Goal: Transaction & Acquisition: Book appointment/travel/reservation

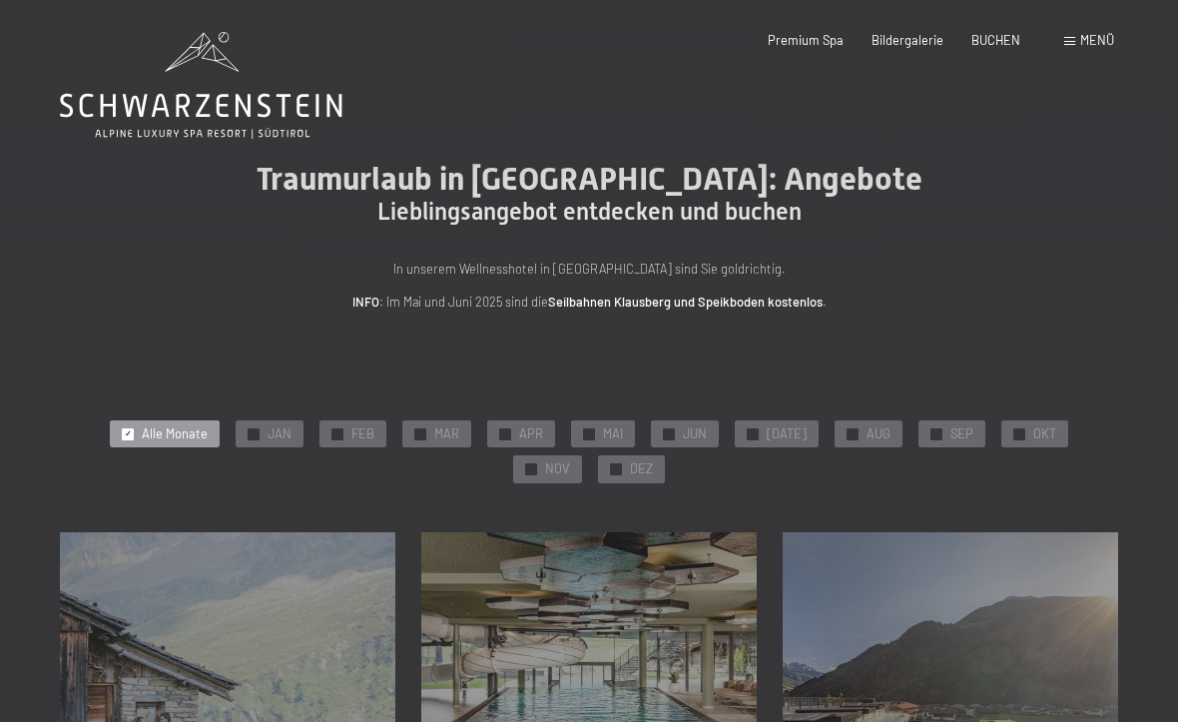
click at [519, 430] on span "APR" at bounding box center [531, 434] width 24 height 18
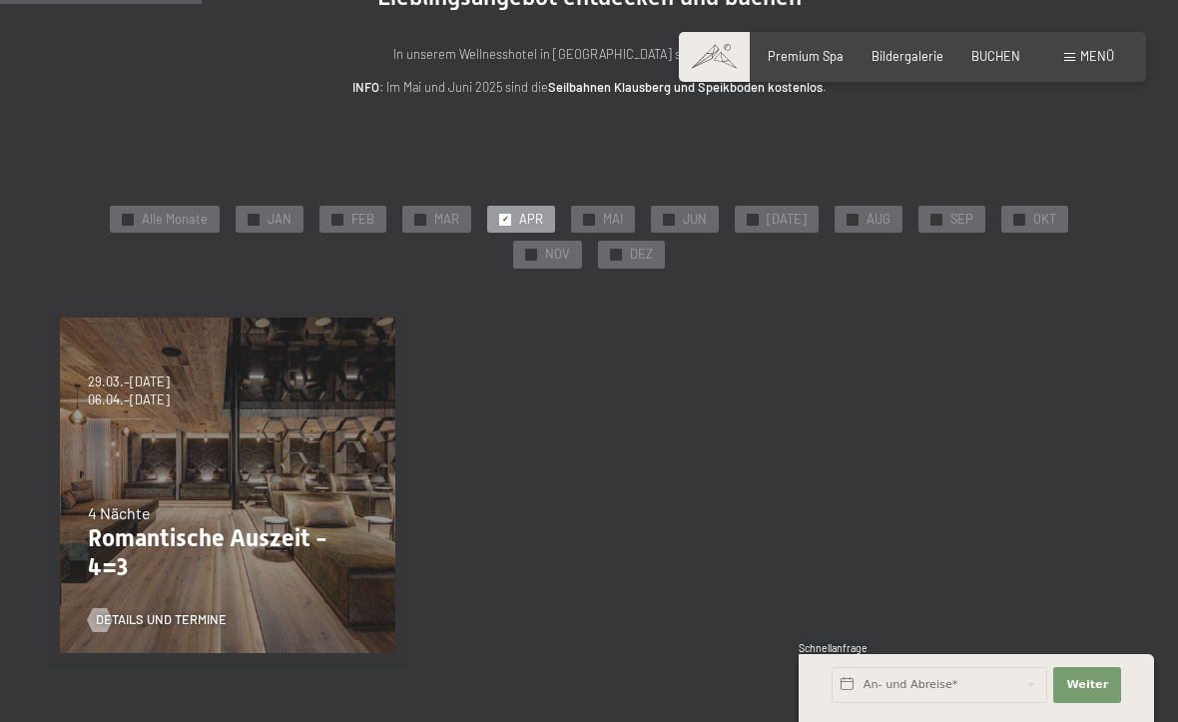
scroll to position [217, 0]
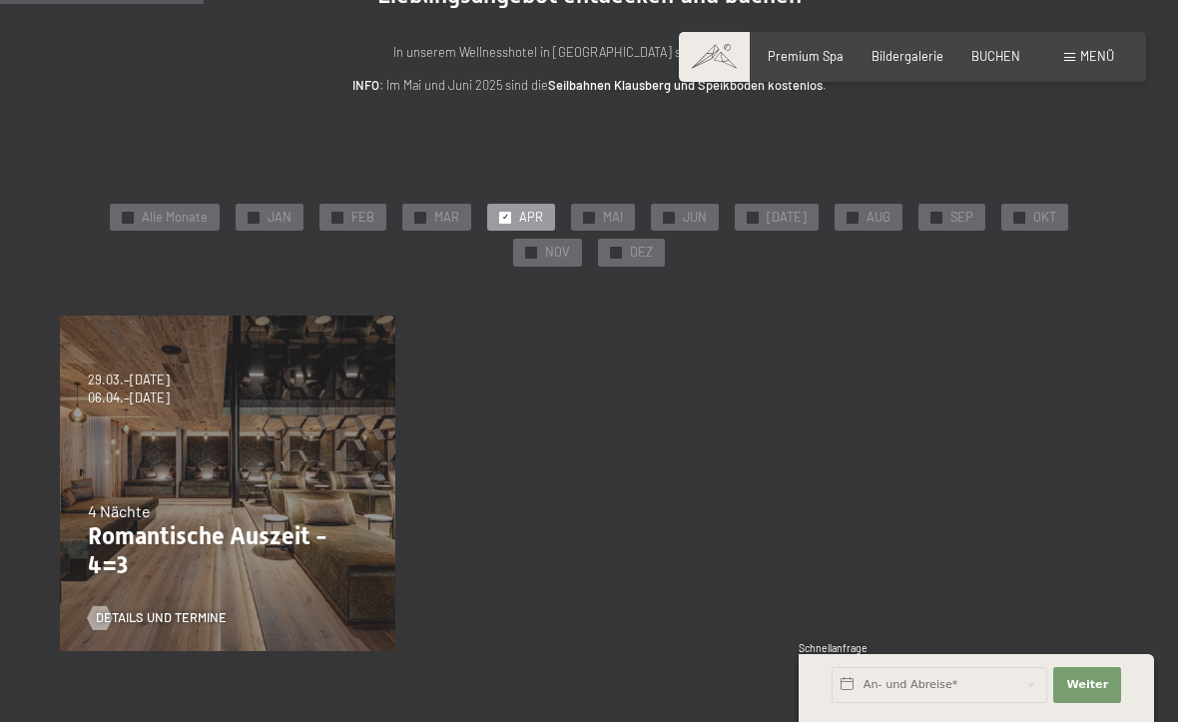
click at [155, 480] on div "09.11.–05.12.2025 08.12.–19.12.2025 11.01.–23.01.2026 08.03.–27.03.2026 29.03.–…" at bounding box center [227, 483] width 361 height 361
click at [152, 609] on link "Details und Termine" at bounding box center [157, 618] width 139 height 18
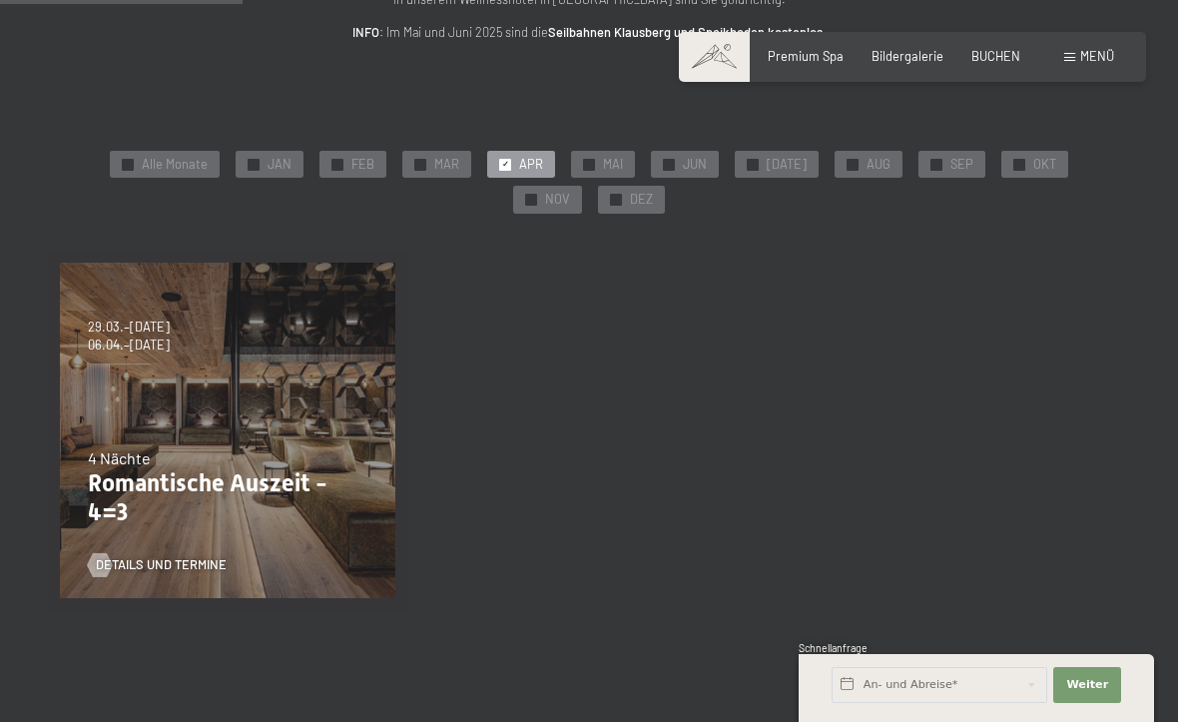
scroll to position [271, 0]
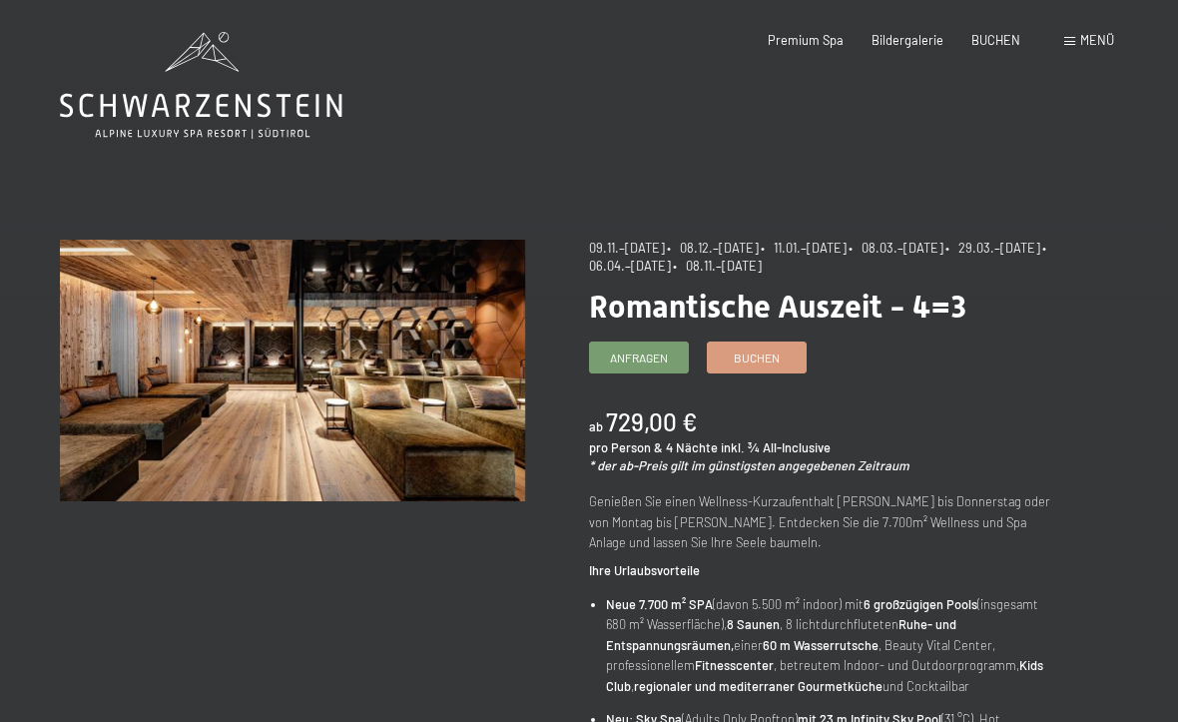
click at [767, 364] on link "Buchen" at bounding box center [757, 358] width 98 height 30
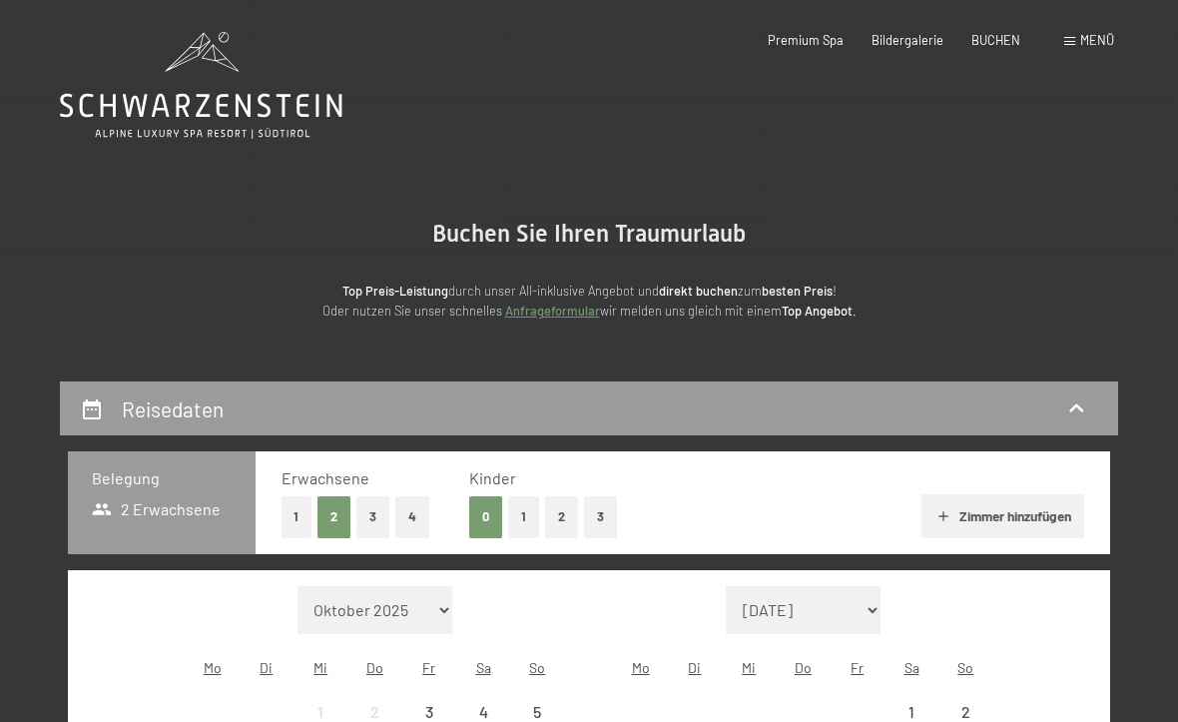
select select "[DATE]"
select select "2025-12-01"
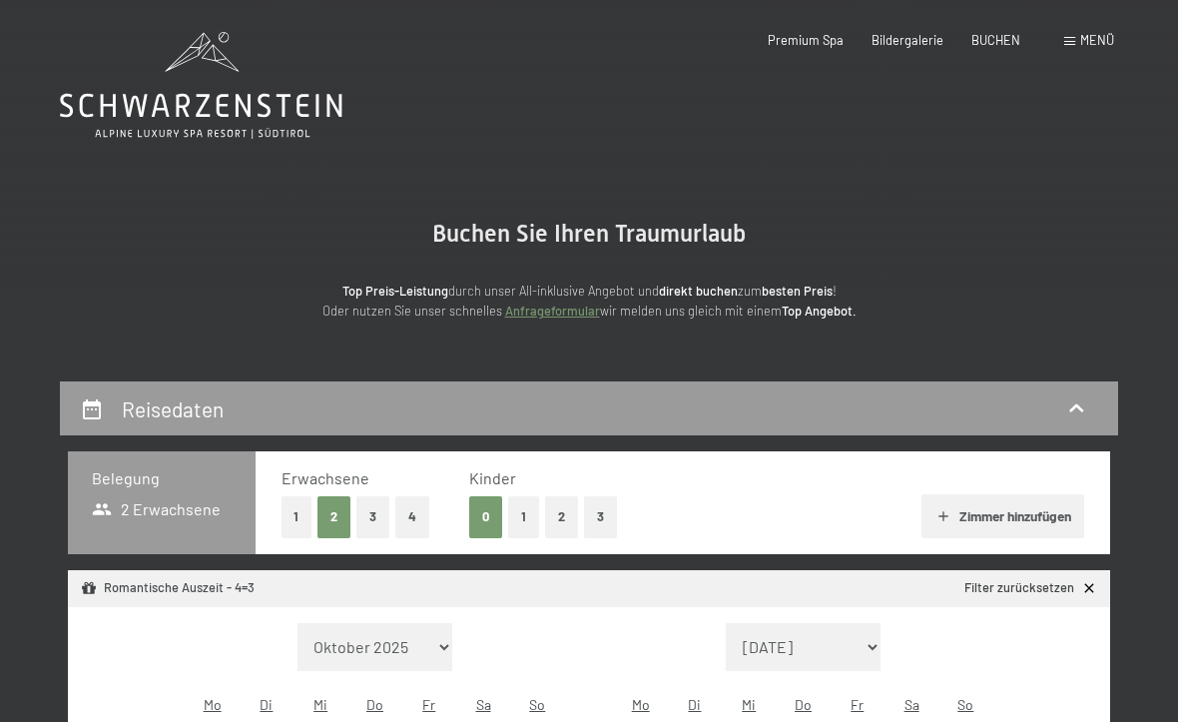
select select "2025-11-01"
select select "2025-12-01"
click at [605, 513] on button "3" at bounding box center [600, 516] width 33 height 41
select select "2025-11-01"
select select "2025-12-01"
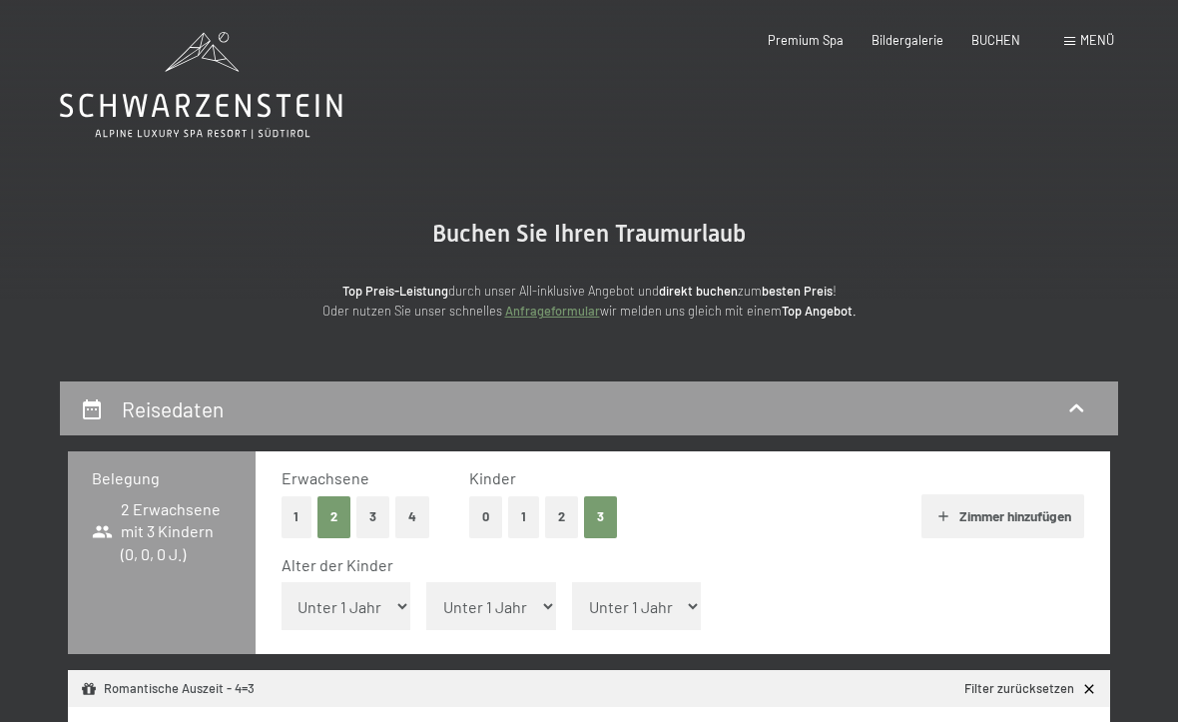
select select "2025-11-01"
select select "2025-12-01"
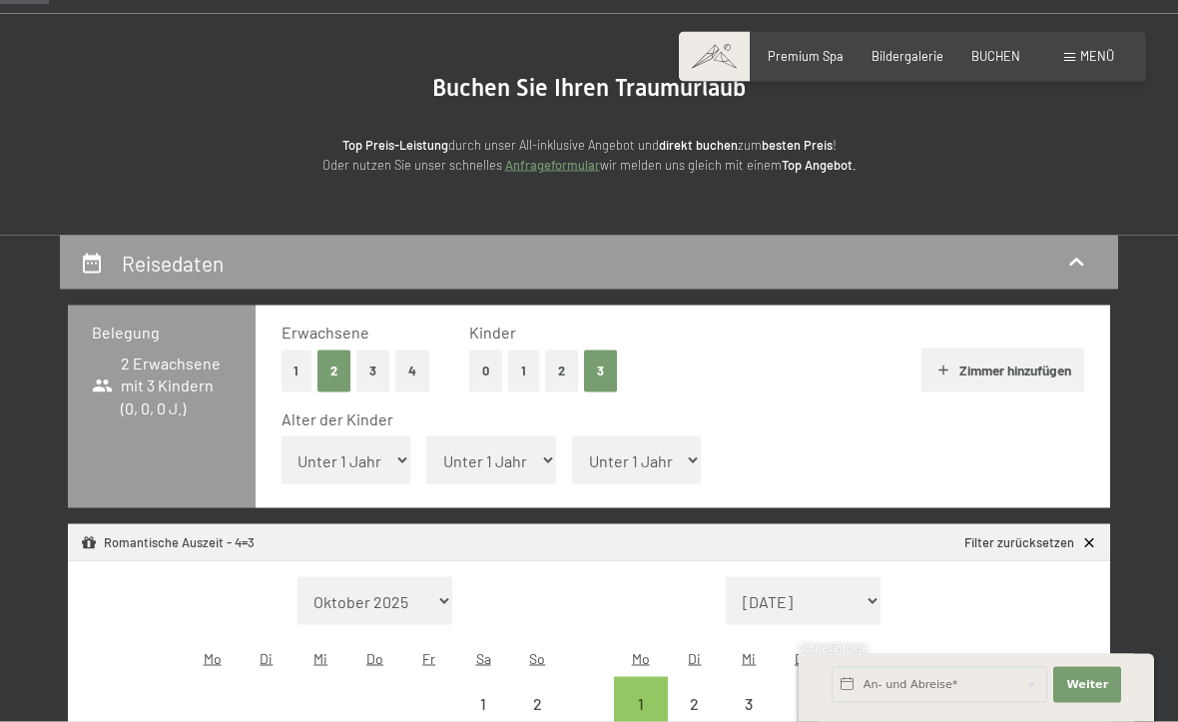
scroll to position [183, 0]
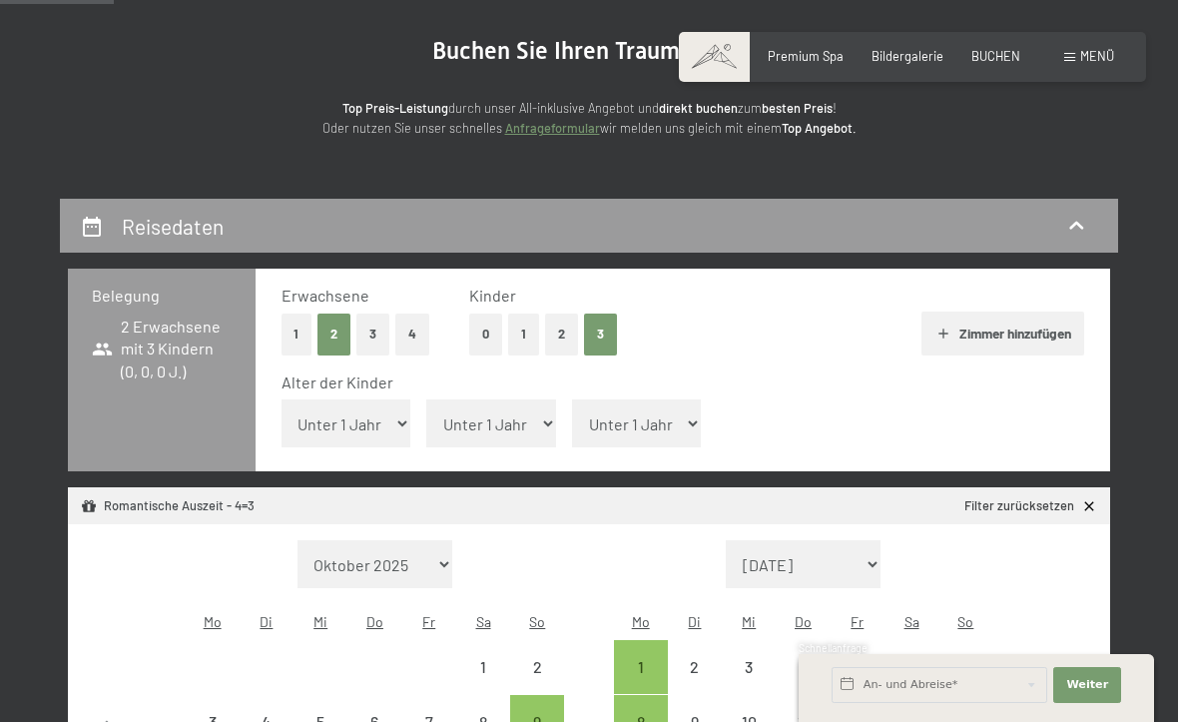
click at [378, 417] on select "Unter 1 Jahr 1 Jahr 2 Jahre 3 Jahre 4 Jahre 5 Jahre 6 Jahre 7 Jahre 8 Jahre 9 J…" at bounding box center [347, 423] width 130 height 48
select select "8"
select select "2025-11-01"
select select "2025-12-01"
click at [517, 413] on select "Unter 1 Jahr 1 Jahr 2 Jahre 3 Jahre 4 Jahre 5 Jahre 6 Jahre 7 Jahre 8 Jahre 9 J…" at bounding box center [491, 423] width 130 height 48
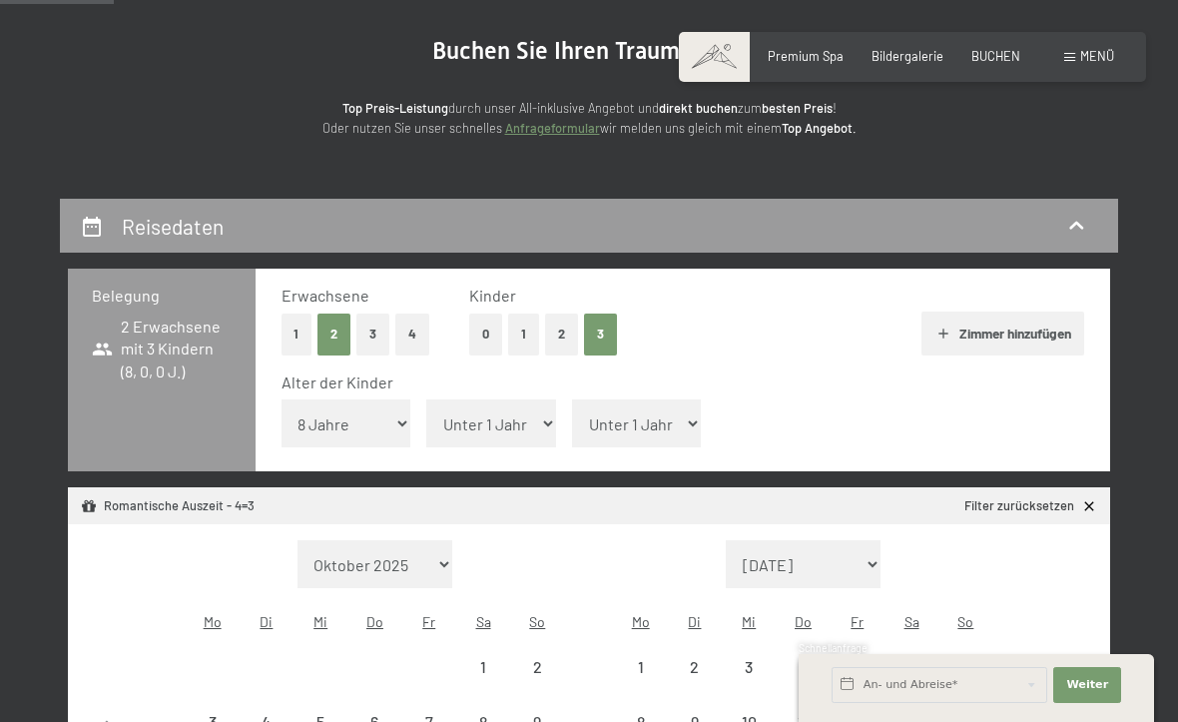
select select "2025-11-01"
select select "2025-12-01"
select select "12"
select select "2025-11-01"
select select "2025-12-01"
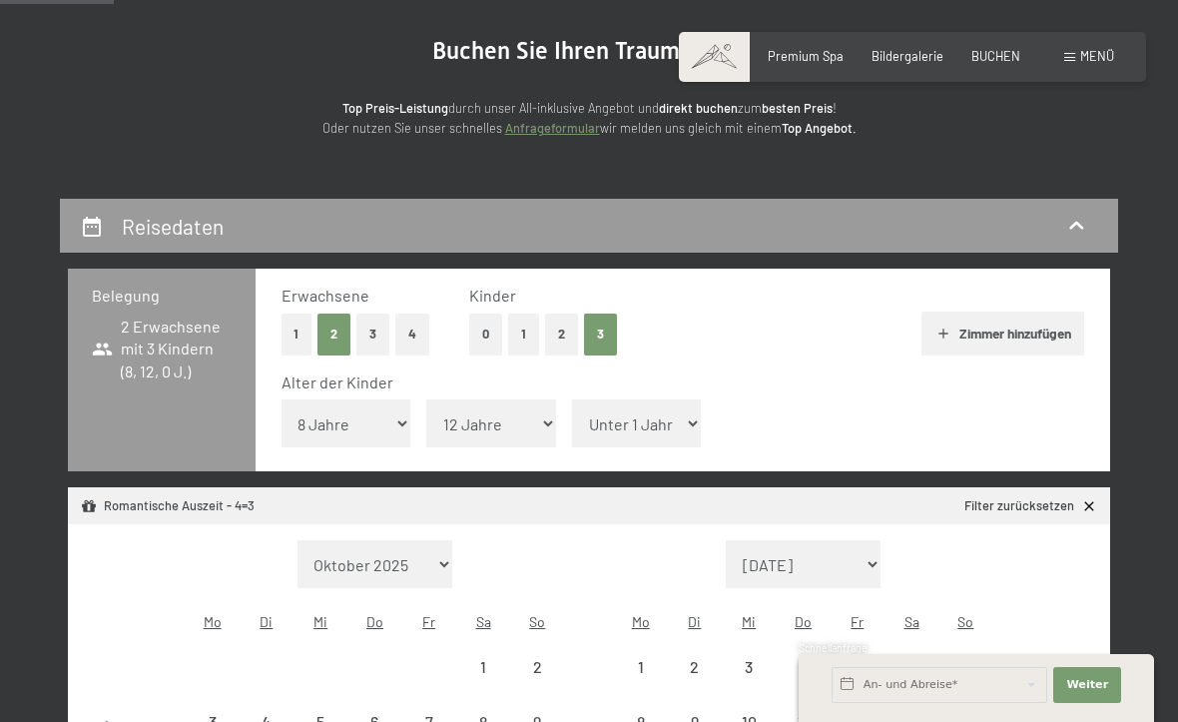
select select "2025-11-01"
select select "2025-12-01"
click at [628, 413] on select "Unter 1 Jahr 1 Jahr 2 Jahre 3 Jahre 4 Jahre 5 Jahre 6 Jahre 7 Jahre 8 Jahre 9 J…" at bounding box center [637, 423] width 130 height 48
select select "14"
select select "2025-11-01"
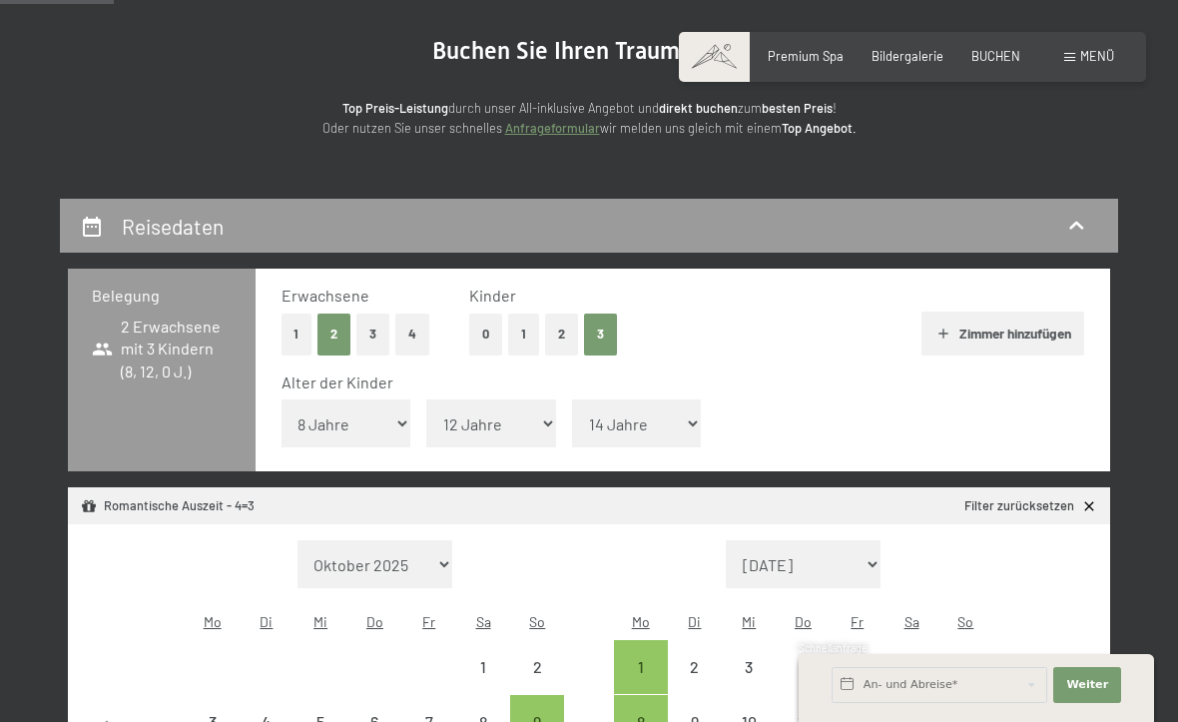
select select "2025-12-01"
select select "2025-11-01"
select select "2025-12-01"
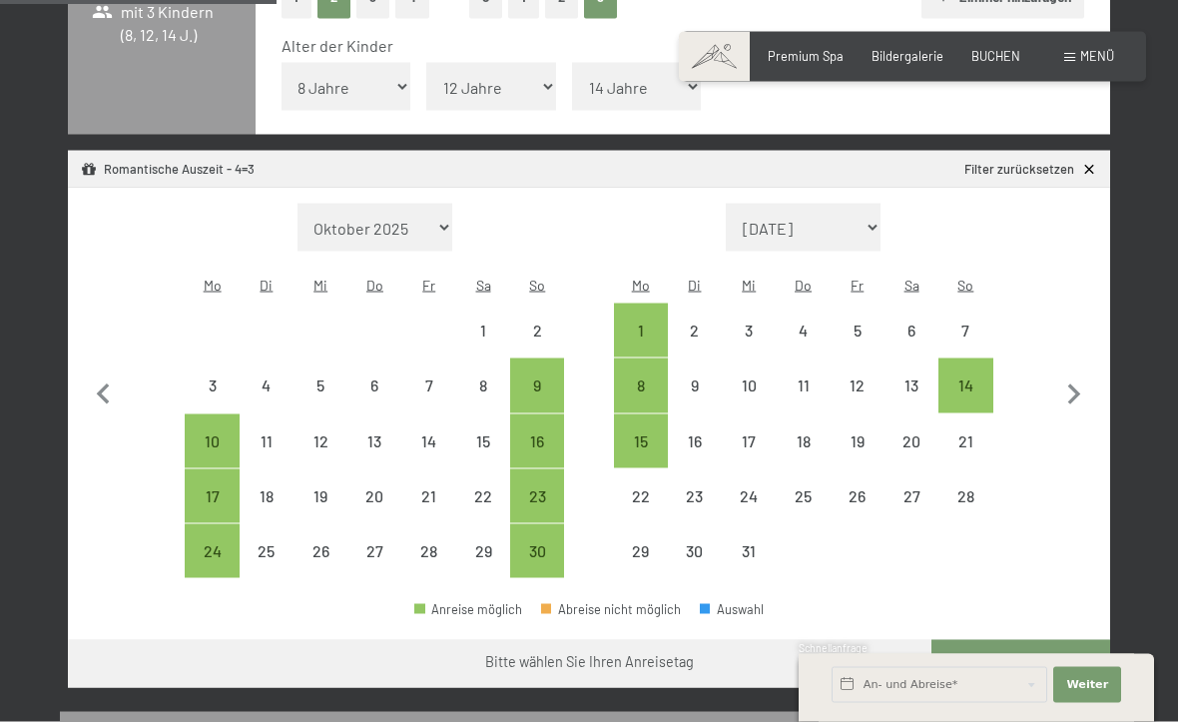
click at [1075, 374] on icon "button" at bounding box center [1075, 395] width 42 height 42
select select "2025-12-01"
select select "2026-01-01"
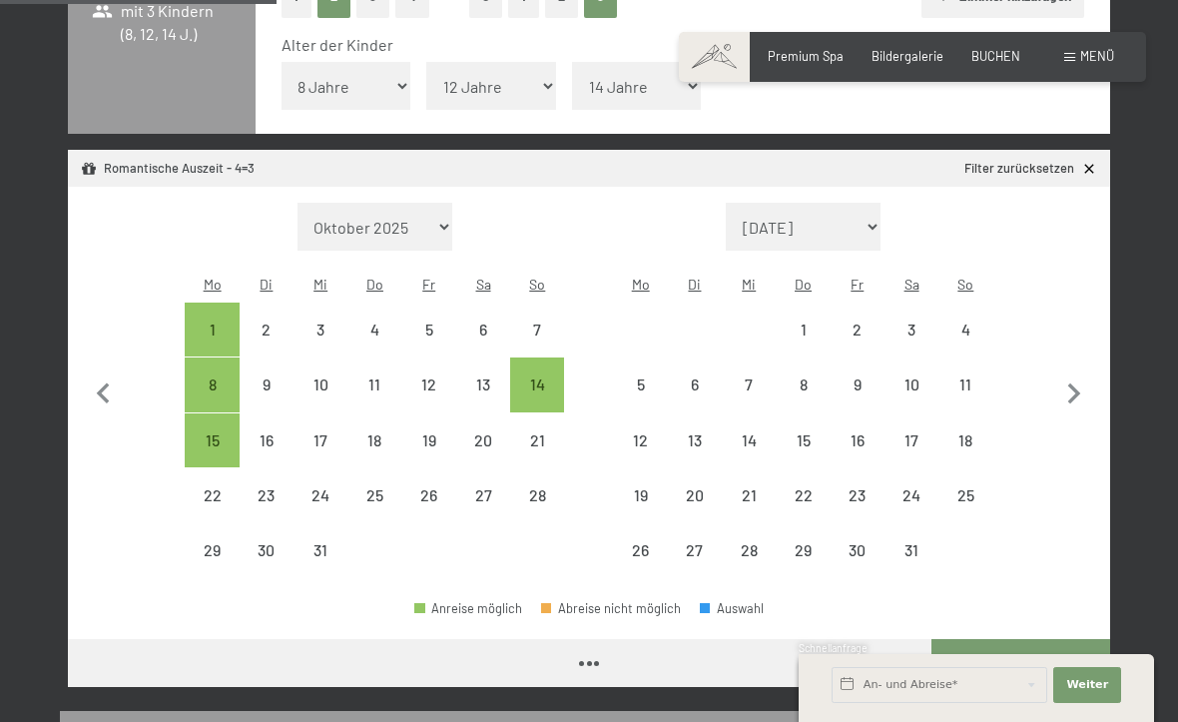
select select "2025-12-01"
select select "2026-01-01"
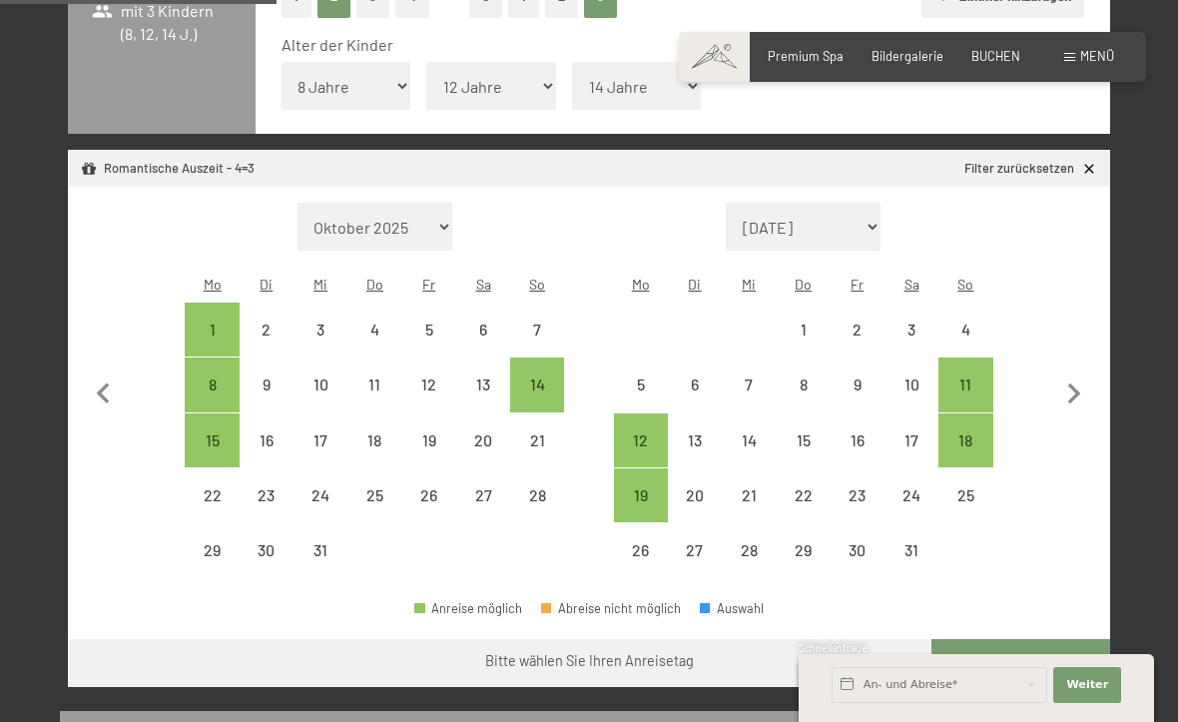
click at [1075, 373] on icon "button" at bounding box center [1075, 394] width 42 height 42
select select "2026-01-01"
select select "2026-02-01"
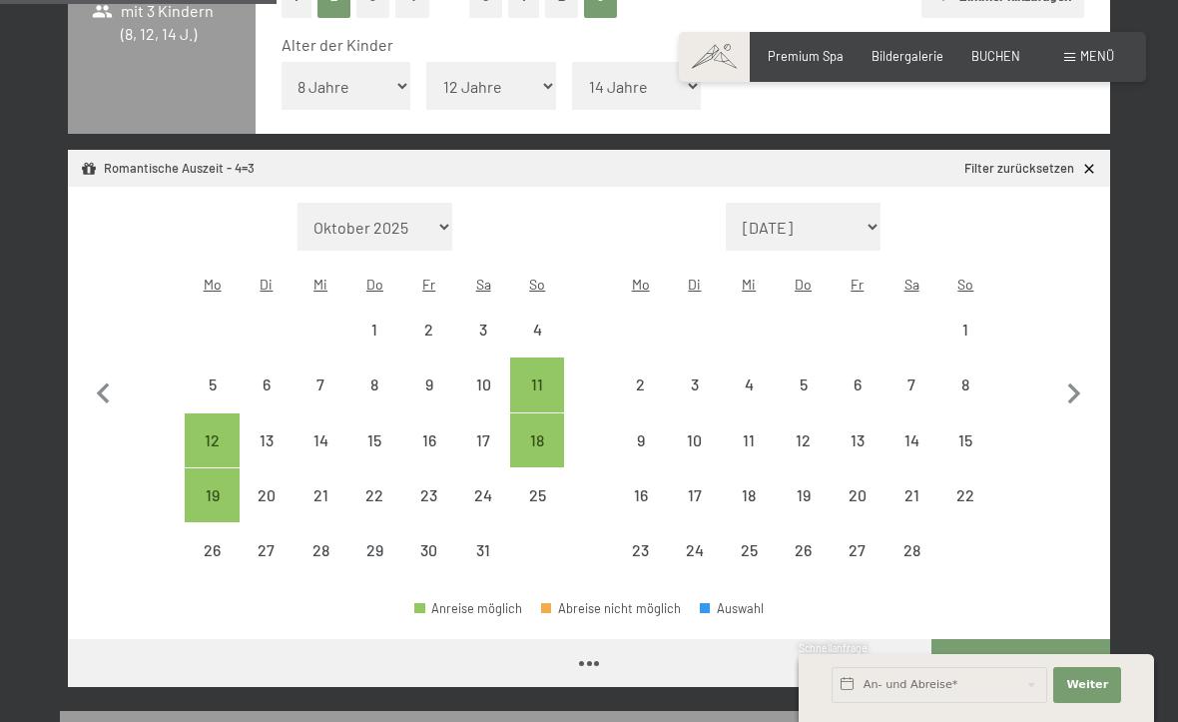
select select "2026-01-01"
select select "2026-02-01"
click at [1076, 374] on icon "button" at bounding box center [1075, 394] width 42 height 42
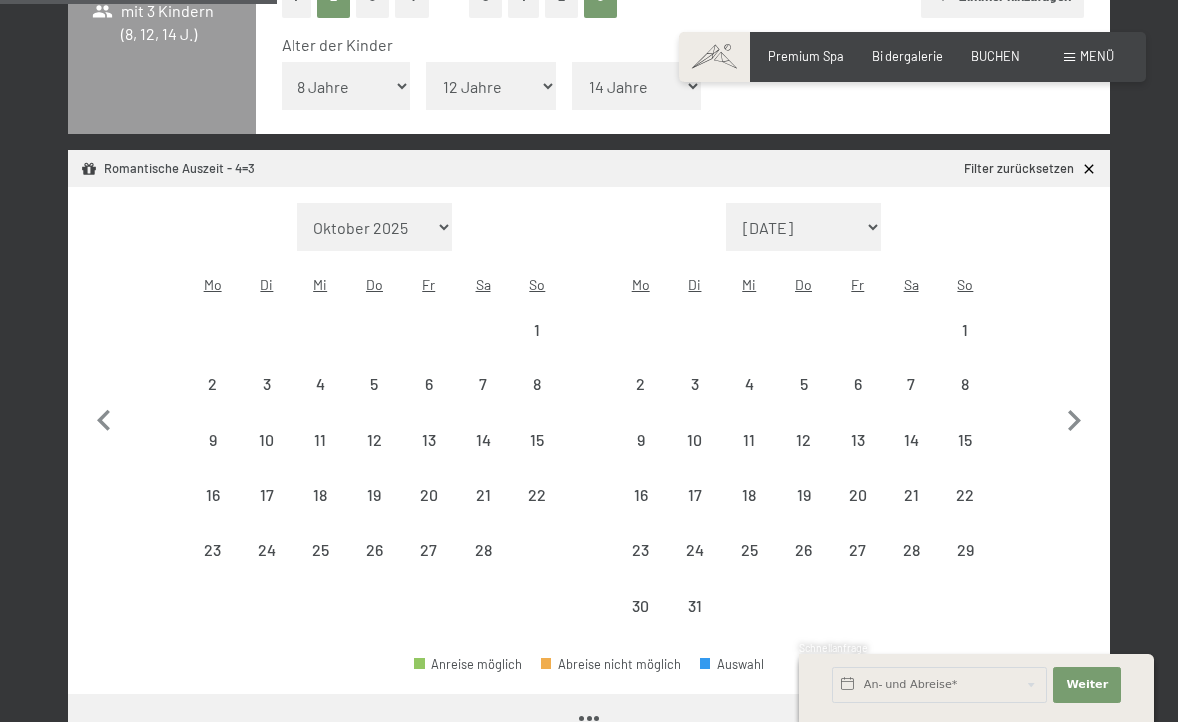
select select "2026-02-01"
select select "2026-03-01"
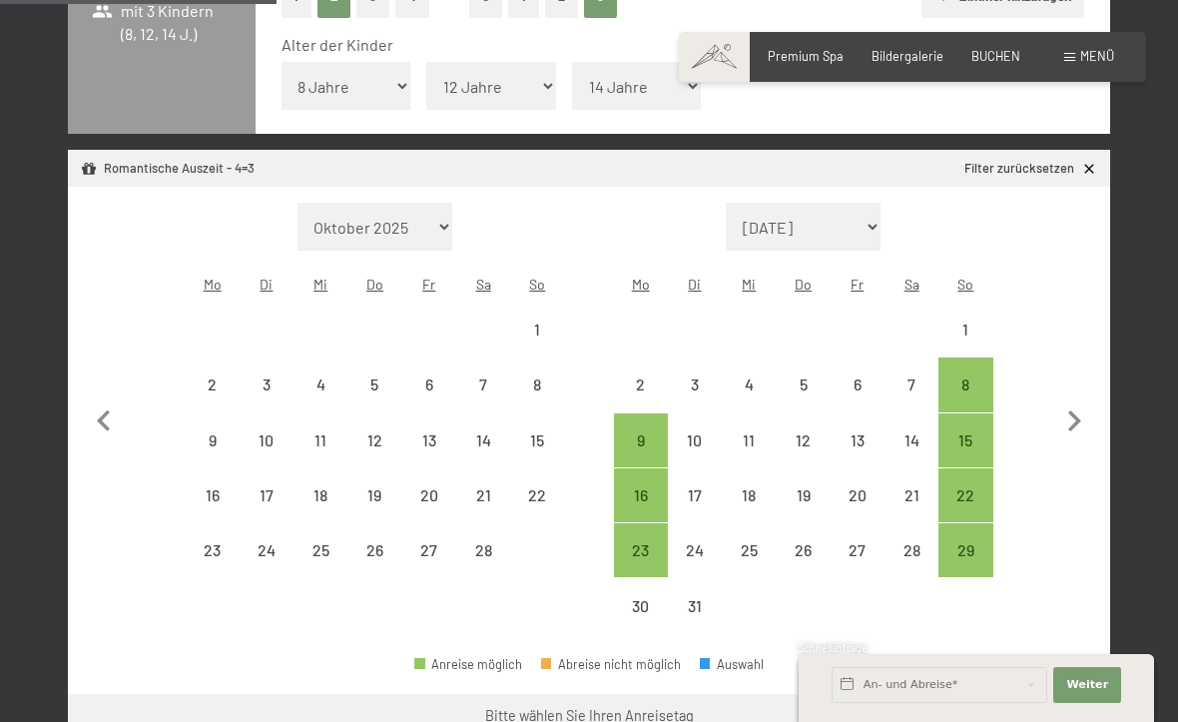
click at [1080, 400] on icon "button" at bounding box center [1075, 421] width 42 height 42
select select "2026-03-01"
select select "2026-04-01"
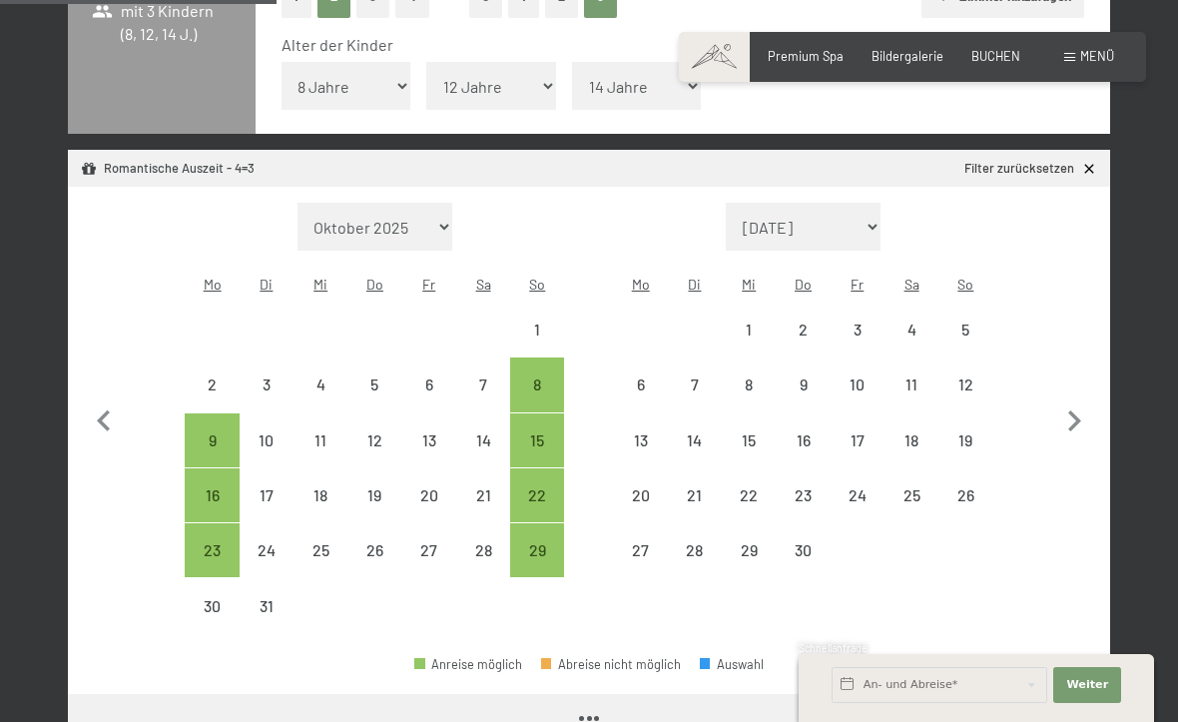
select select "2026-03-01"
select select "2026-04-01"
click at [644, 376] on div "6" at bounding box center [641, 401] width 50 height 50
select select "2026-03-01"
select select "2026-04-01"
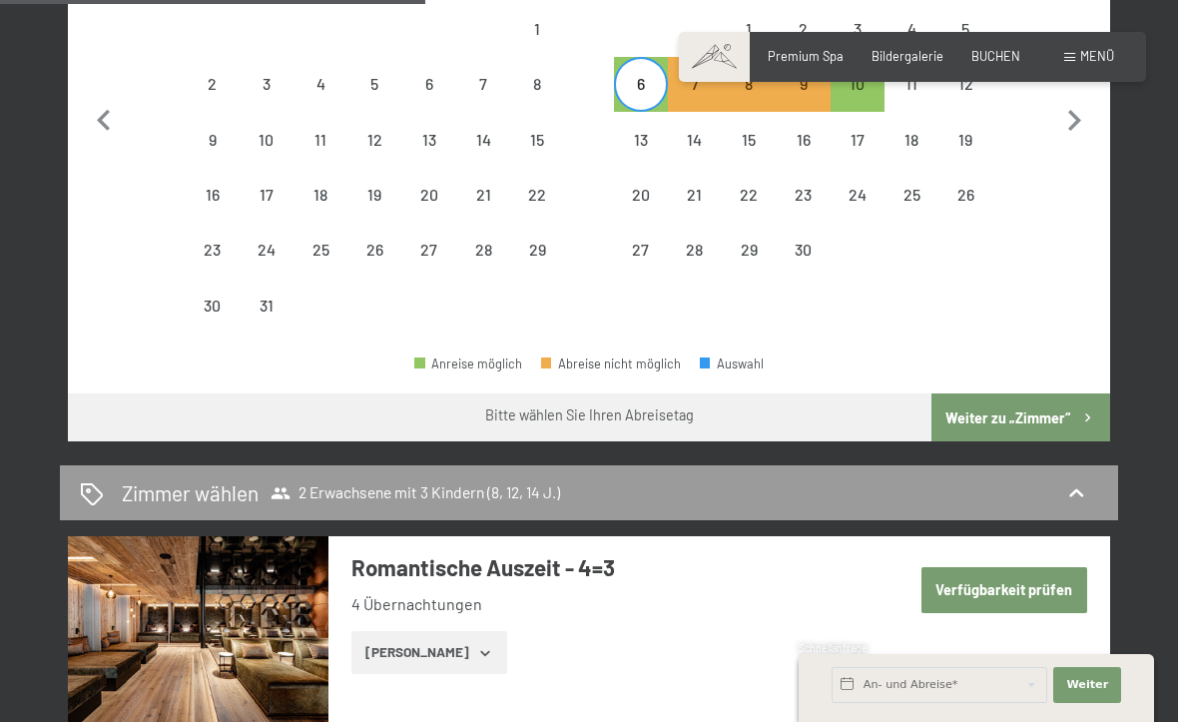
scroll to position [822, 0]
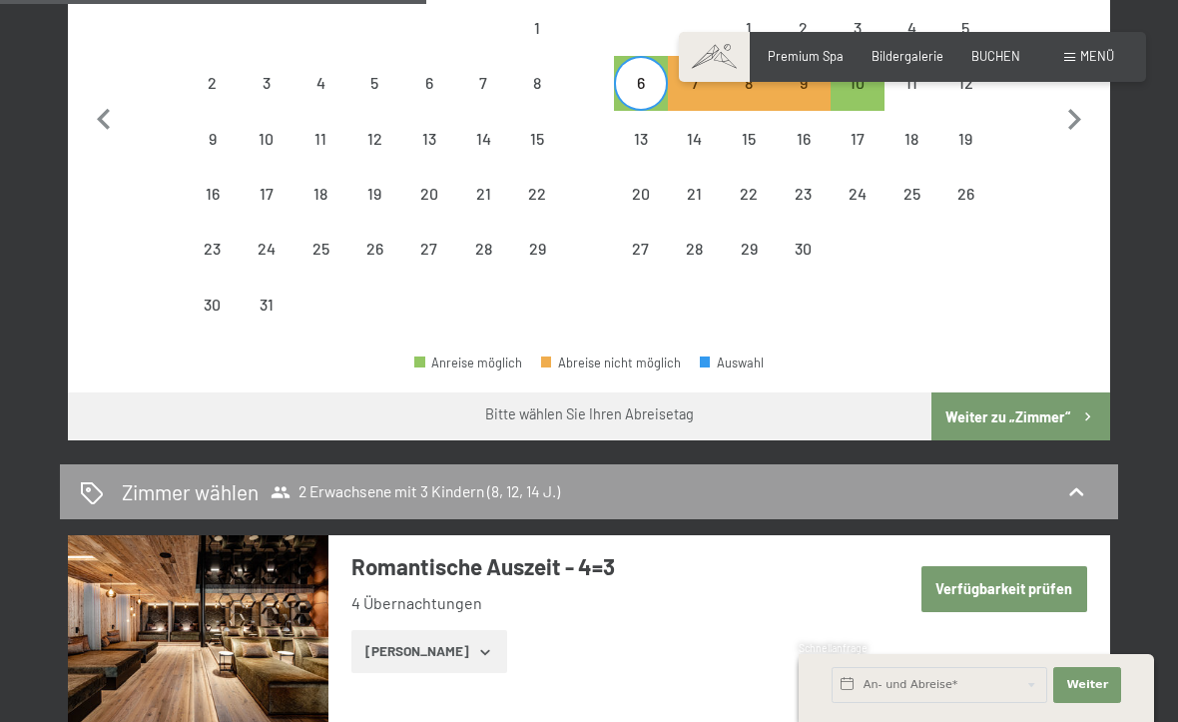
click at [1052, 392] on button "Weiter zu „Zimmer“" at bounding box center [1021, 416] width 179 height 48
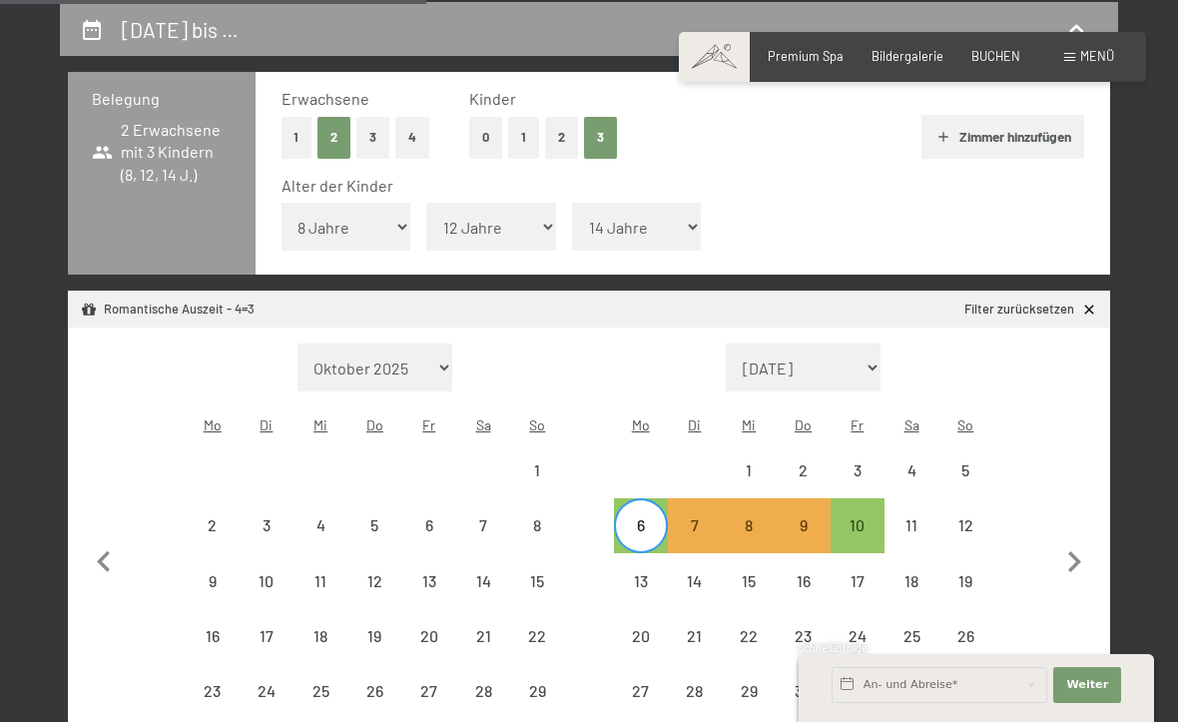
select select "2026-03-01"
select select "2026-04-01"
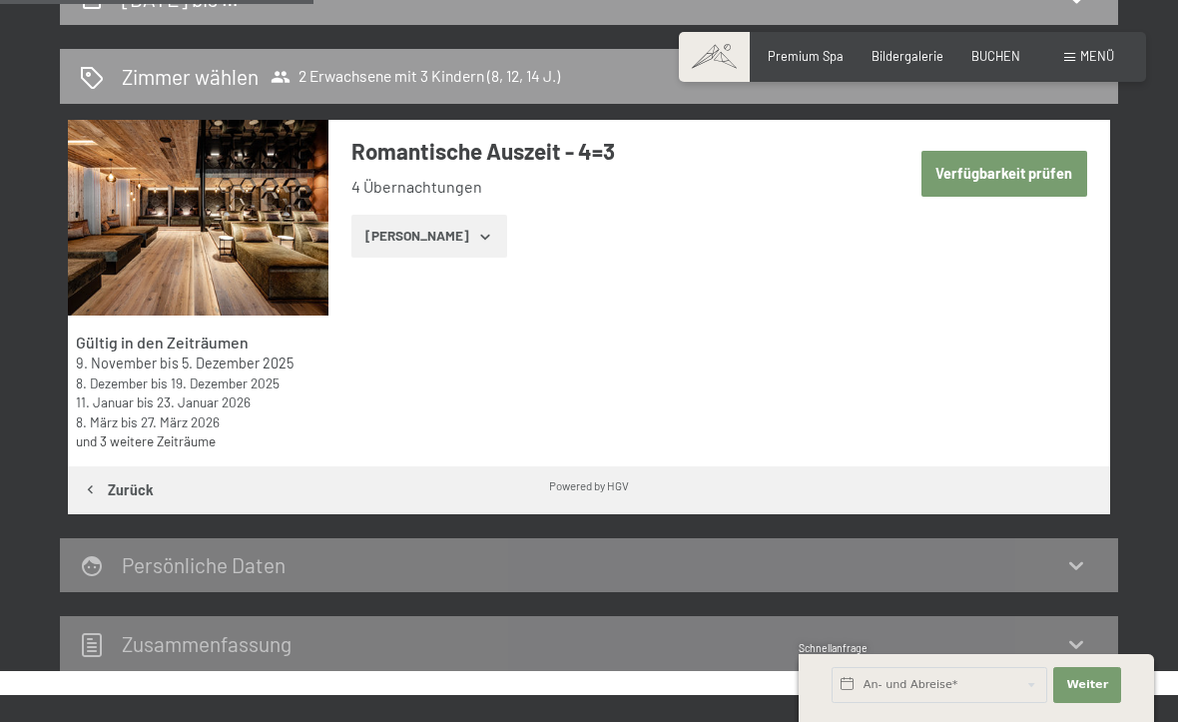
scroll to position [409, 0]
click at [1034, 172] on button "Verfügbarkeit prüfen" at bounding box center [1005, 175] width 166 height 46
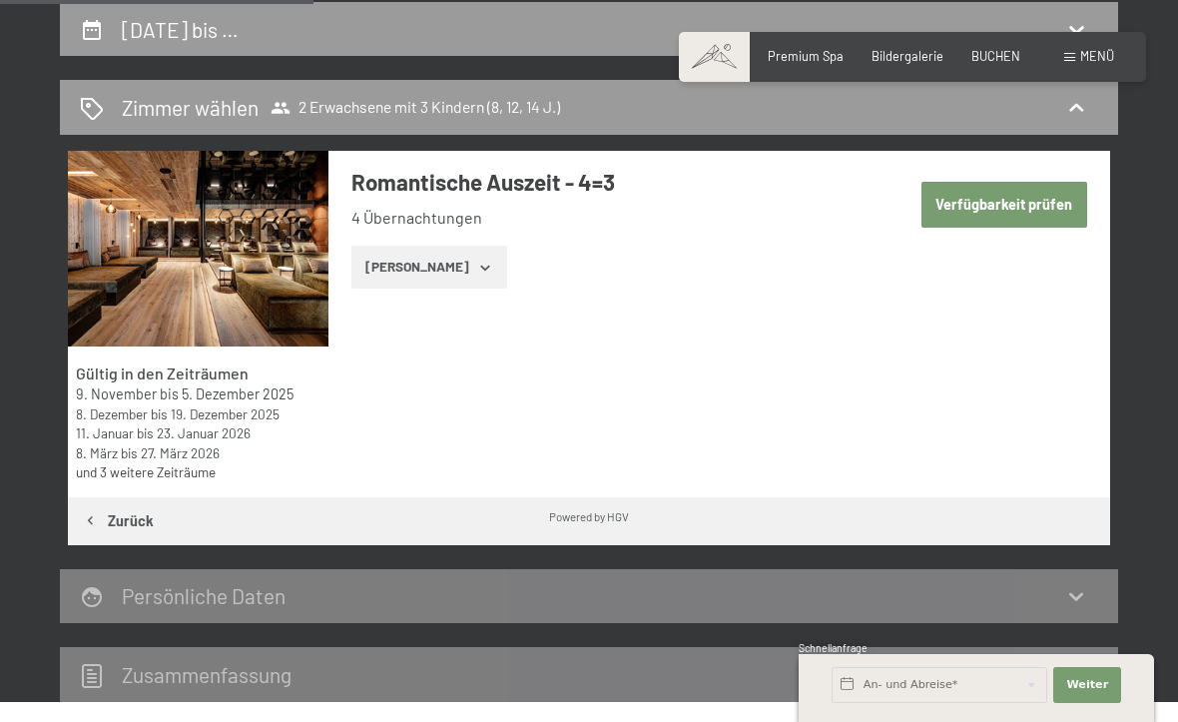
select select "8"
select select "12"
select select "14"
select select "2026-03-01"
select select "2026-04-01"
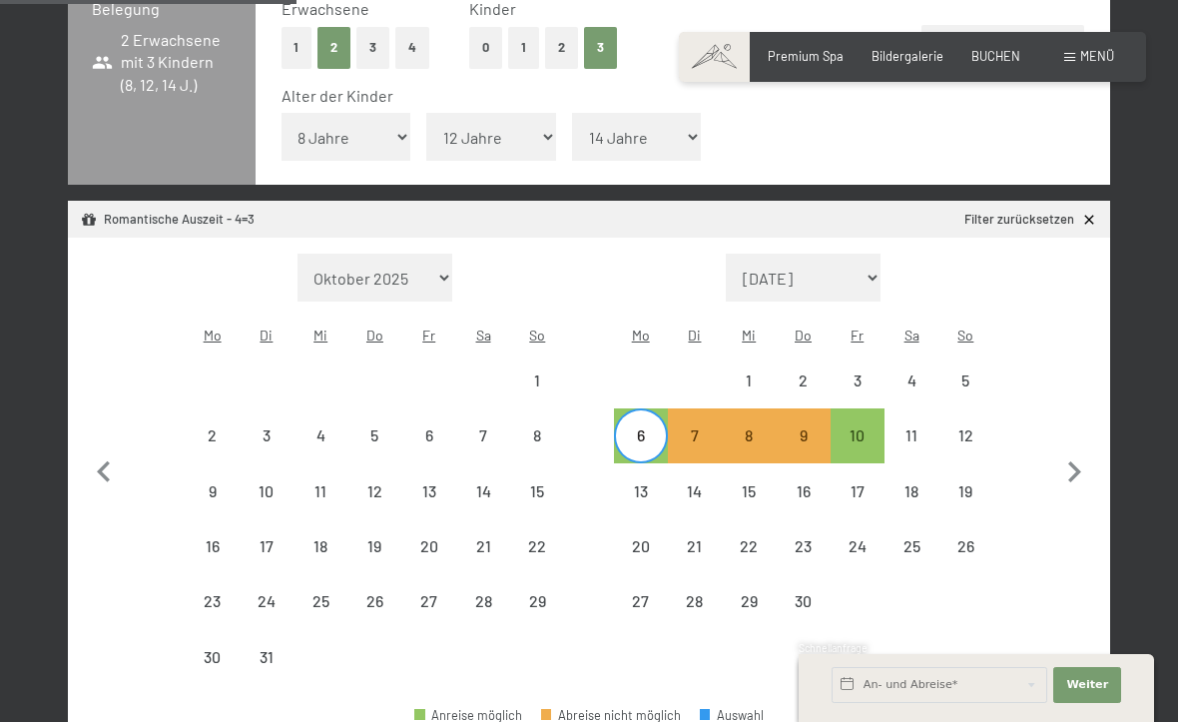
scroll to position [468, 0]
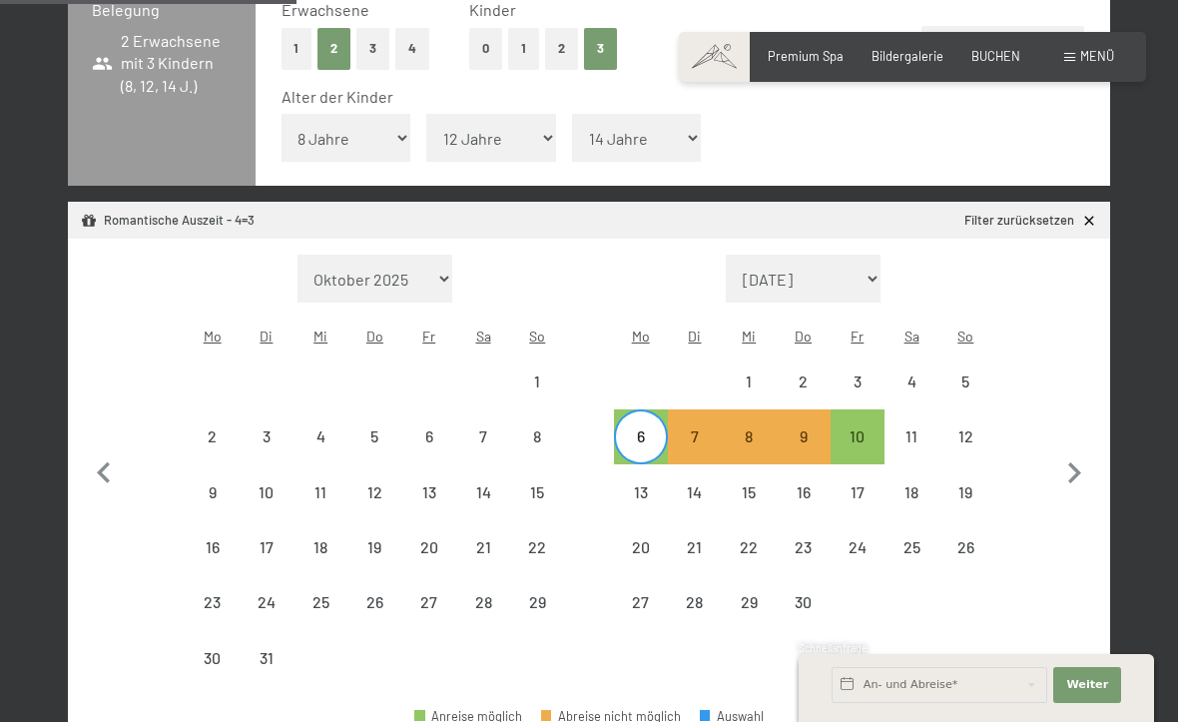
click at [642, 428] on div "6" at bounding box center [641, 453] width 50 height 50
select select "[DATE]"
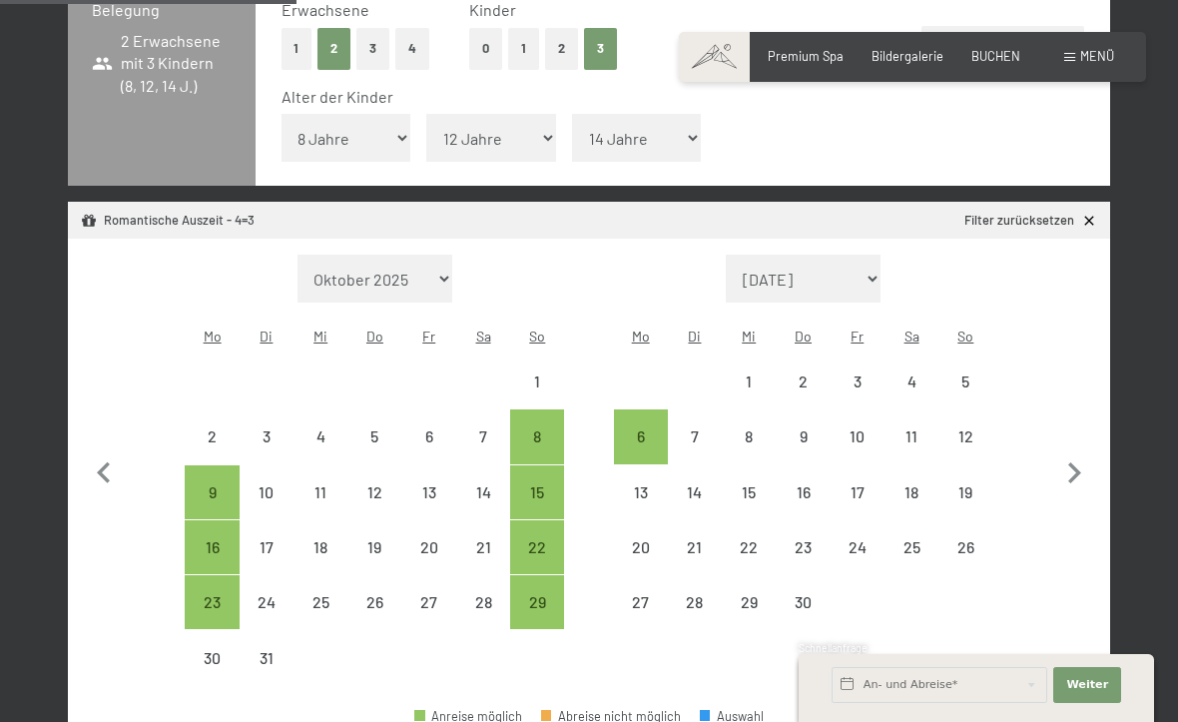
click at [656, 428] on div "6" at bounding box center [641, 453] width 50 height 50
select select "2026-03-01"
select select "2026-04-01"
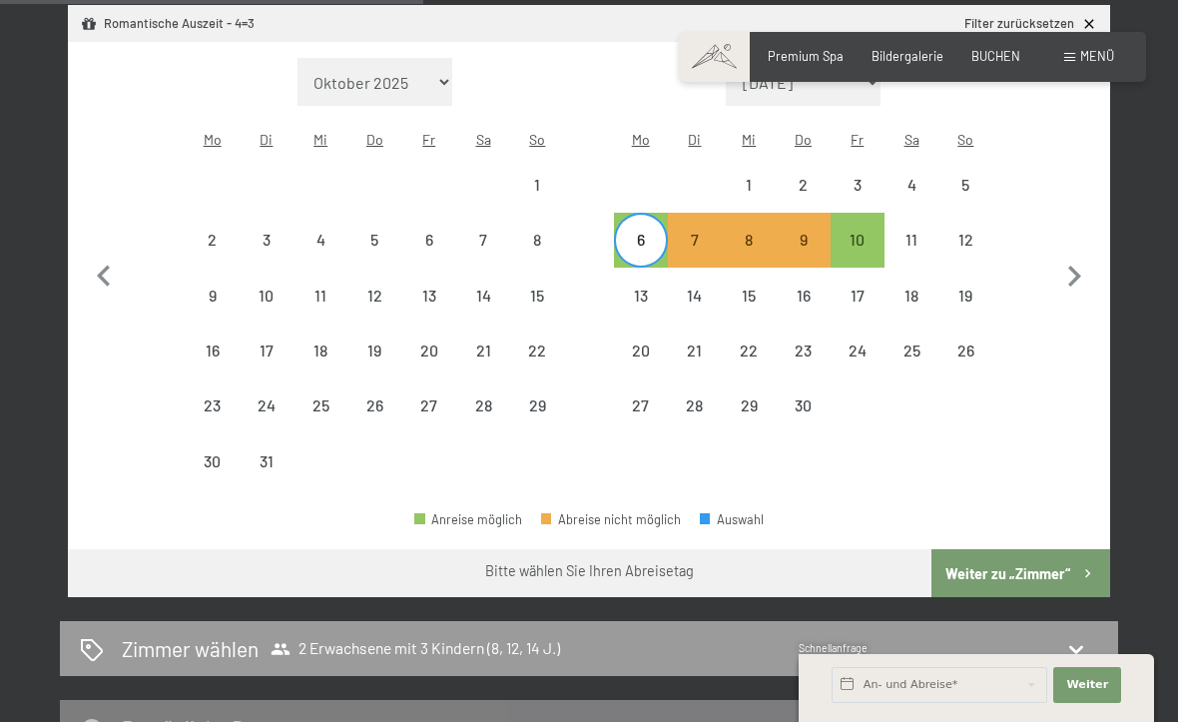
scroll to position [669, 0]
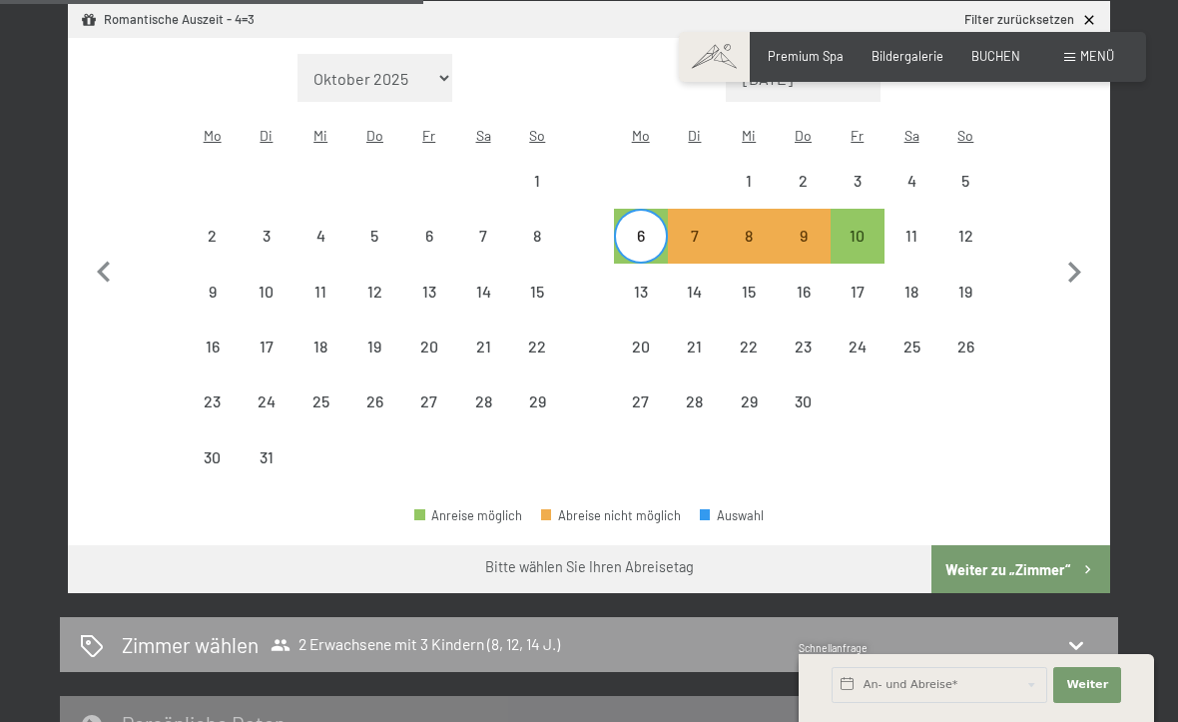
click at [1025, 545] on button "Weiter zu „Zimmer“" at bounding box center [1021, 569] width 179 height 48
select select "2026-03-01"
select select "2026-04-01"
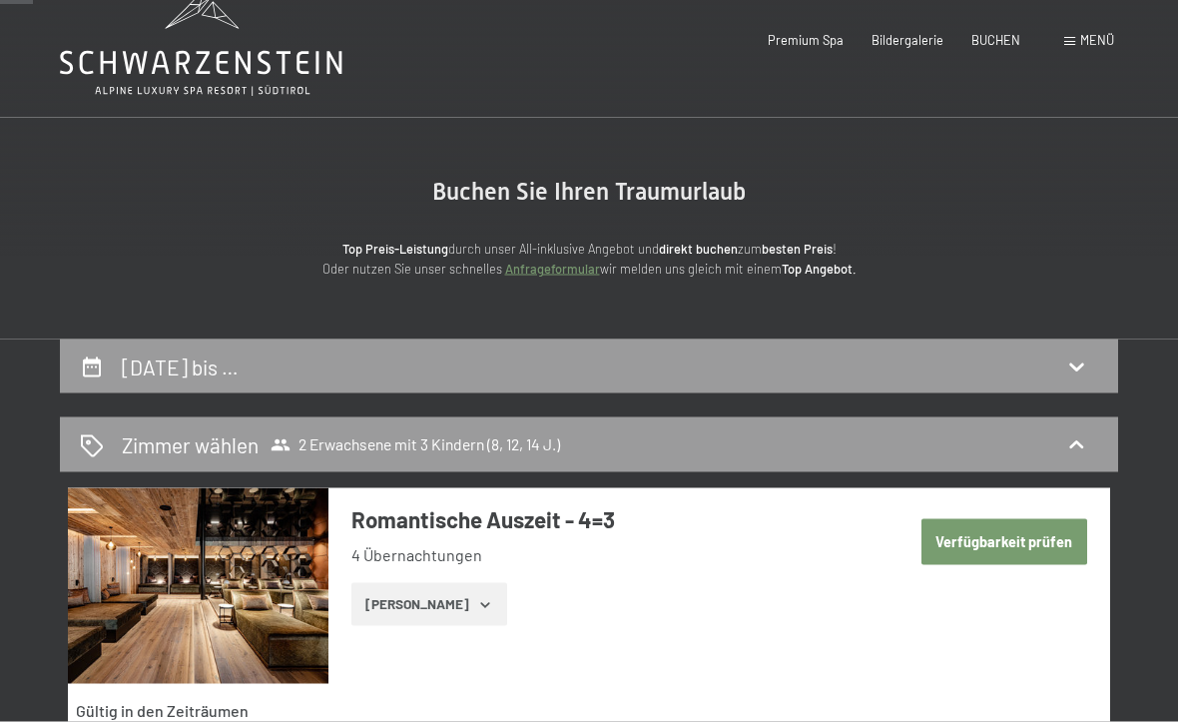
scroll to position [0, 0]
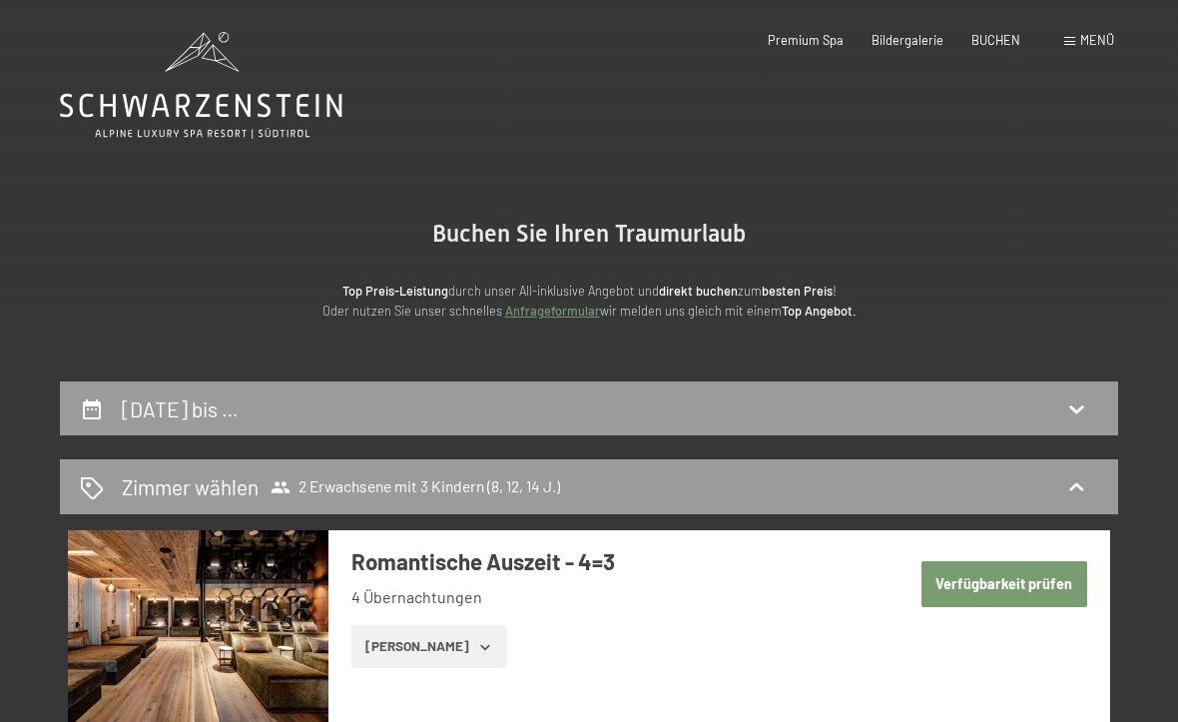
click at [1049, 591] on button "Verfügbarkeit prüfen" at bounding box center [1005, 584] width 166 height 46
select select "8"
select select "12"
select select "14"
select select "2026-03-01"
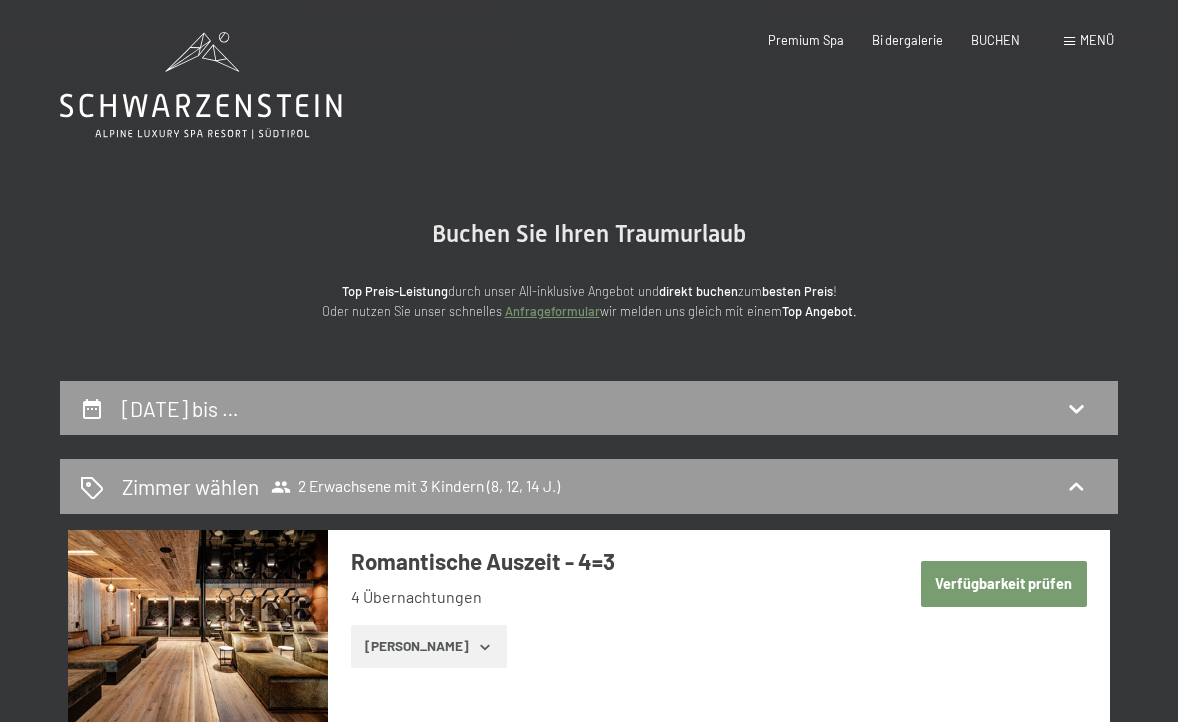
select select "2026-04-01"
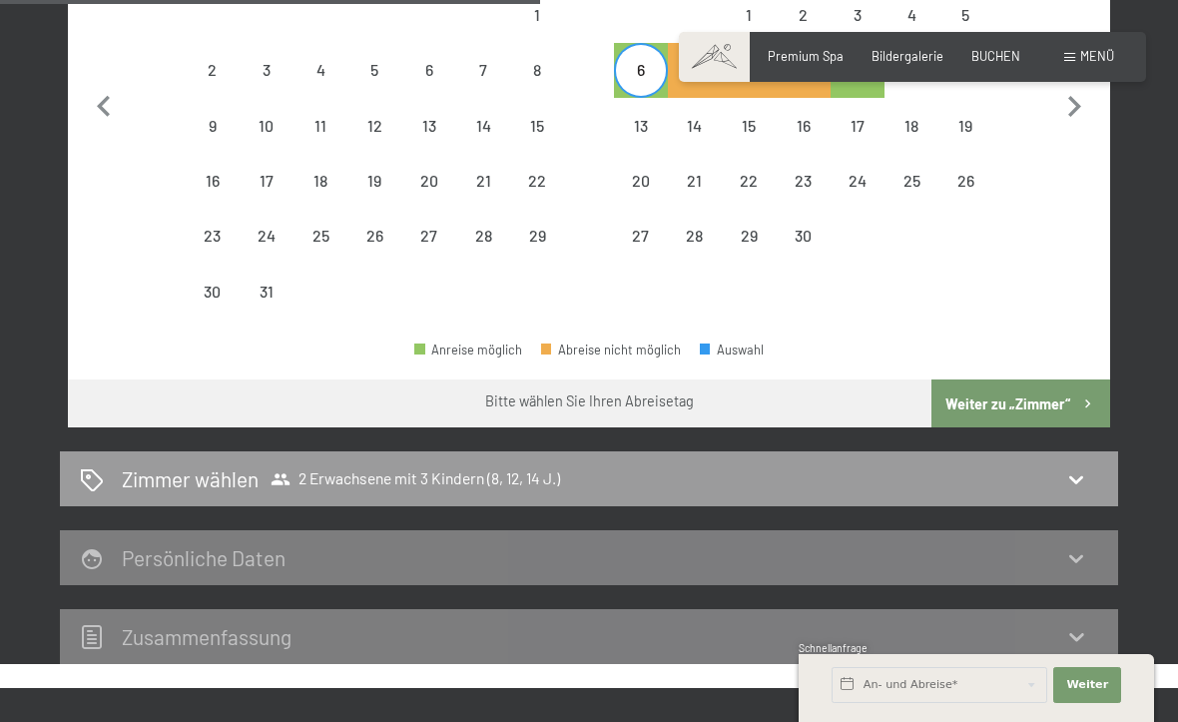
scroll to position [889, 0]
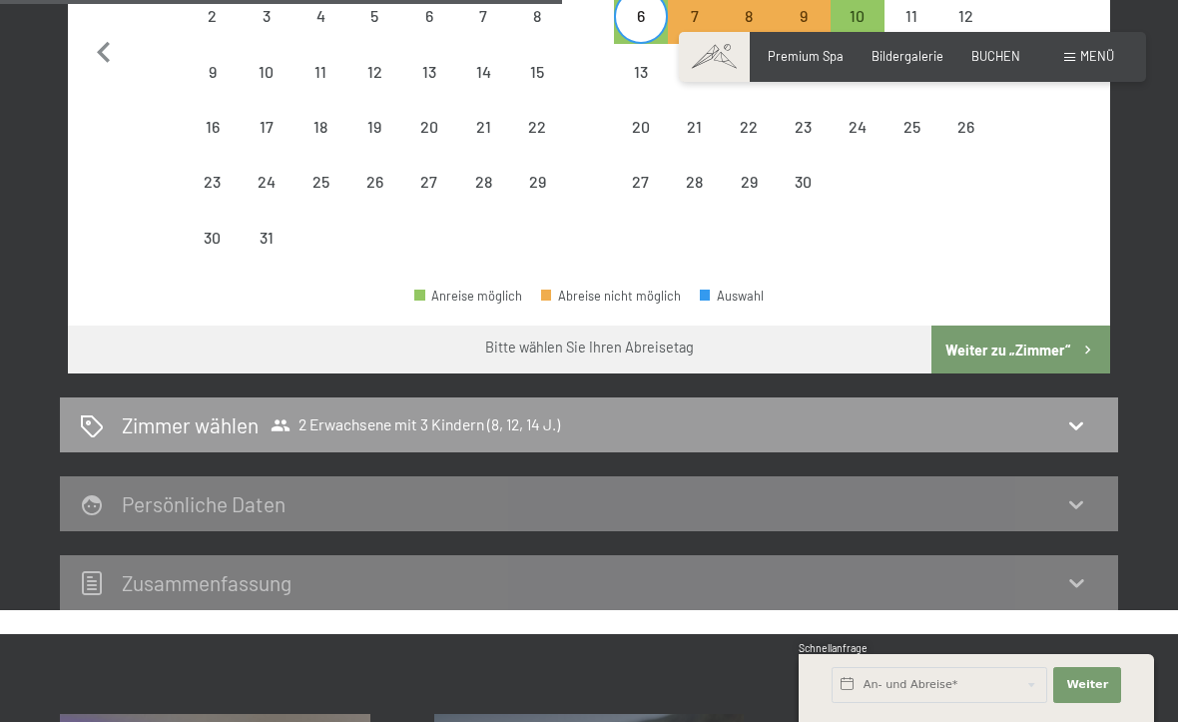
click at [1084, 398] on div "Zimmer wählen 2 Erwachsene mit 3 Kindern (8, 12, 14 J.)" at bounding box center [589, 424] width 1059 height 55
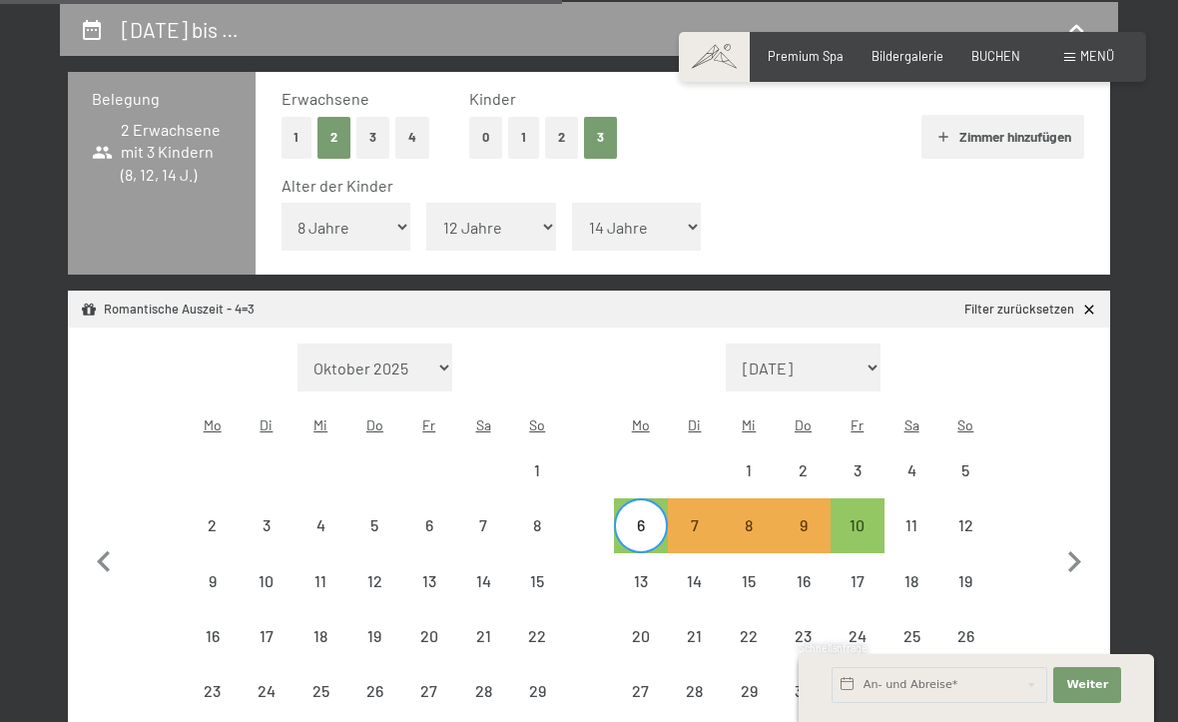
select select "2026-03-01"
select select "2026-04-01"
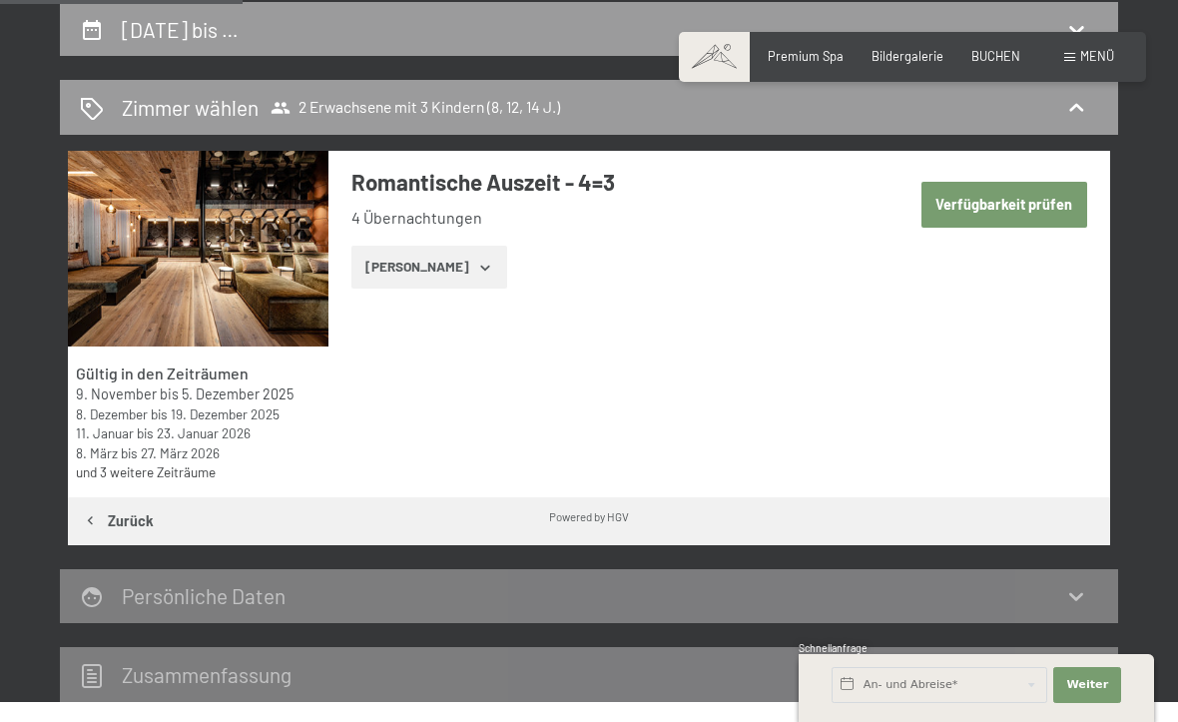
click at [458, 275] on button "Zeige Zimmer" at bounding box center [429, 268] width 155 height 44
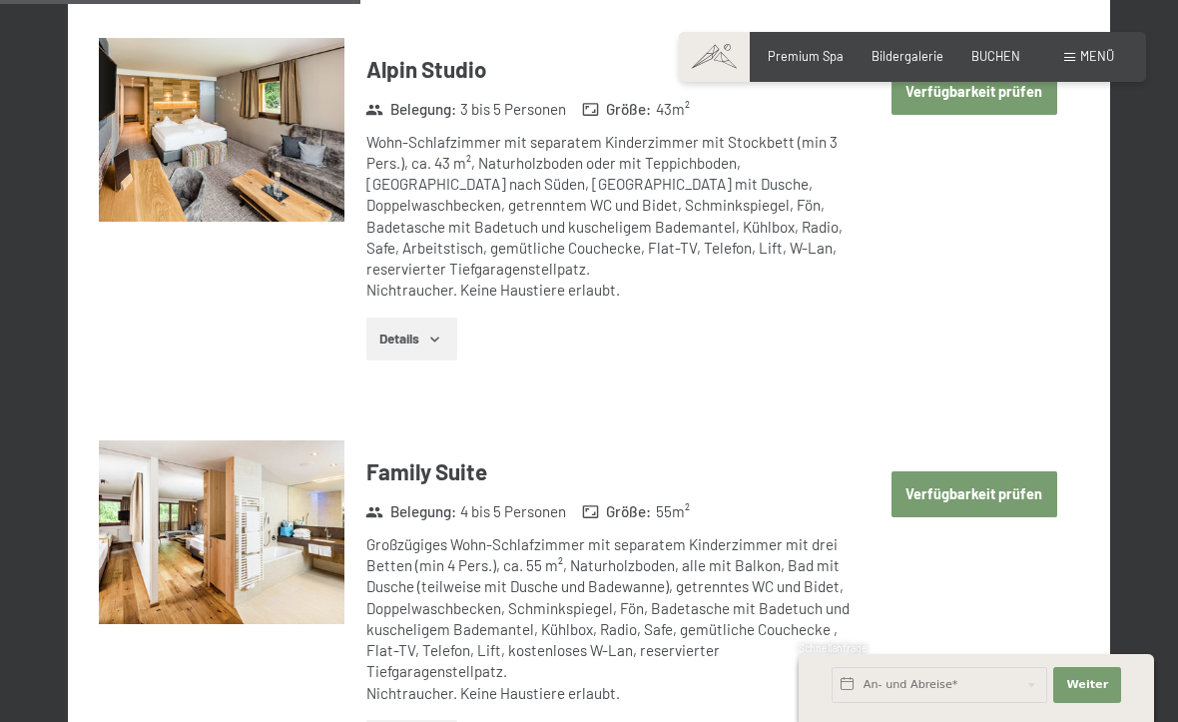
scroll to position [2074, 0]
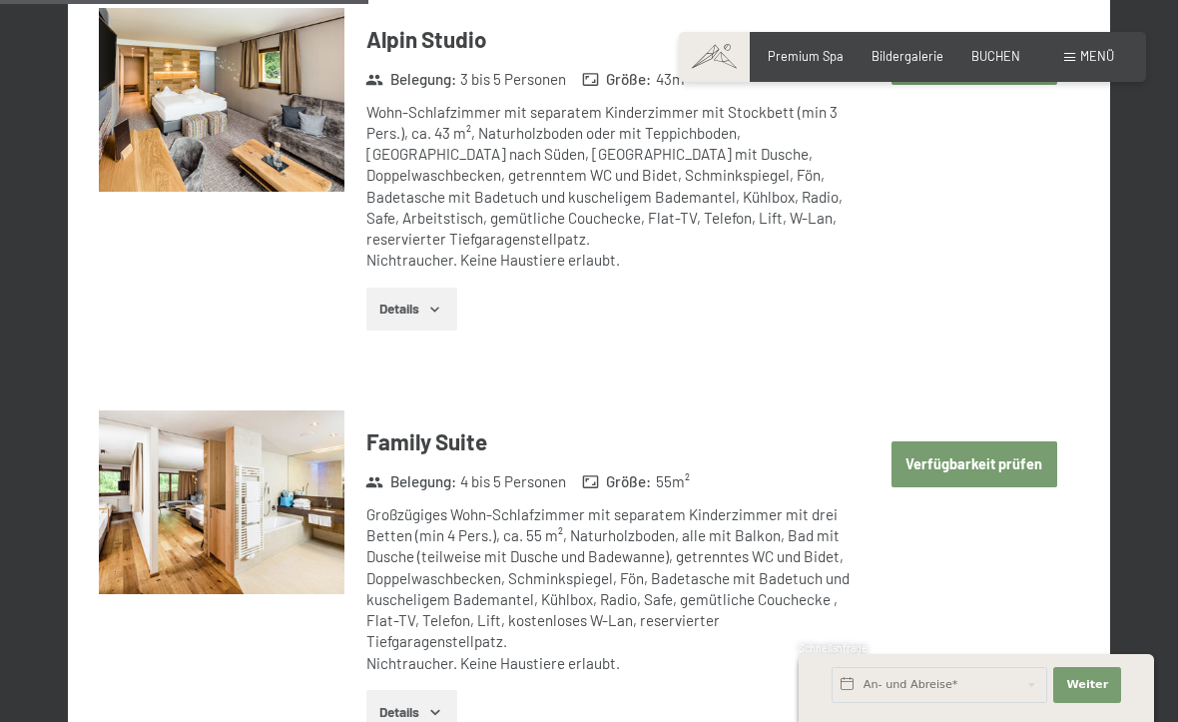
click at [1004, 441] on button "Verfügbarkeit prüfen" at bounding box center [975, 464] width 166 height 46
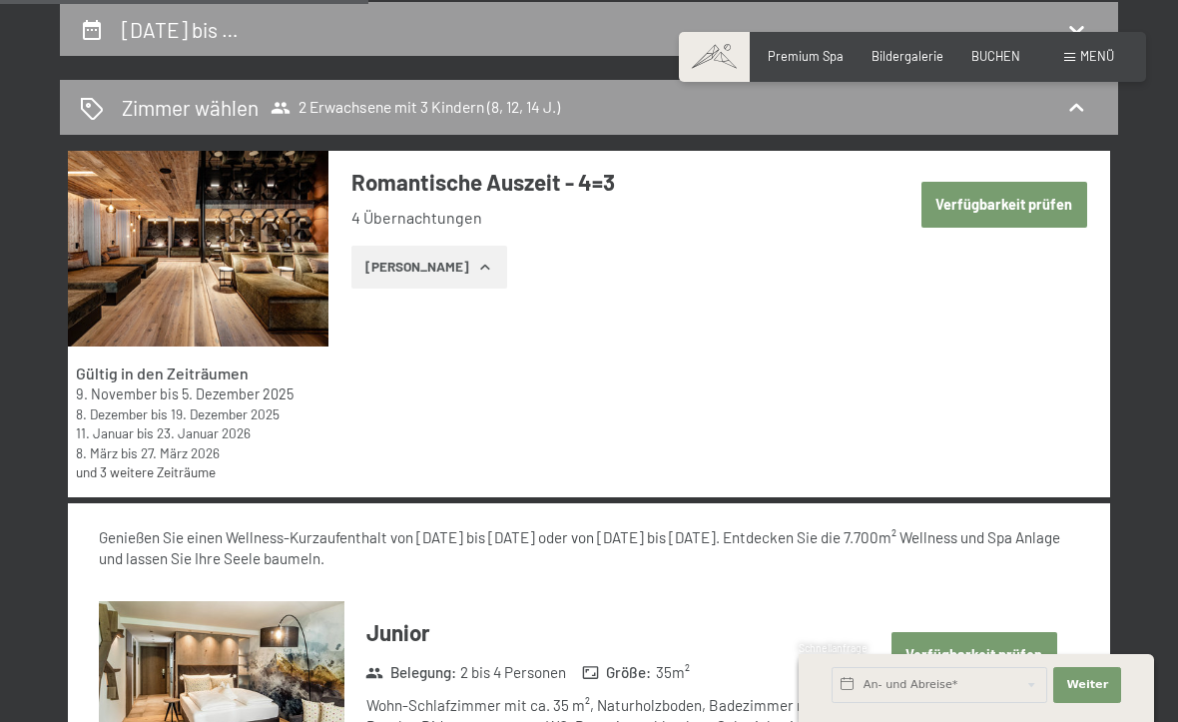
select select "8"
select select "12"
select select "14"
select select "2026-03-01"
select select "2026-04-01"
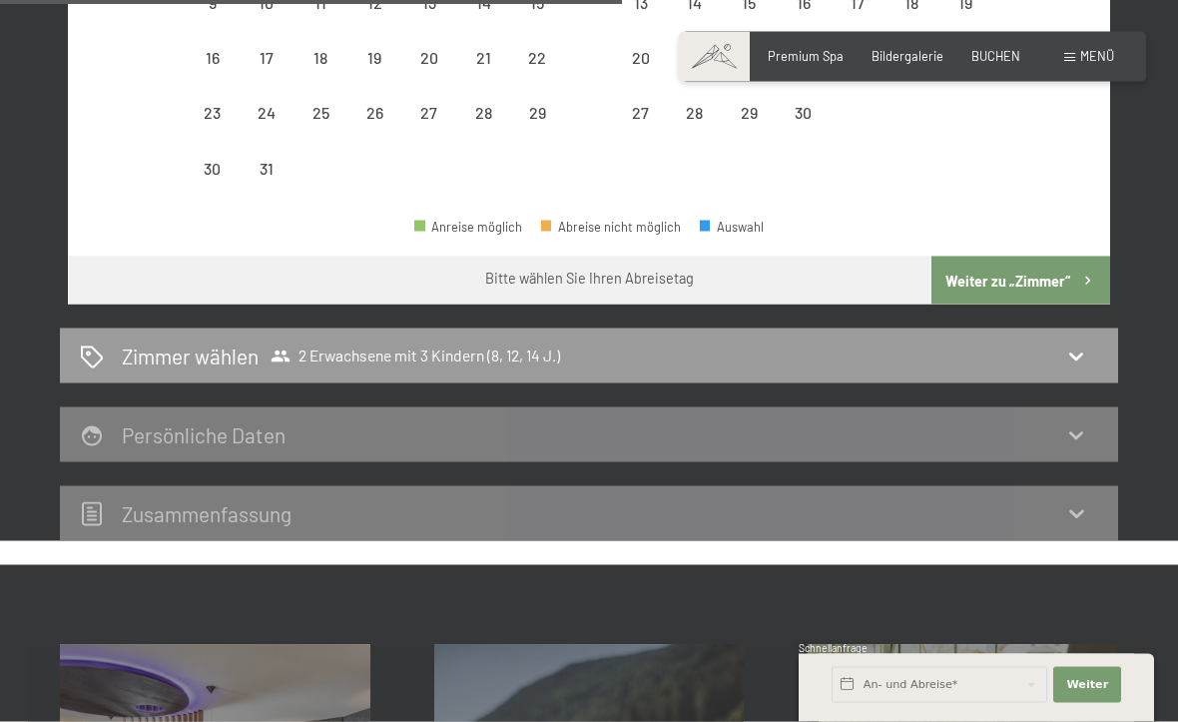
scroll to position [988, 0]
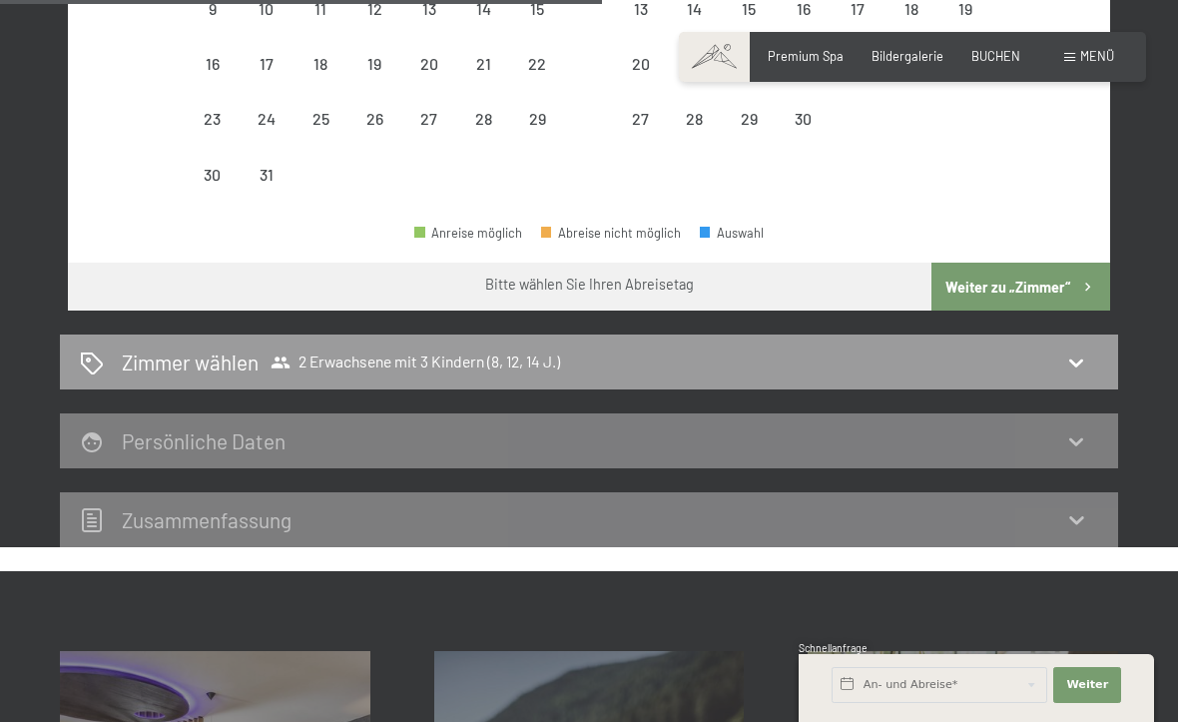
click at [1079, 335] on div "Zimmer wählen 2 Erwachsene mit 3 Kindern (8, 12, 14 J.)" at bounding box center [589, 362] width 1059 height 55
select select "2026-03-01"
select select "2026-04-01"
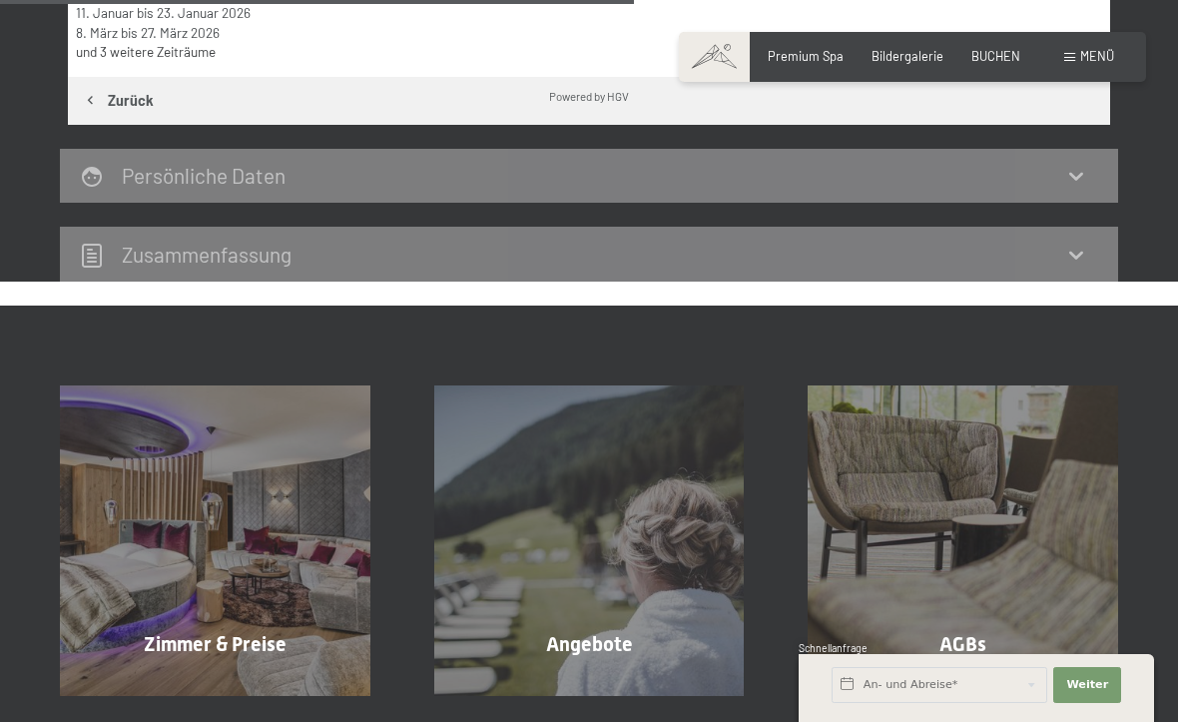
scroll to position [799, 0]
click at [182, 535] on div "Zimmer & Preise Mehr erfahren" at bounding box center [215, 541] width 374 height 311
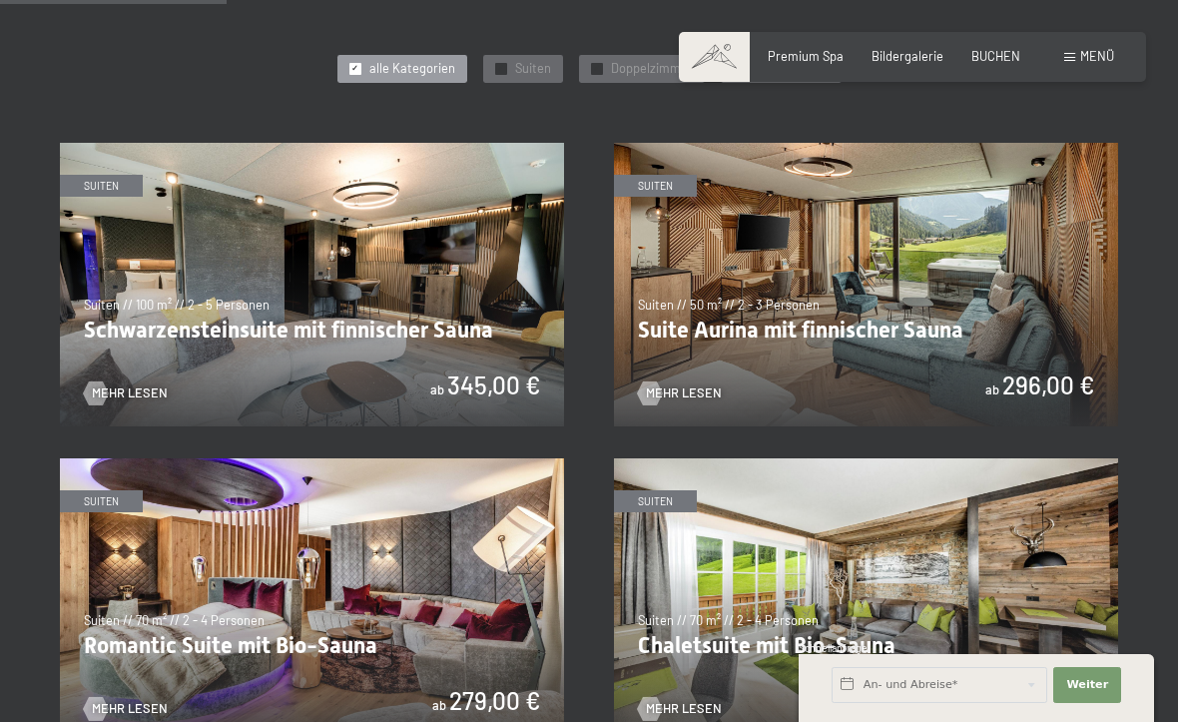
click at [488, 268] on img at bounding box center [312, 285] width 504 height 284
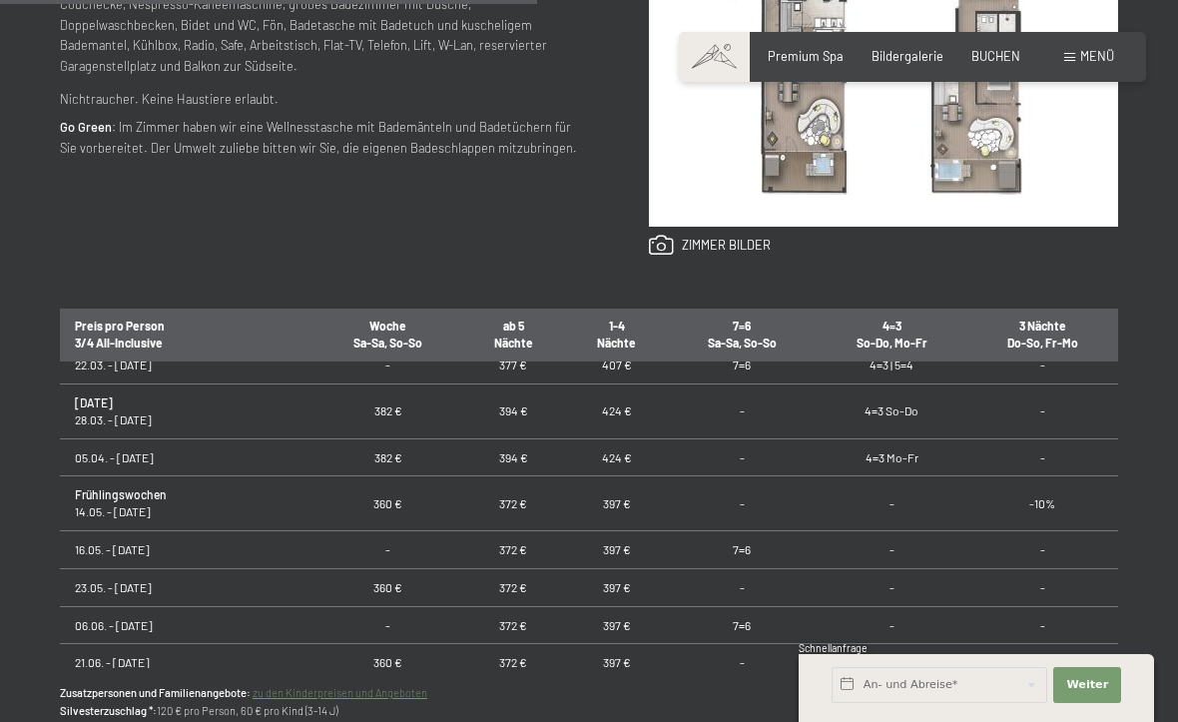
scroll to position [914, 0]
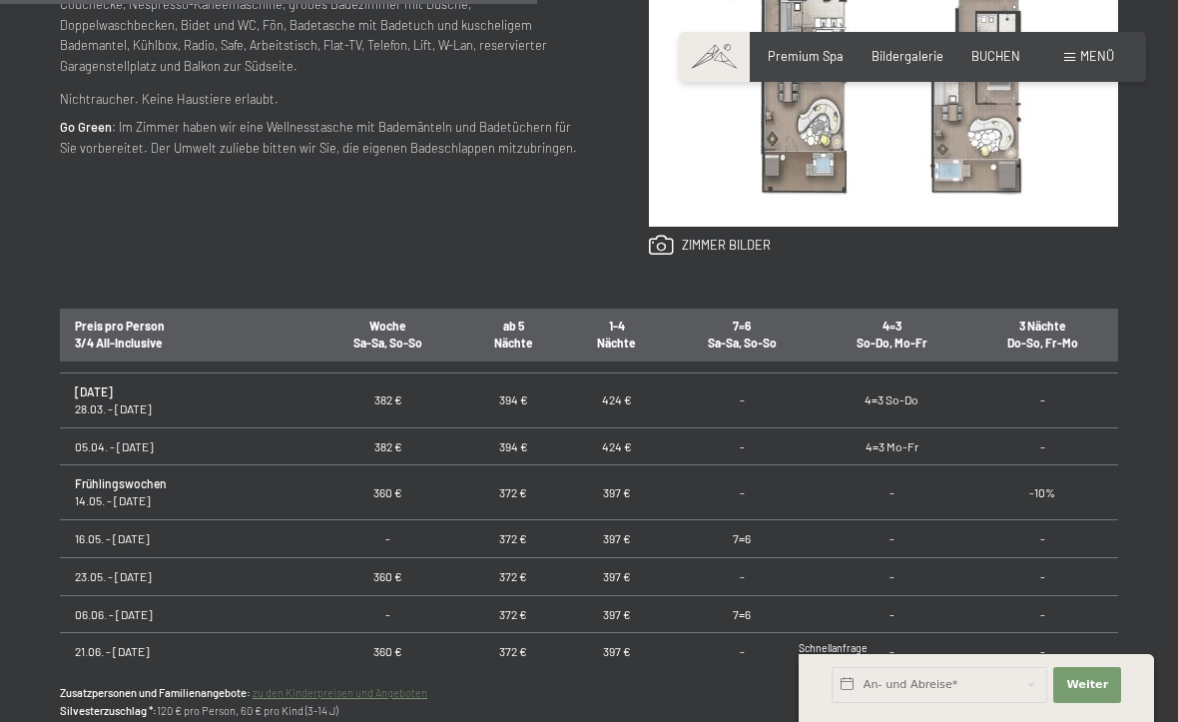
click at [888, 427] on td "4=3 Mo-Fr" at bounding box center [892, 446] width 151 height 38
click at [106, 427] on td "05.04. - 12.04.26" at bounding box center [187, 446] width 255 height 38
click at [904, 703] on input "text" at bounding box center [940, 685] width 216 height 36
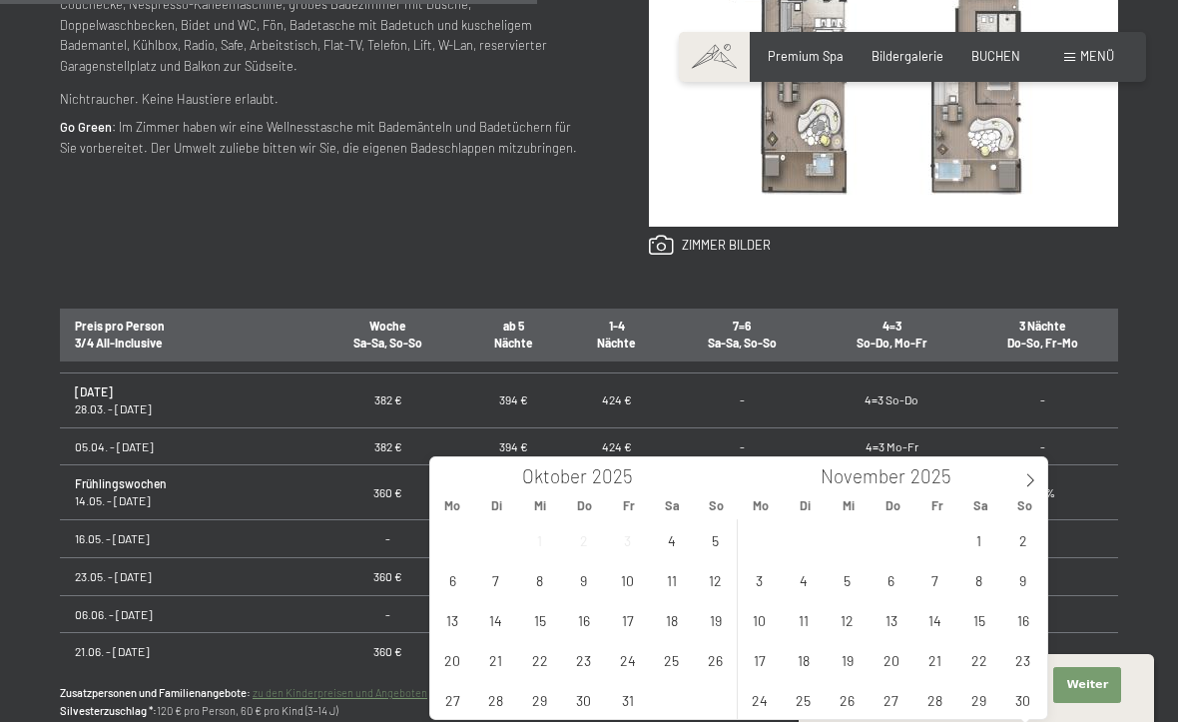
click at [1039, 480] on span at bounding box center [1031, 474] width 34 height 34
click at [1042, 476] on span at bounding box center [1031, 474] width 34 height 34
type input "2026"
click at [1041, 479] on span at bounding box center [1031, 474] width 34 height 34
type input "2026"
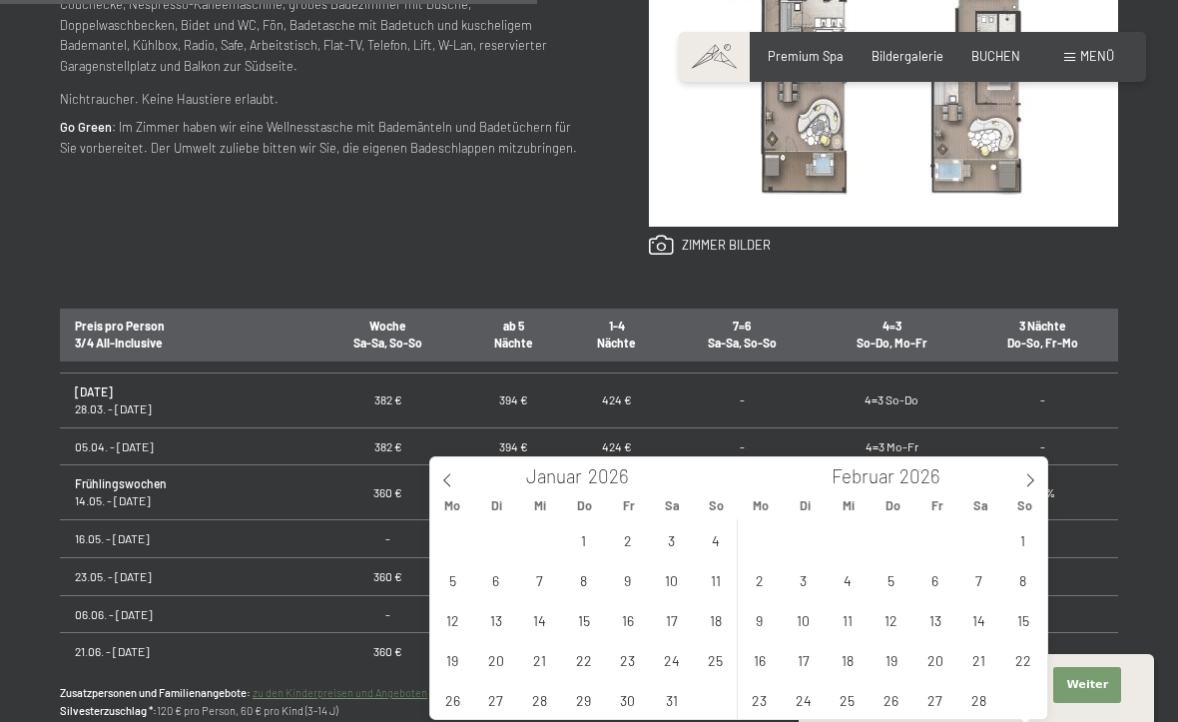
click at [1037, 488] on span at bounding box center [1031, 474] width 34 height 34
click at [1040, 490] on span at bounding box center [1031, 474] width 34 height 34
click at [771, 585] on span "6" at bounding box center [759, 579] width 39 height 39
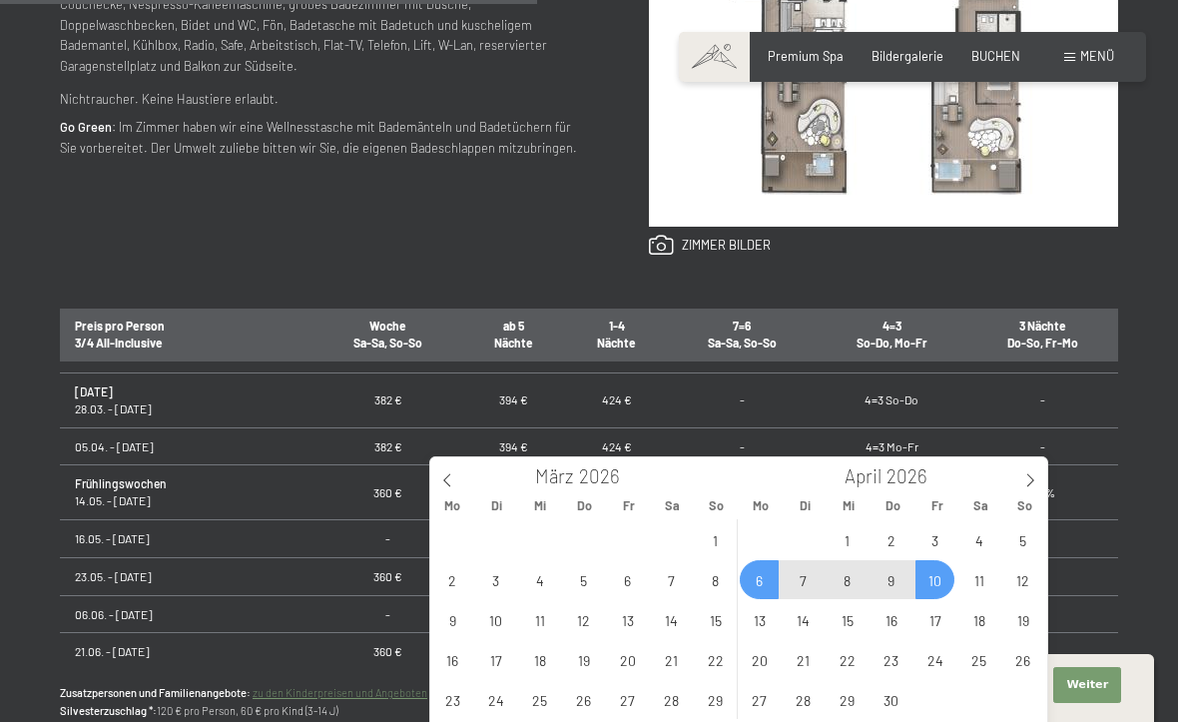
click at [941, 586] on span "10" at bounding box center [935, 579] width 39 height 39
type input "Mo. 06.04.2026 - Fr. 10.04.2026"
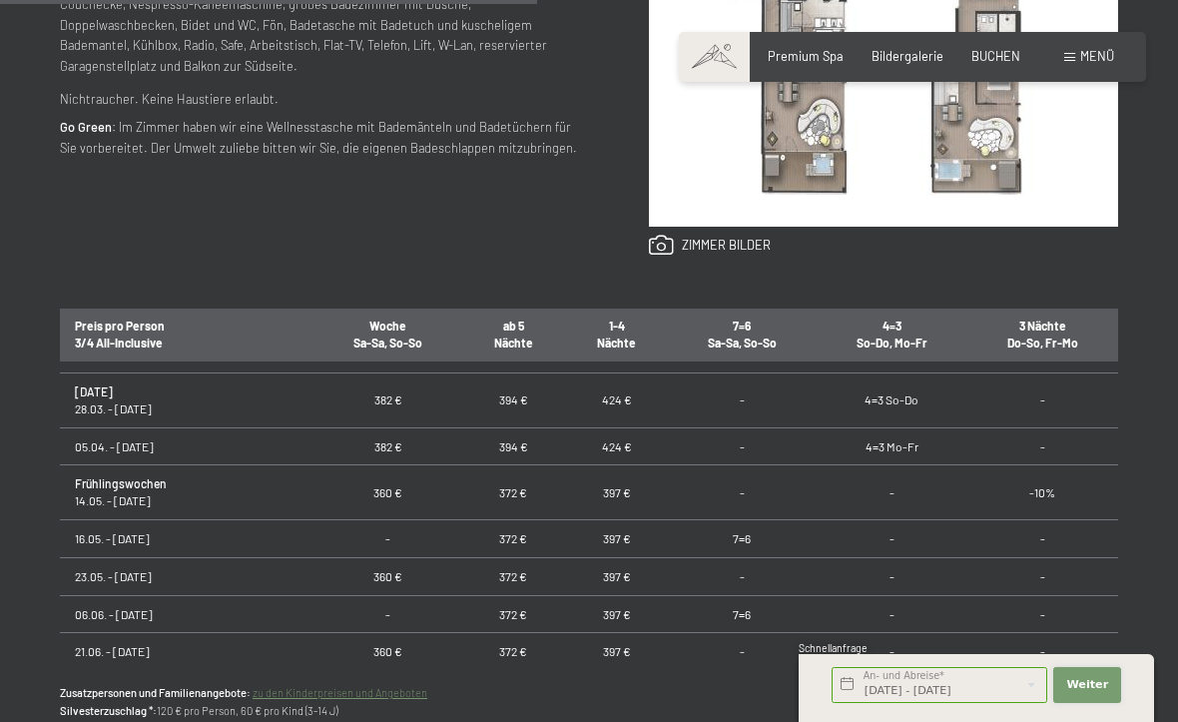
click at [1101, 693] on span "Weiter" at bounding box center [1088, 685] width 42 height 16
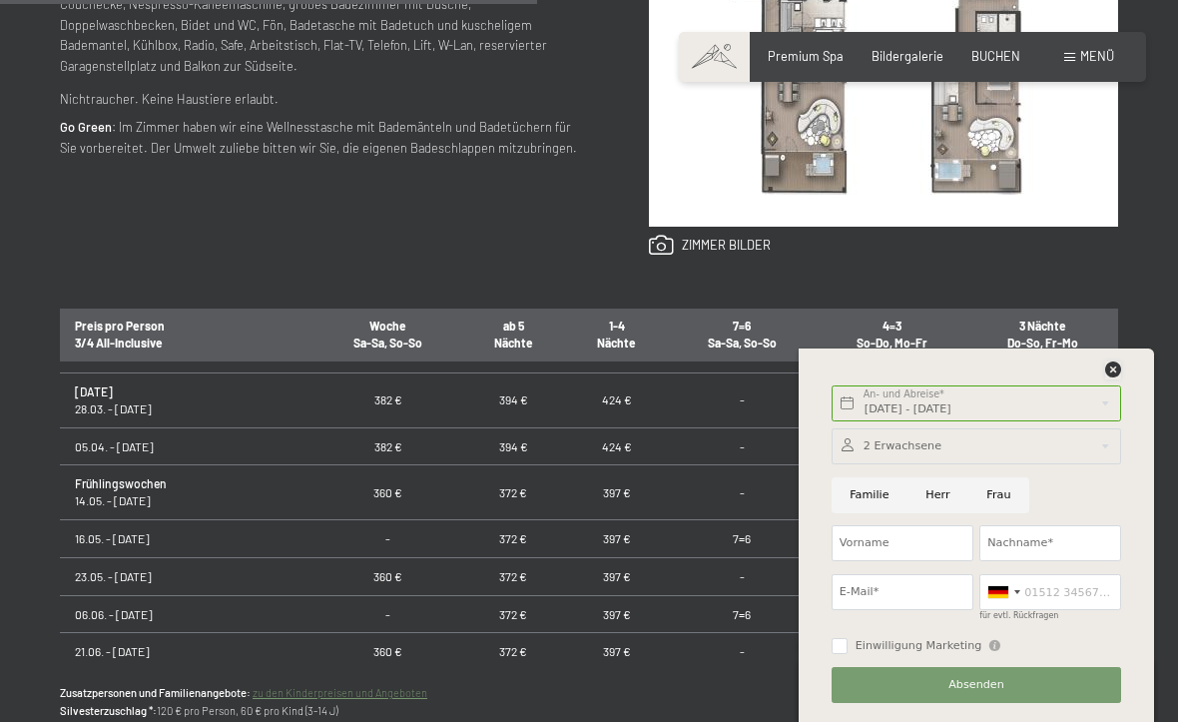
click at [1116, 377] on icon at bounding box center [1113, 369] width 16 height 16
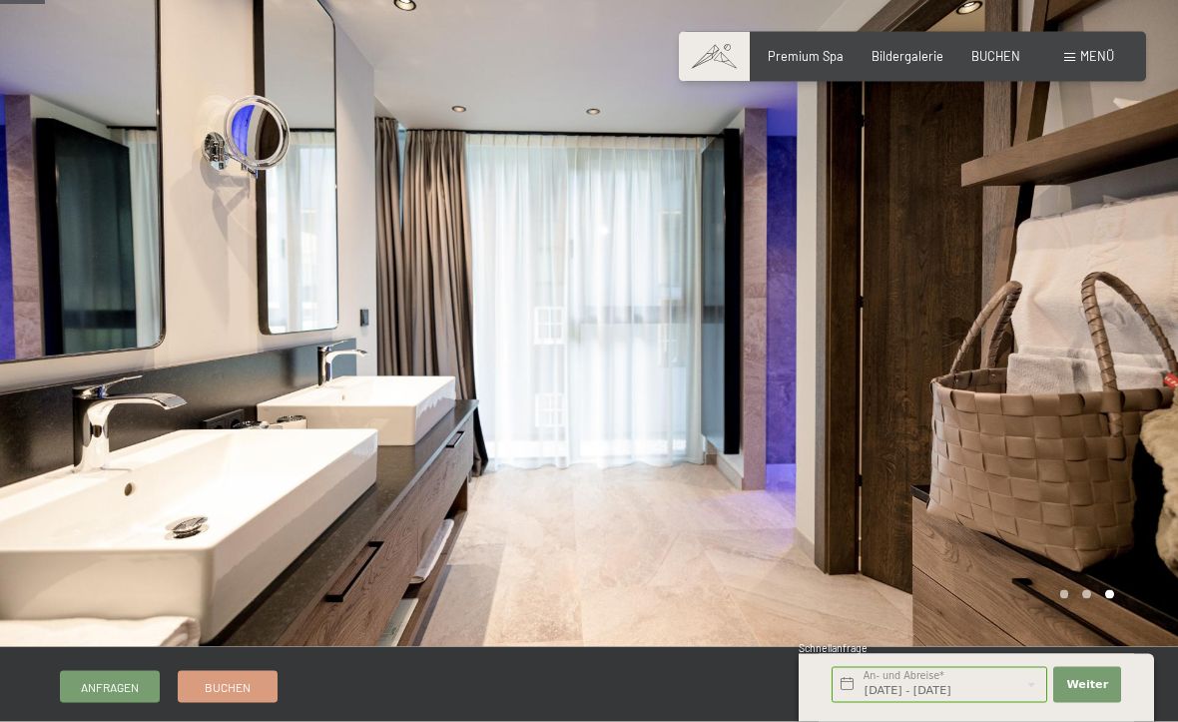
scroll to position [0, 0]
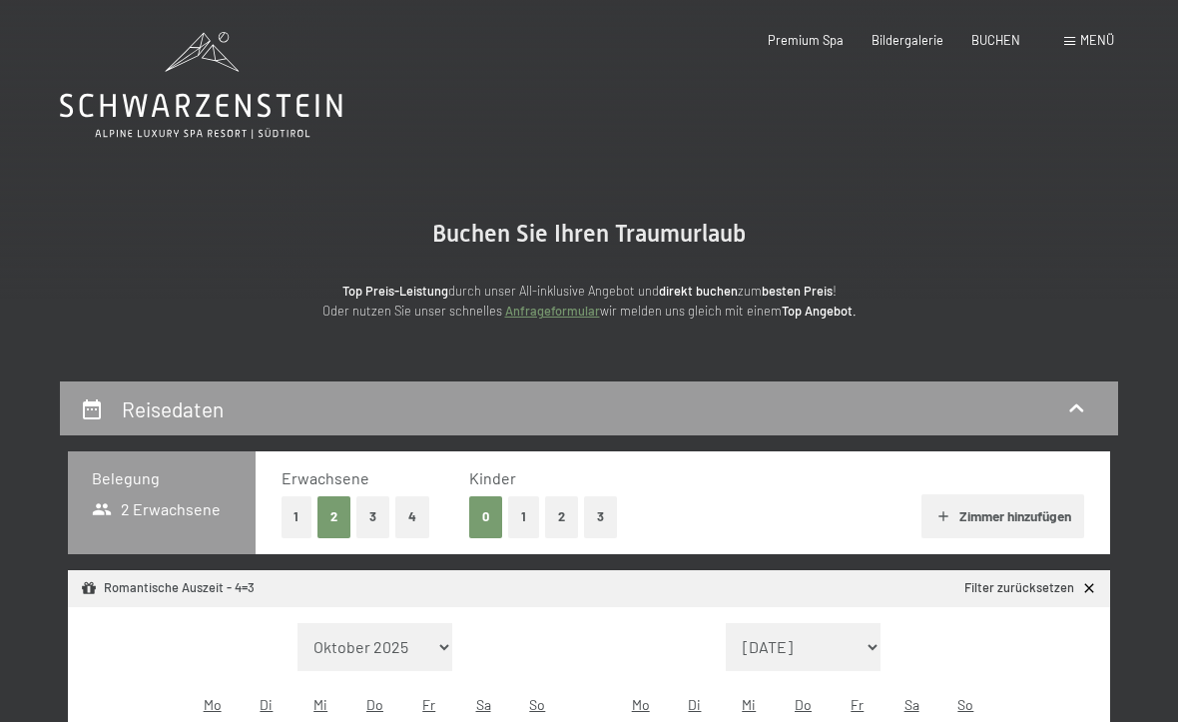
select select "2025-11-01"
select select "2025-12-01"
select select "2025-11-01"
select select "2025-12-01"
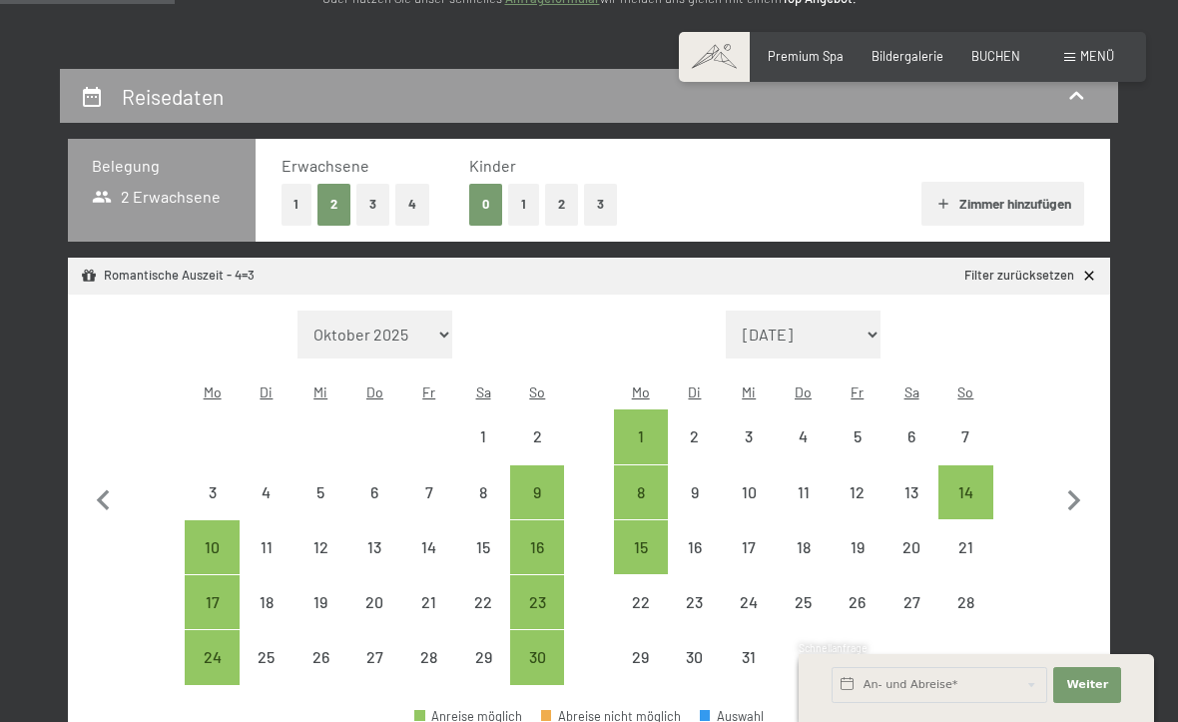
scroll to position [318, 0]
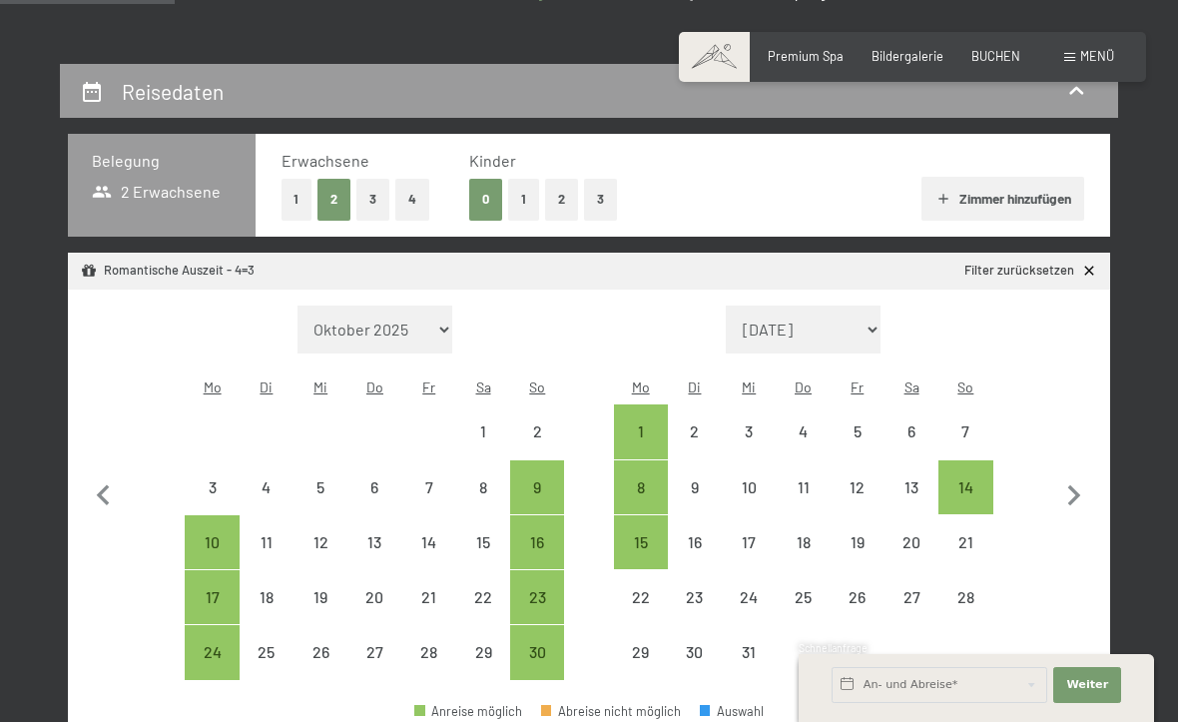
click at [606, 201] on button "3" at bounding box center [600, 199] width 33 height 41
select select "2025-11-01"
select select "[DATE]"
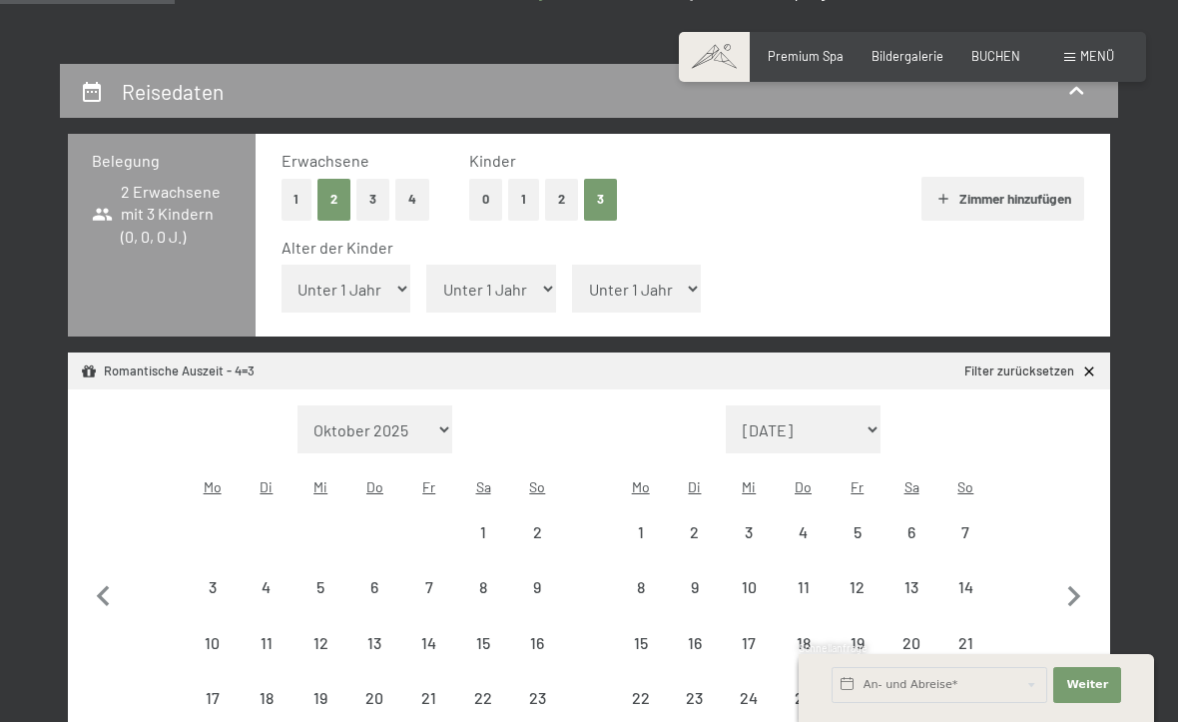
select select "2025-11-01"
select select "2025-12-01"
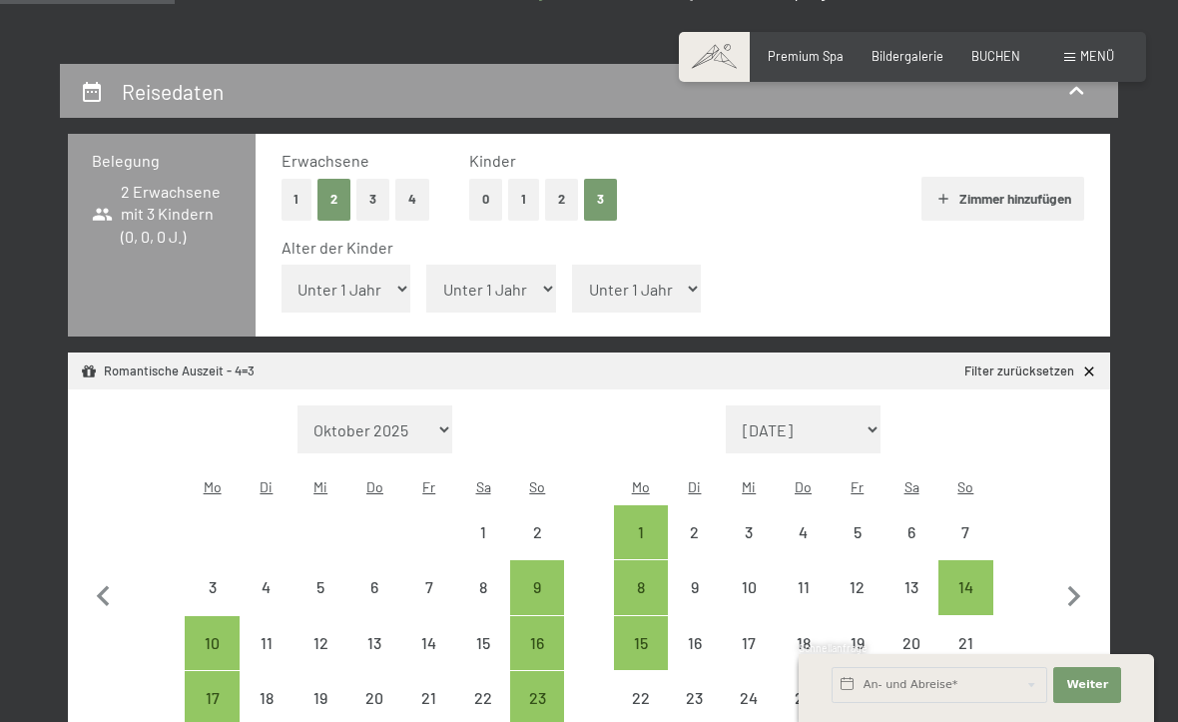
click at [378, 286] on select "Unter 1 Jahr 1 Jahr 2 Jahre 3 Jahre 4 Jahre 5 Jahre 6 Jahre 7 Jahre 8 Jahre 9 J…" at bounding box center [347, 289] width 130 height 48
select select "8"
select select "2025-11-01"
select select "2025-12-01"
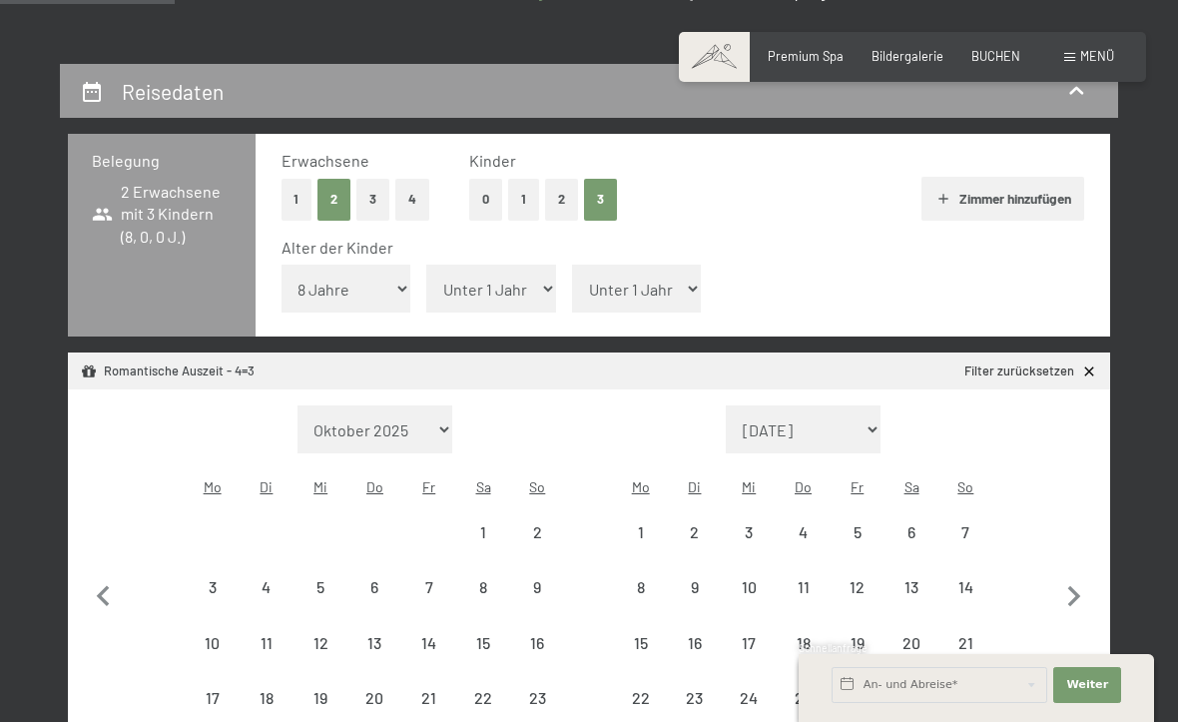
select select "2025-11-01"
select select "2025-12-01"
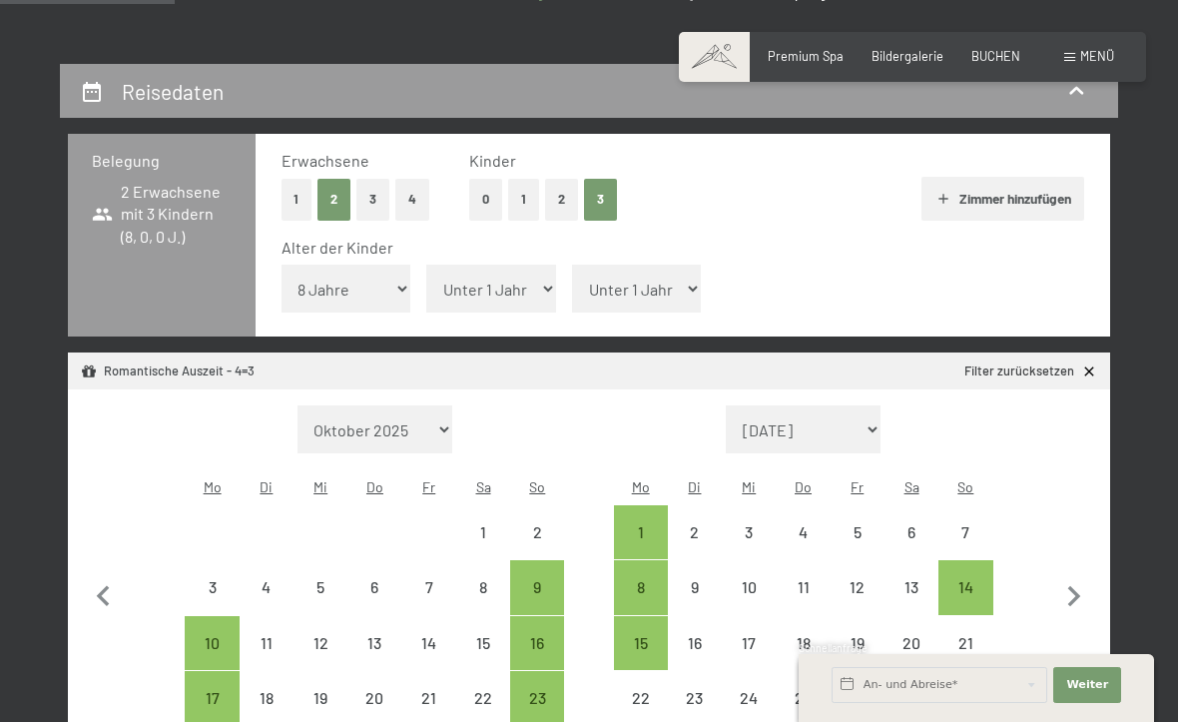
click at [516, 276] on select "Unter 1 Jahr 1 Jahr 2 Jahre 3 Jahre 4 Jahre 5 Jahre 6 Jahre 7 Jahre 8 Jahre 9 J…" at bounding box center [491, 289] width 130 height 48
select select "12"
select select "2025-11-01"
select select "2025-12-01"
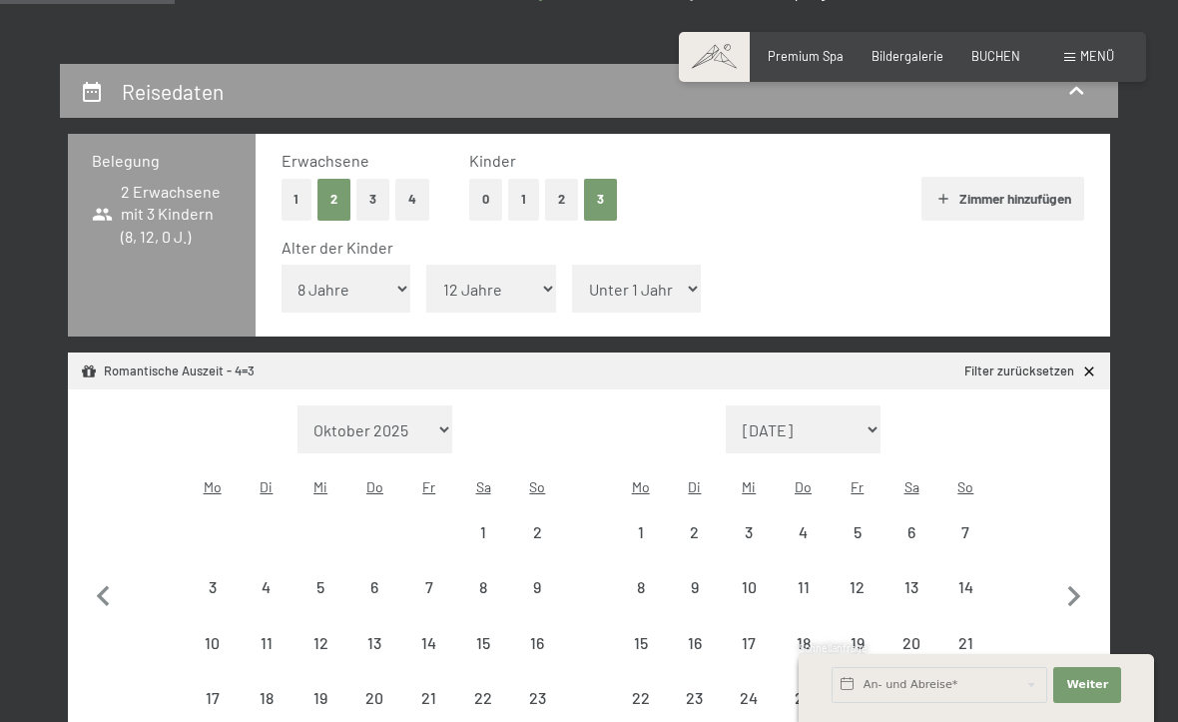
select select "2025-11-01"
select select "2025-12-01"
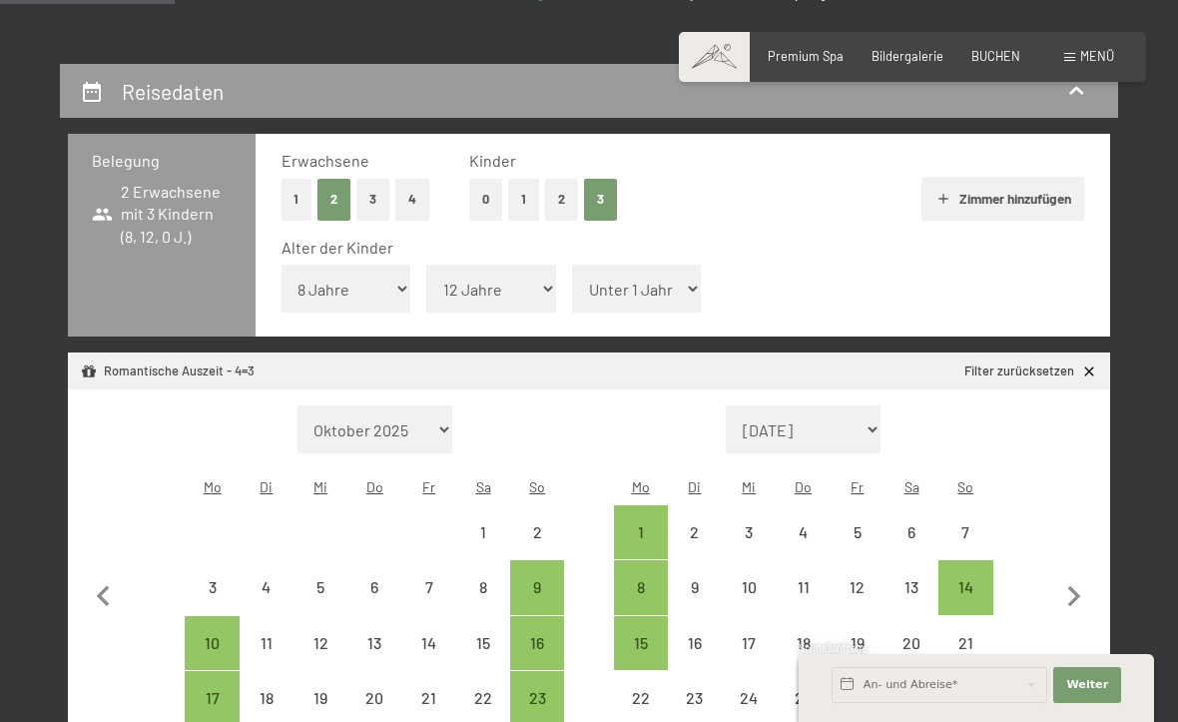
click at [648, 284] on select "Unter 1 Jahr 1 Jahr 2 Jahre 3 Jahre 4 Jahre 5 Jahre 6 Jahre 7 Jahre 8 Jahre 9 J…" at bounding box center [637, 289] width 130 height 48
select select "14"
select select "2025-11-01"
select select "2025-12-01"
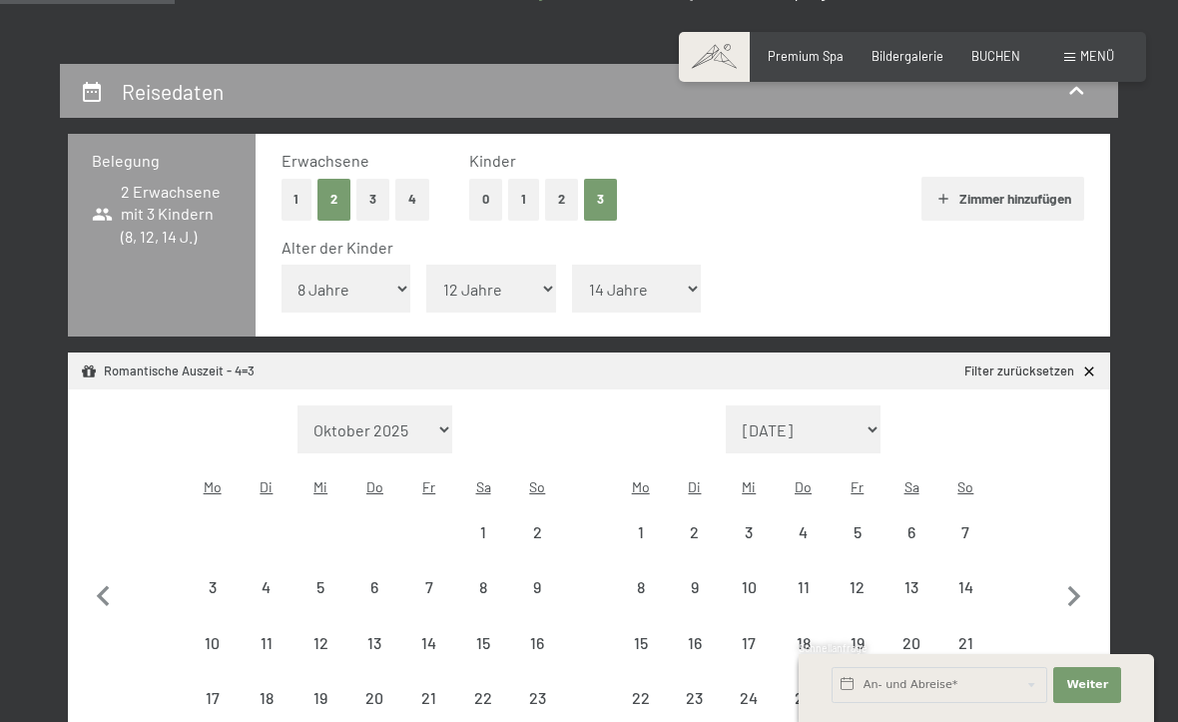
select select "2025-11-01"
select select "2025-12-01"
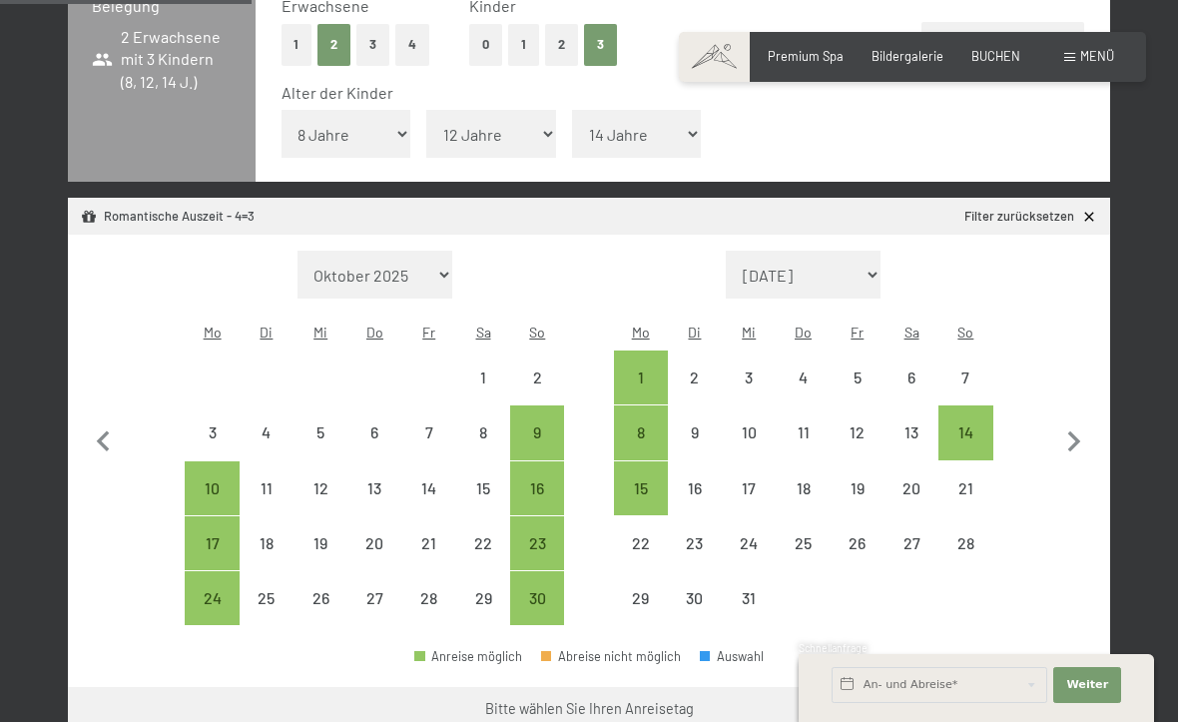
scroll to position [473, 0]
click at [1072, 420] on icon "button" at bounding box center [1075, 441] width 42 height 42
select select "2025-12-01"
select select "2026-01-01"
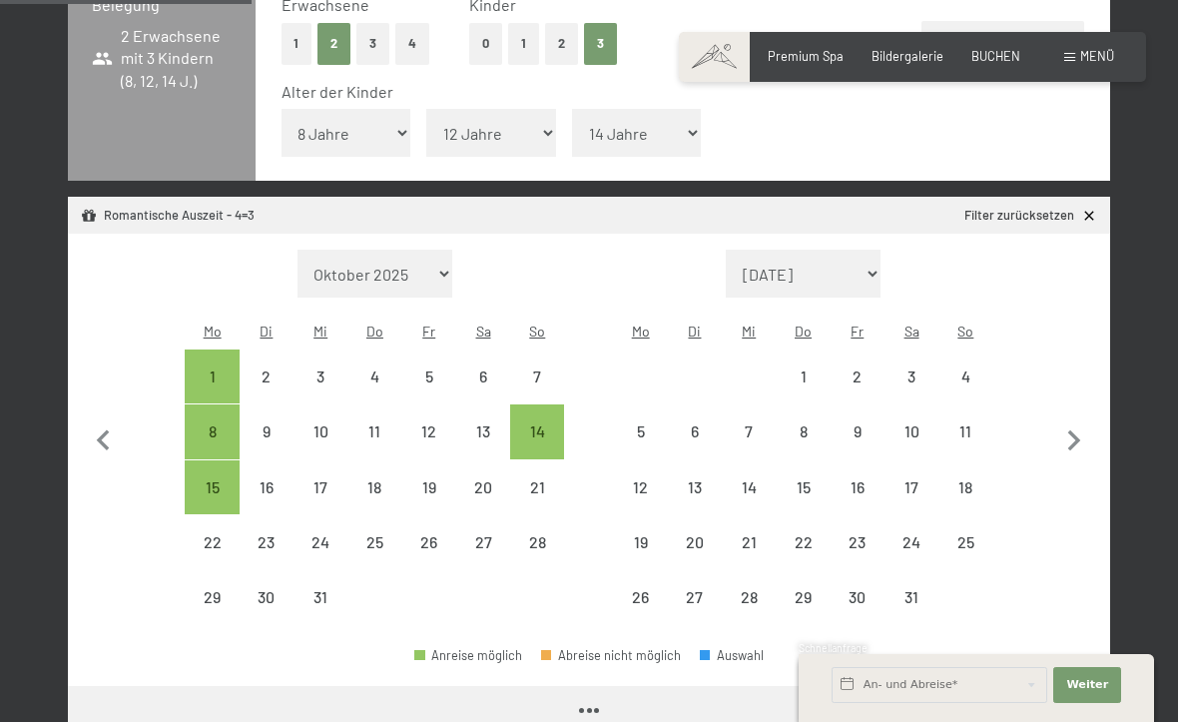
click at [1071, 420] on icon "button" at bounding box center [1075, 441] width 42 height 42
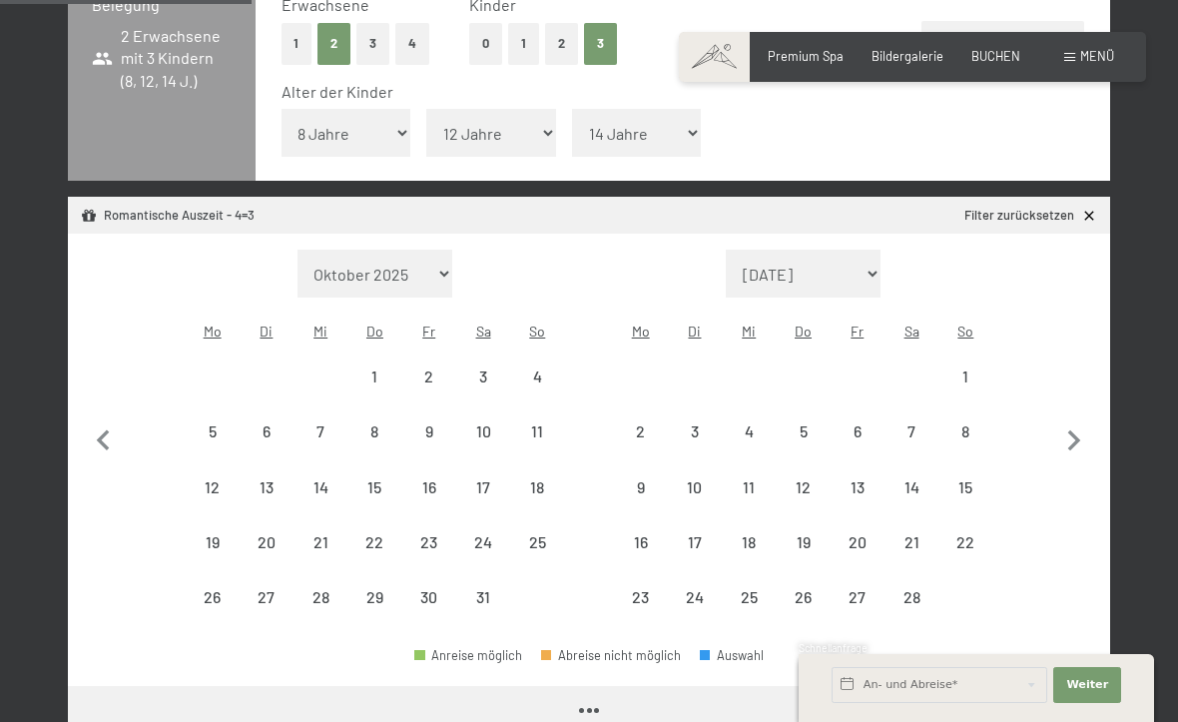
select select "2026-01-01"
select select "2026-02-01"
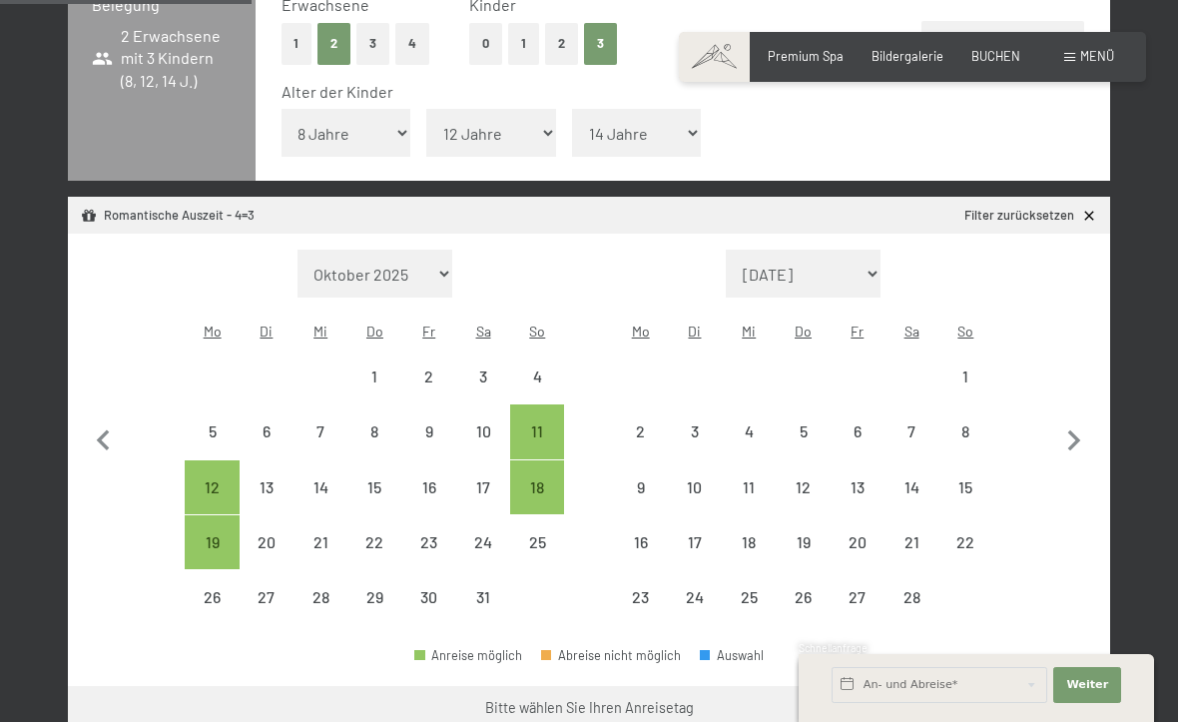
click at [1084, 424] on icon "button" at bounding box center [1075, 441] width 42 height 42
select select "2026-02-01"
select select "2026-03-01"
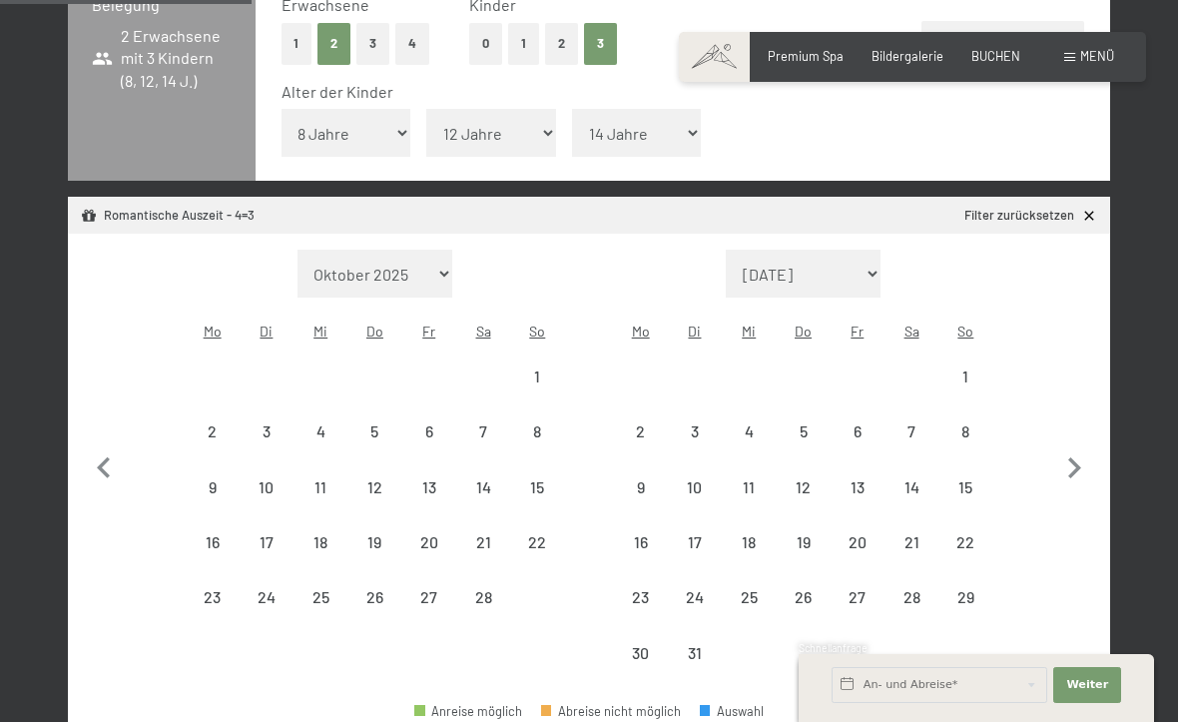
click at [1092, 447] on icon "button" at bounding box center [1075, 468] width 42 height 42
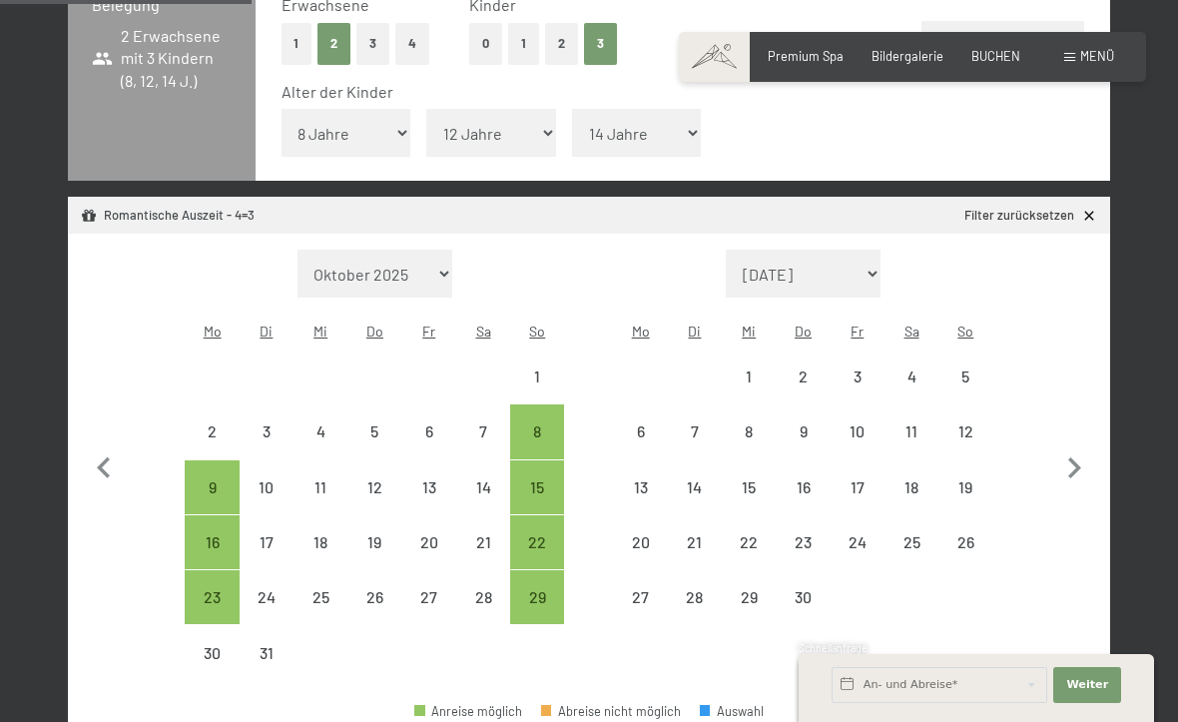
select select "2026-03-01"
select select "2026-04-01"
click at [639, 423] on div "6" at bounding box center [641, 448] width 50 height 50
select select "2026-03-01"
select select "2026-04-01"
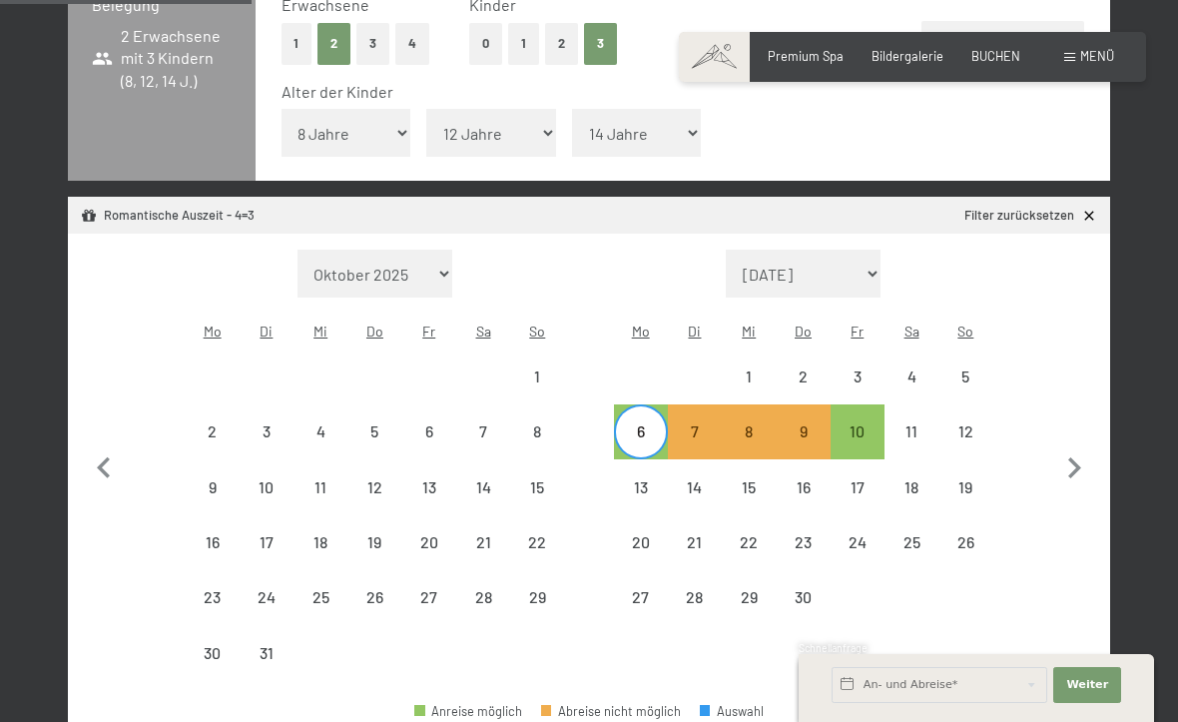
click at [859, 423] on div "10" at bounding box center [858, 448] width 50 height 50
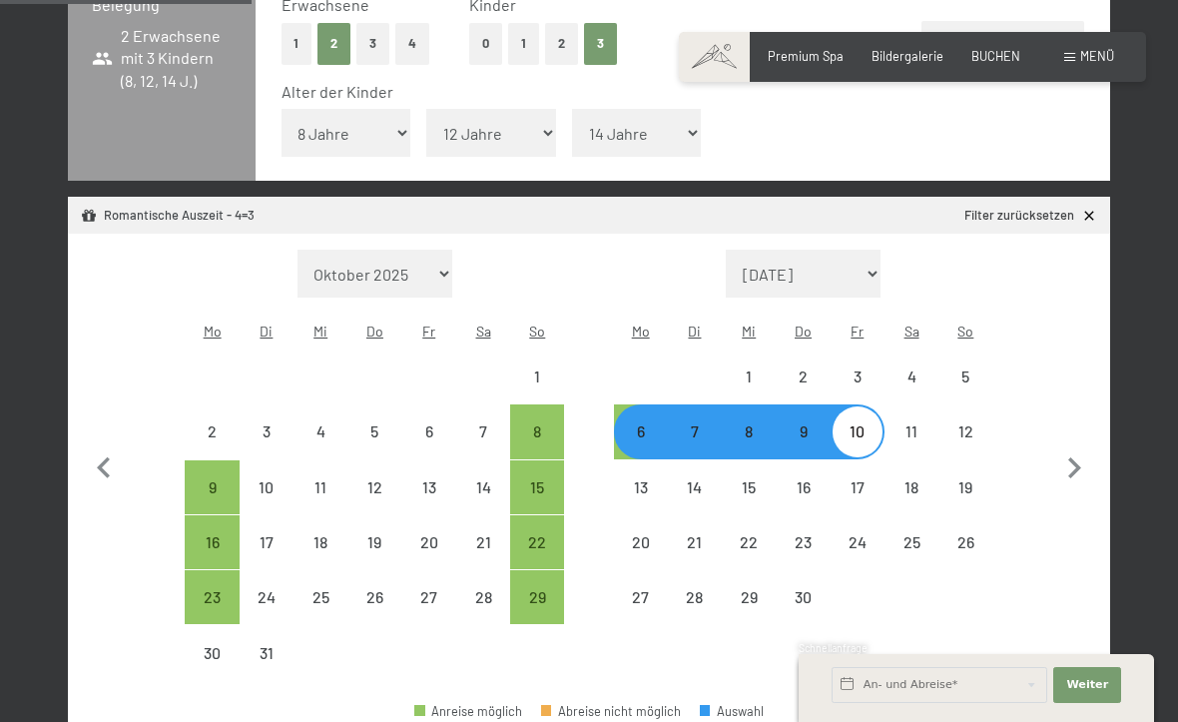
select select "2025-11-01"
select select "2025-12-01"
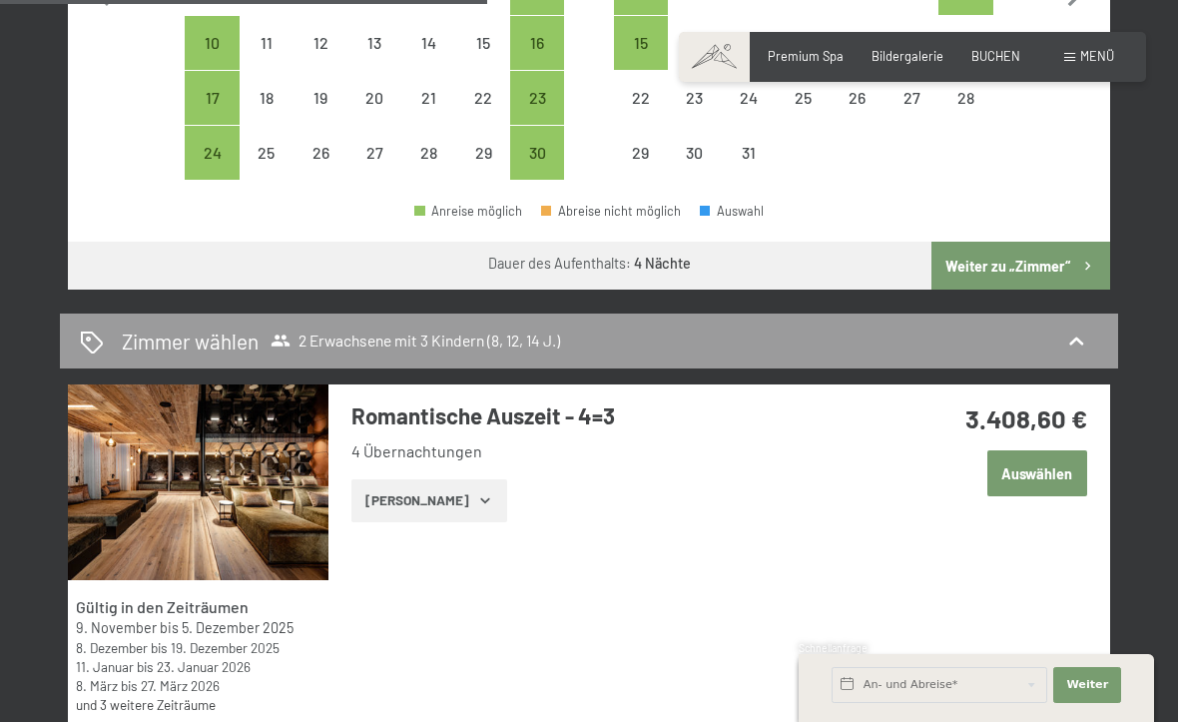
scroll to position [919, 0]
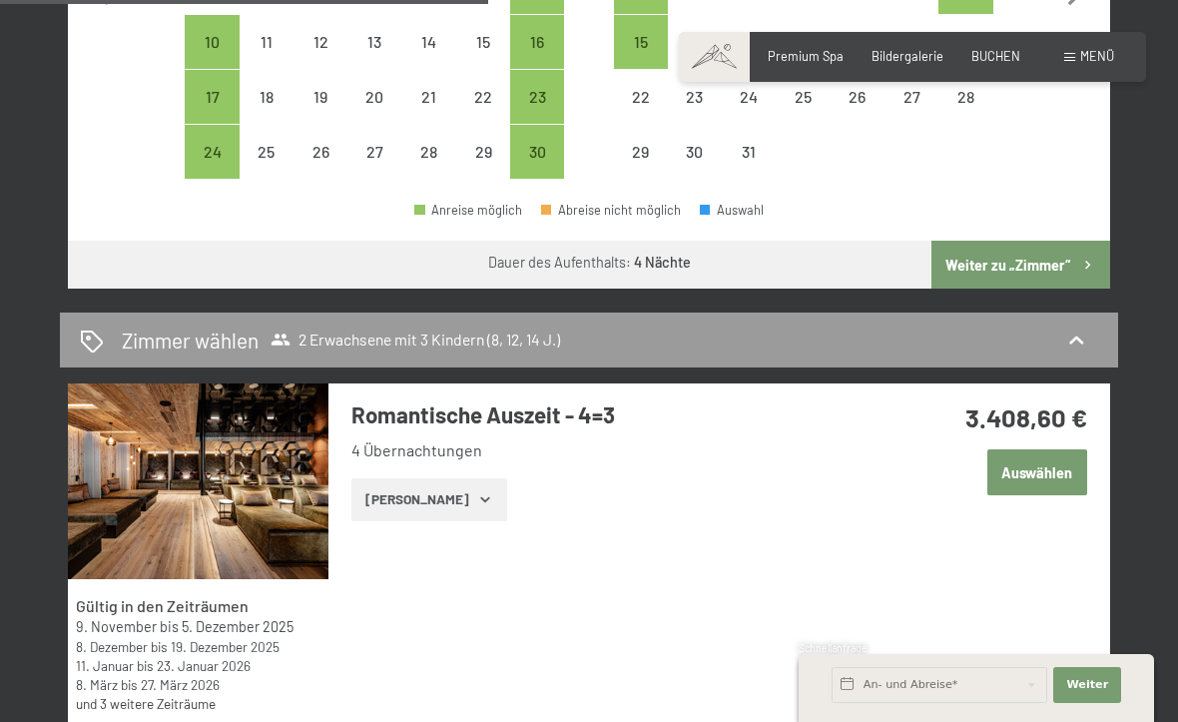
click at [1071, 449] on button "Auswählen" at bounding box center [1038, 472] width 100 height 46
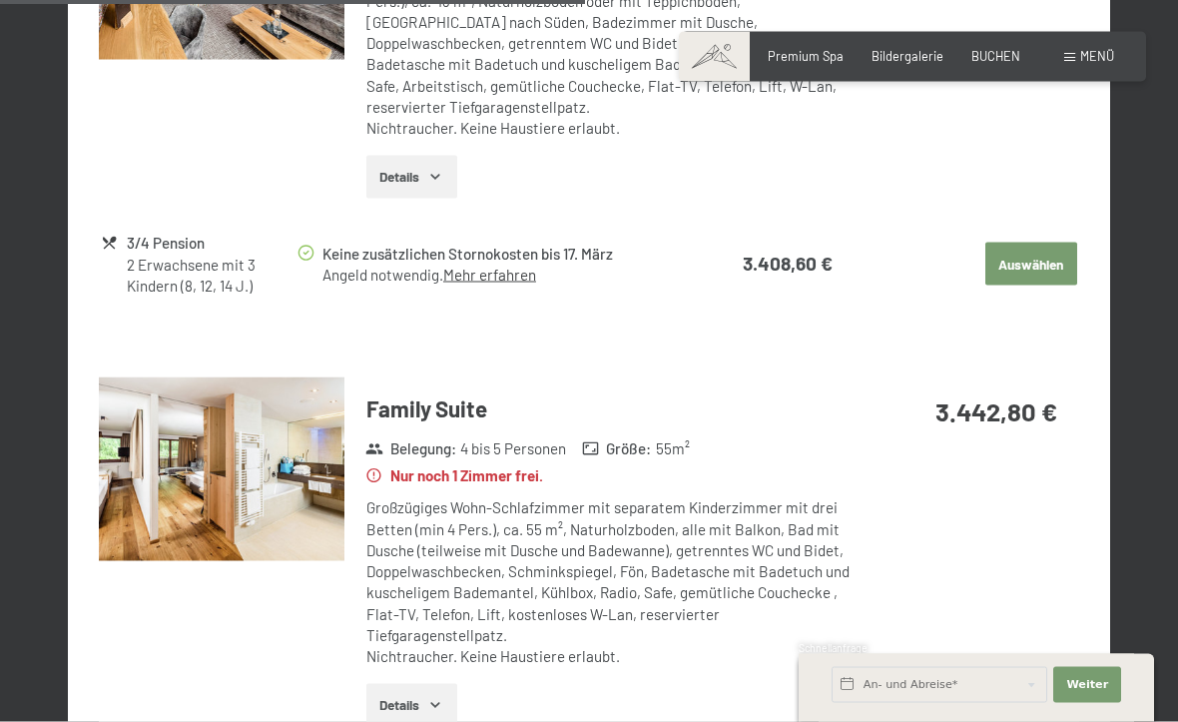
scroll to position [1896, 0]
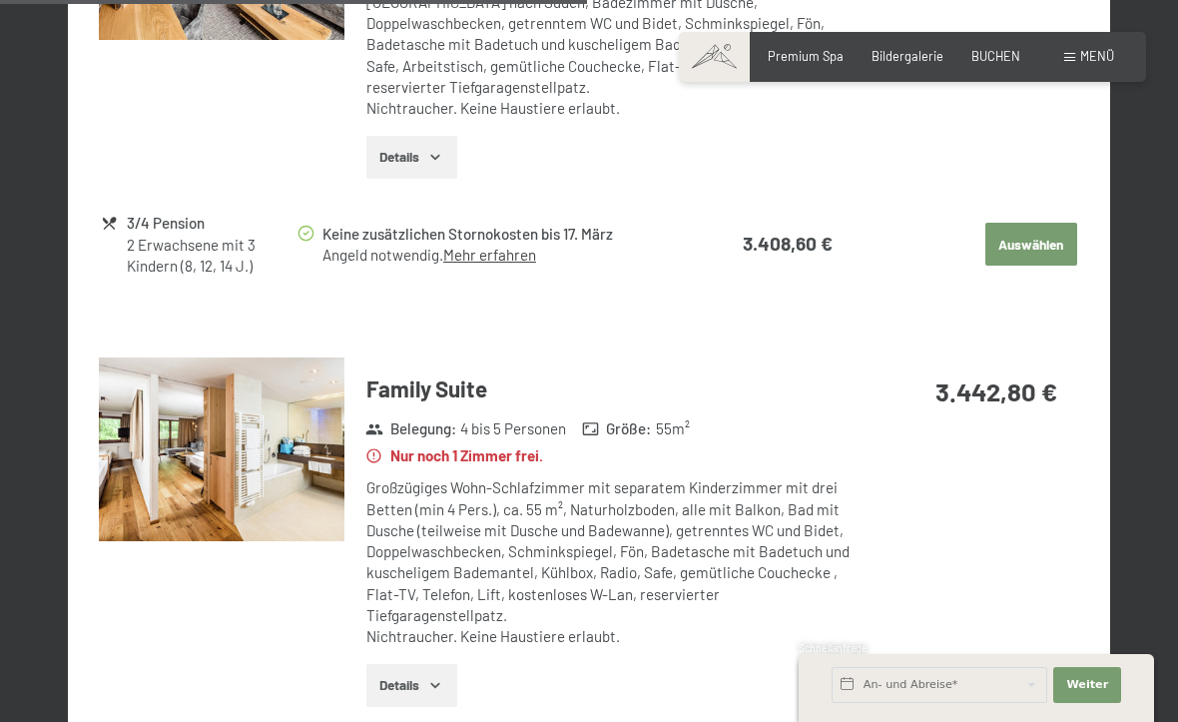
click at [164, 419] on img at bounding box center [221, 450] width 245 height 184
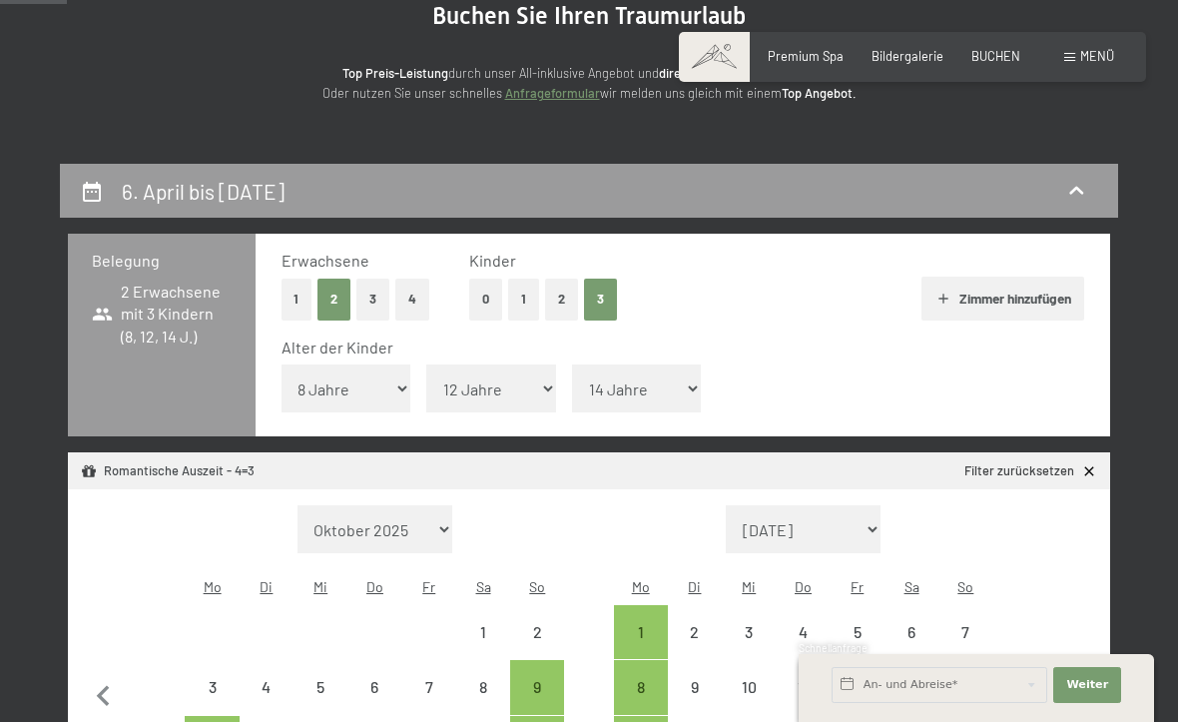
scroll to position [217, 0]
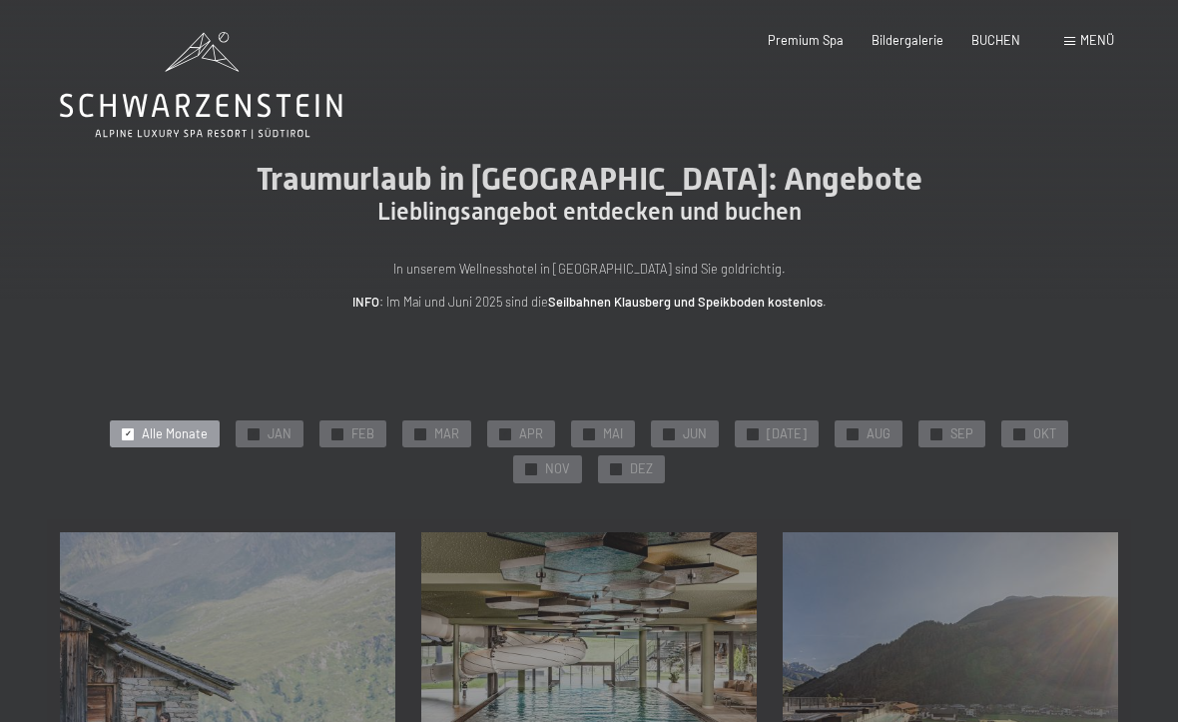
click at [565, 636] on div "27.09.–[DATE] 10.01.–[DATE] 31.01.–[DATE] 07.03.–[DATE] 23.05.–[DATE] 27.06.–[D…" at bounding box center [588, 699] width 361 height 361
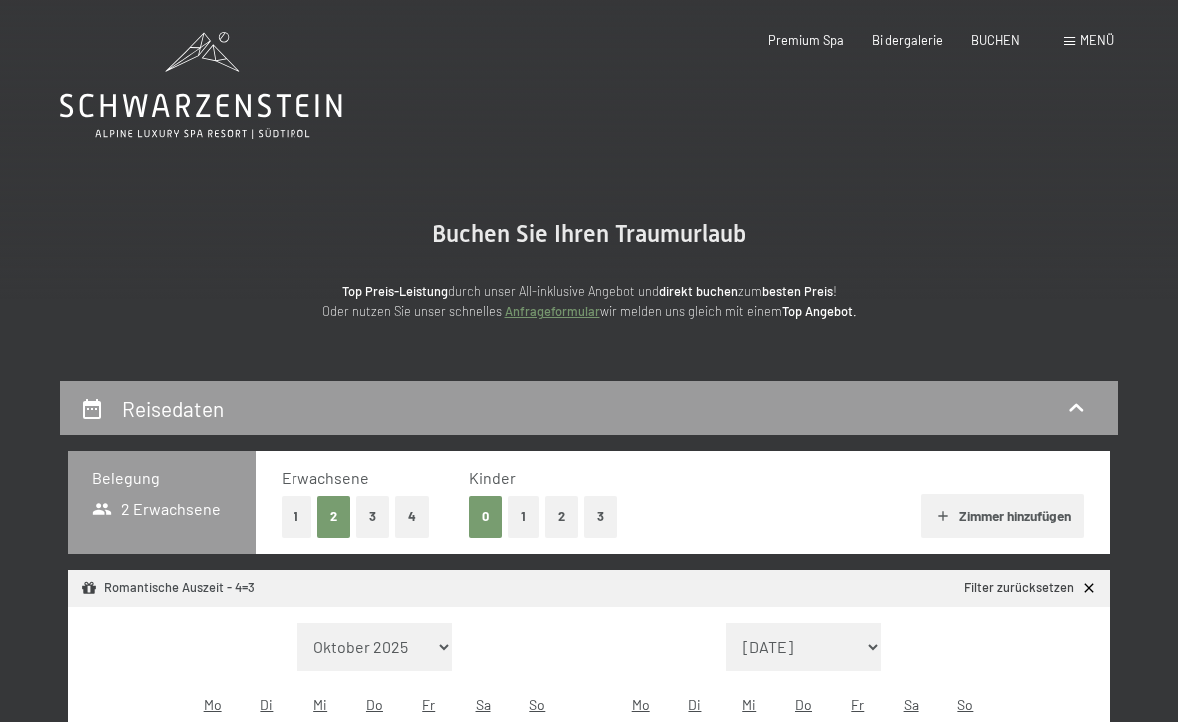
select select "[DATE]"
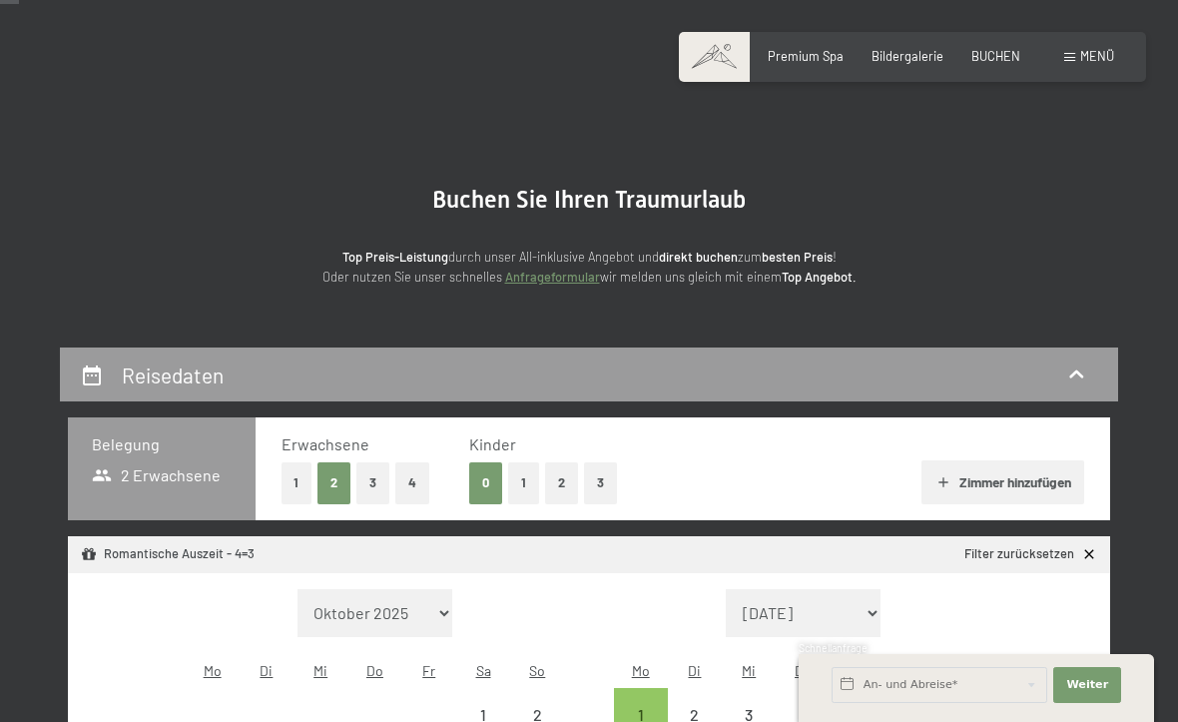
scroll to position [36, 0]
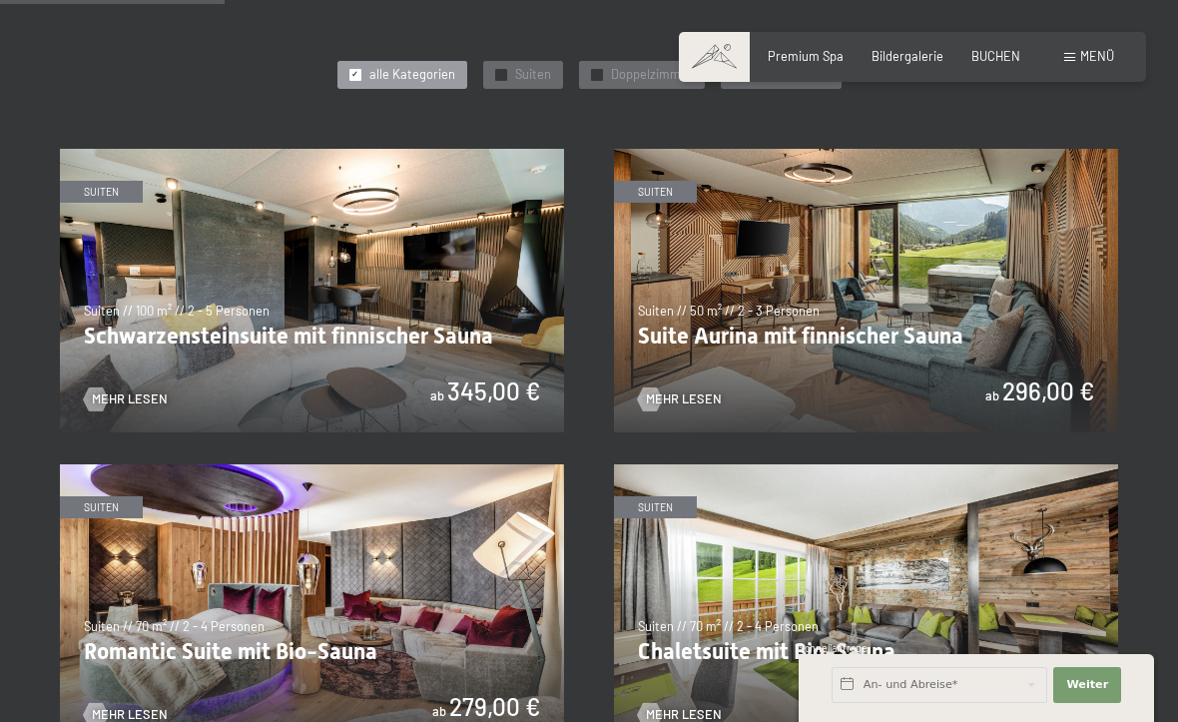
scroll to position [915, 0]
click at [439, 643] on img at bounding box center [312, 606] width 504 height 284
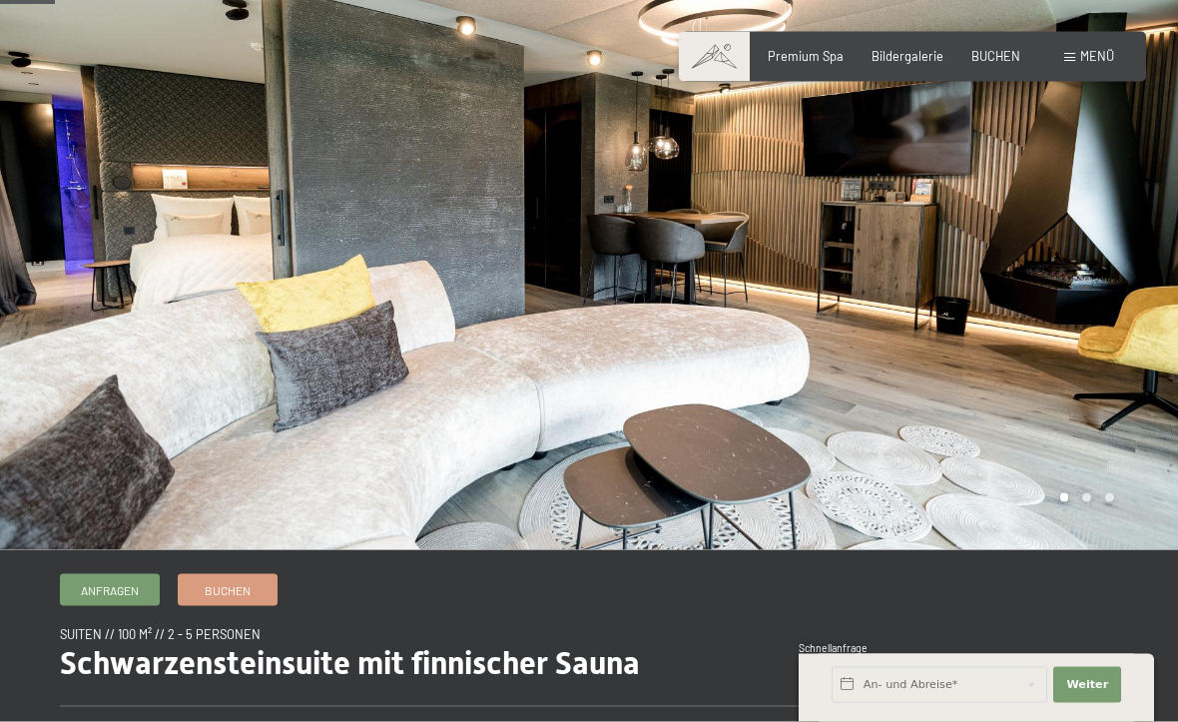
scroll to position [101, 0]
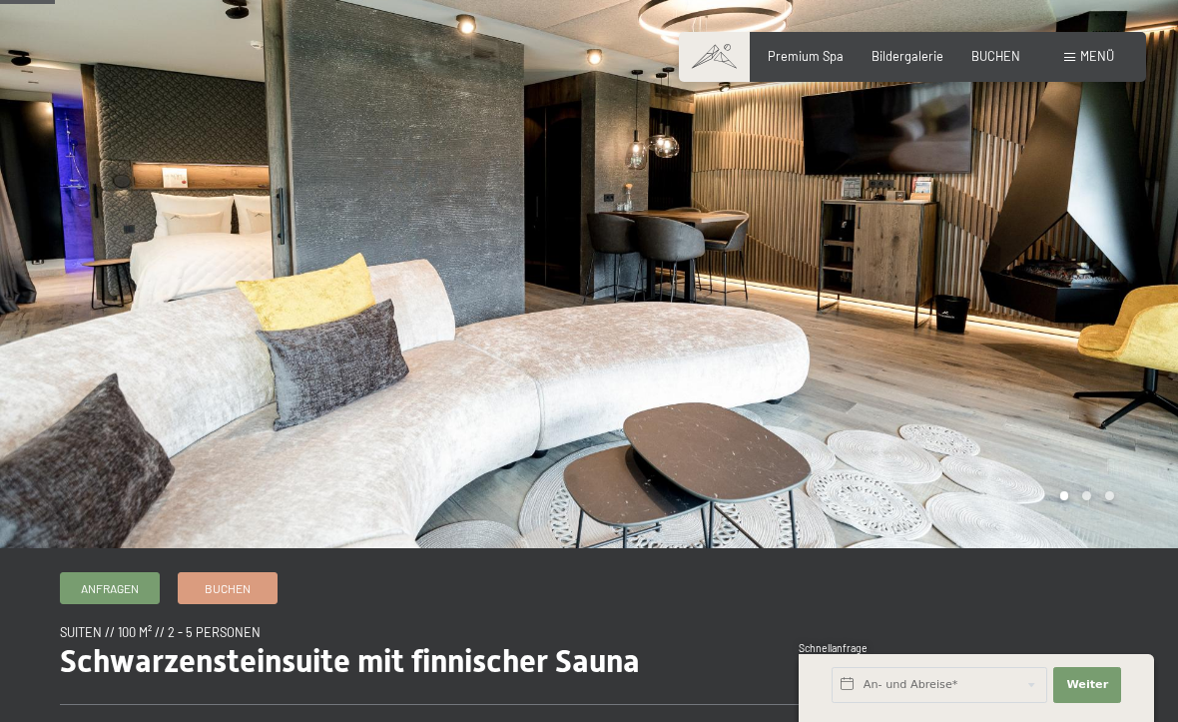
click at [1063, 339] on div at bounding box center [883, 223] width 589 height 649
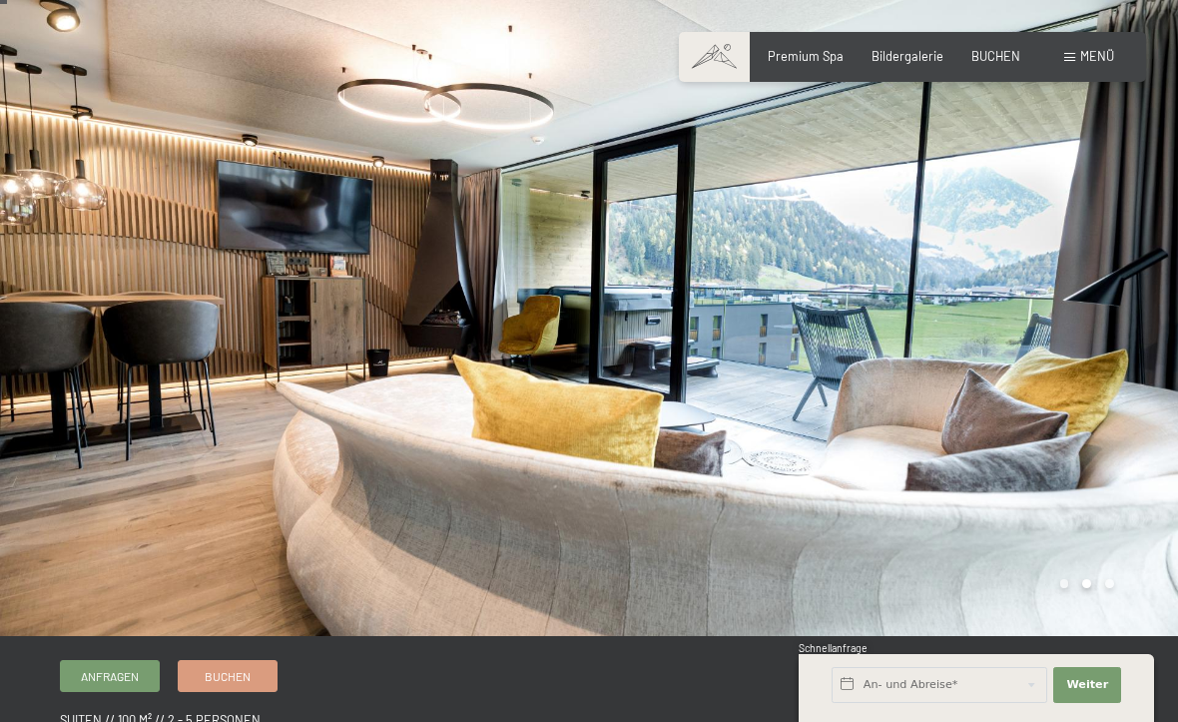
scroll to position [14, 0]
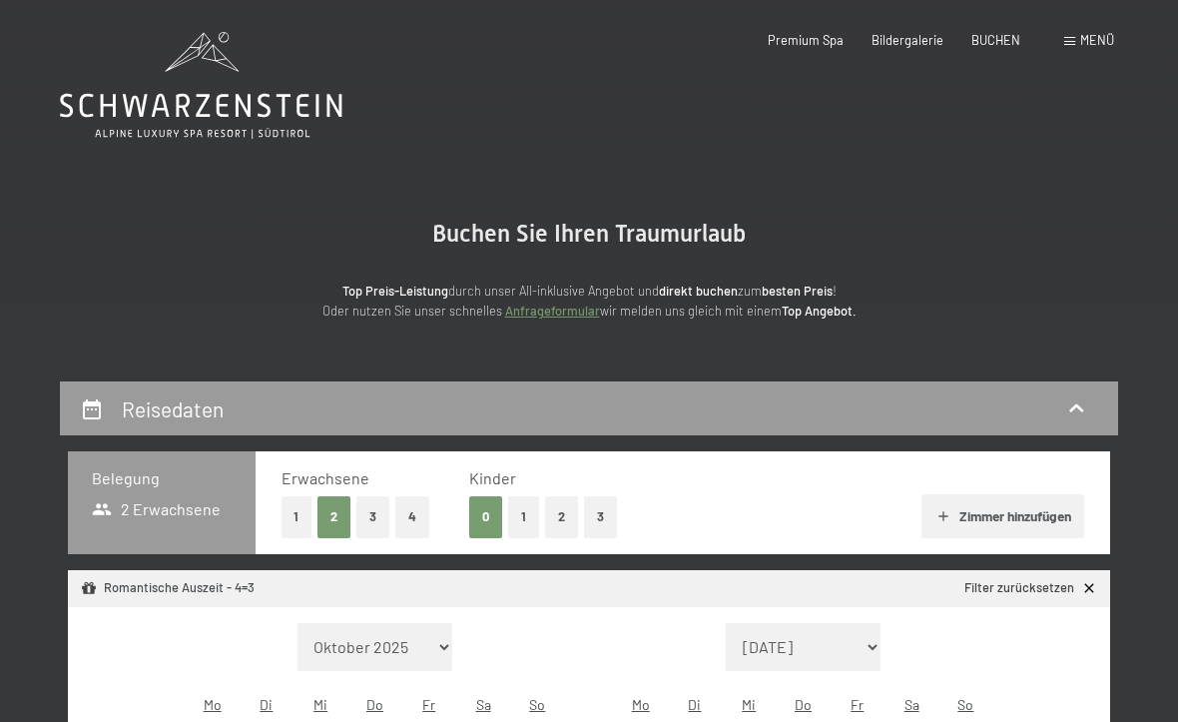
select select "[DATE]"
click at [600, 533] on button "3" at bounding box center [600, 516] width 33 height 41
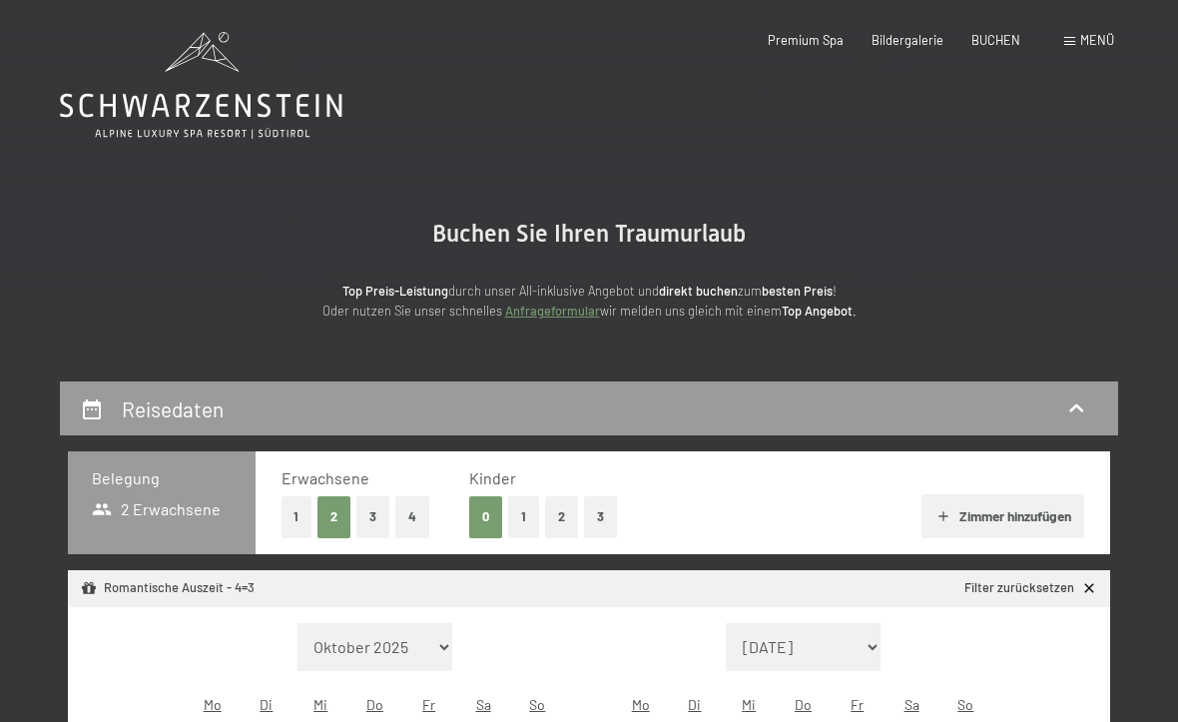
select select "[DATE]"
select select "2025-12-01"
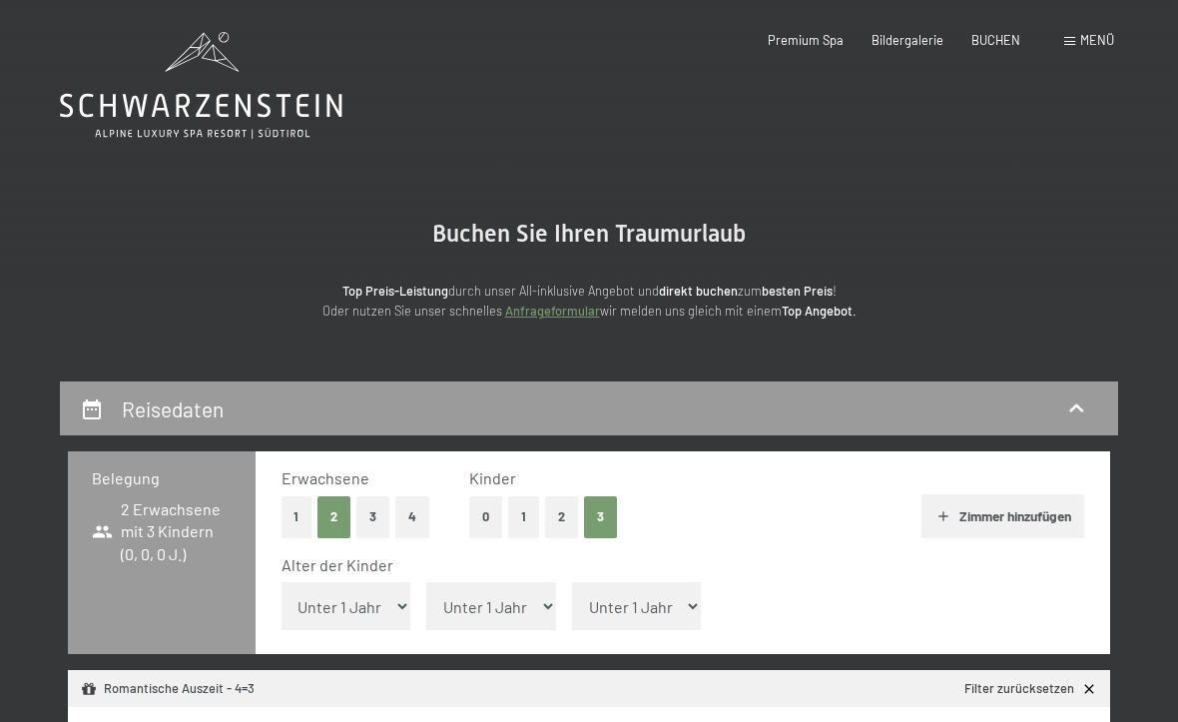
select select "2025-11-01"
select select "2025-12-01"
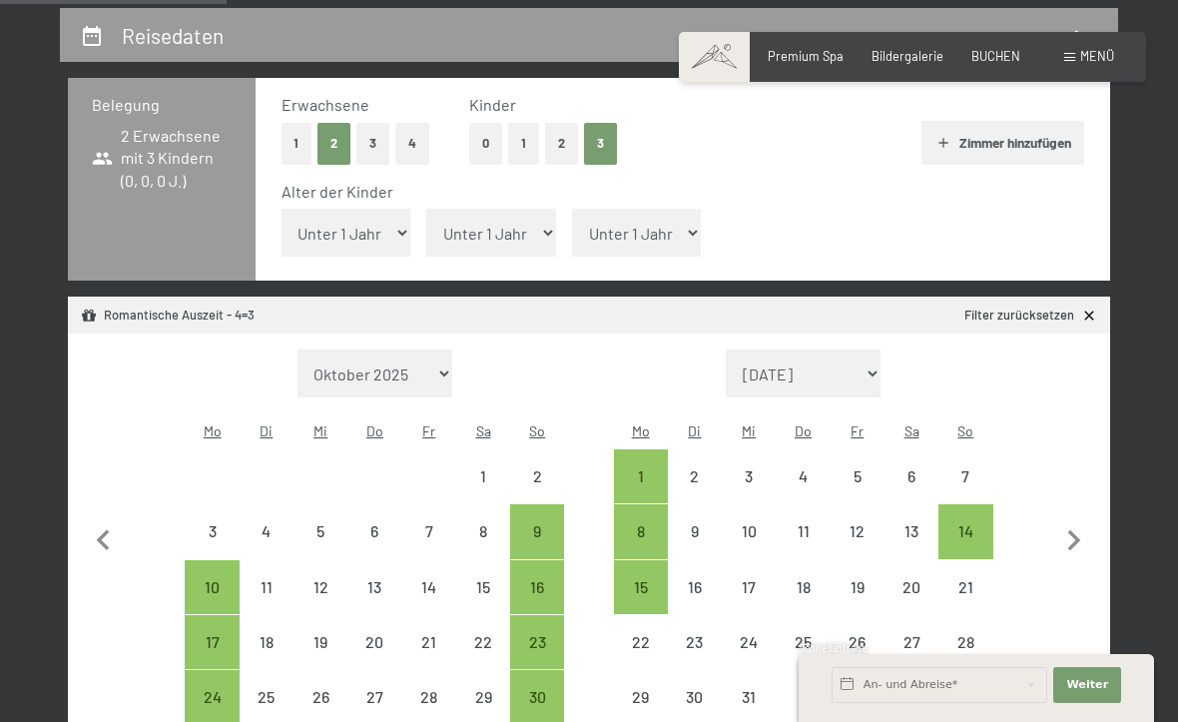
scroll to position [372, 0]
click at [372, 223] on select "Unter 1 Jahr 1 Jahr 2 Jahre 3 Jahre 4 Jahre 5 Jahre 6 Jahre 7 Jahre 8 Jahre 9 J…" at bounding box center [347, 234] width 130 height 48
select select "8"
select select "2025-11-01"
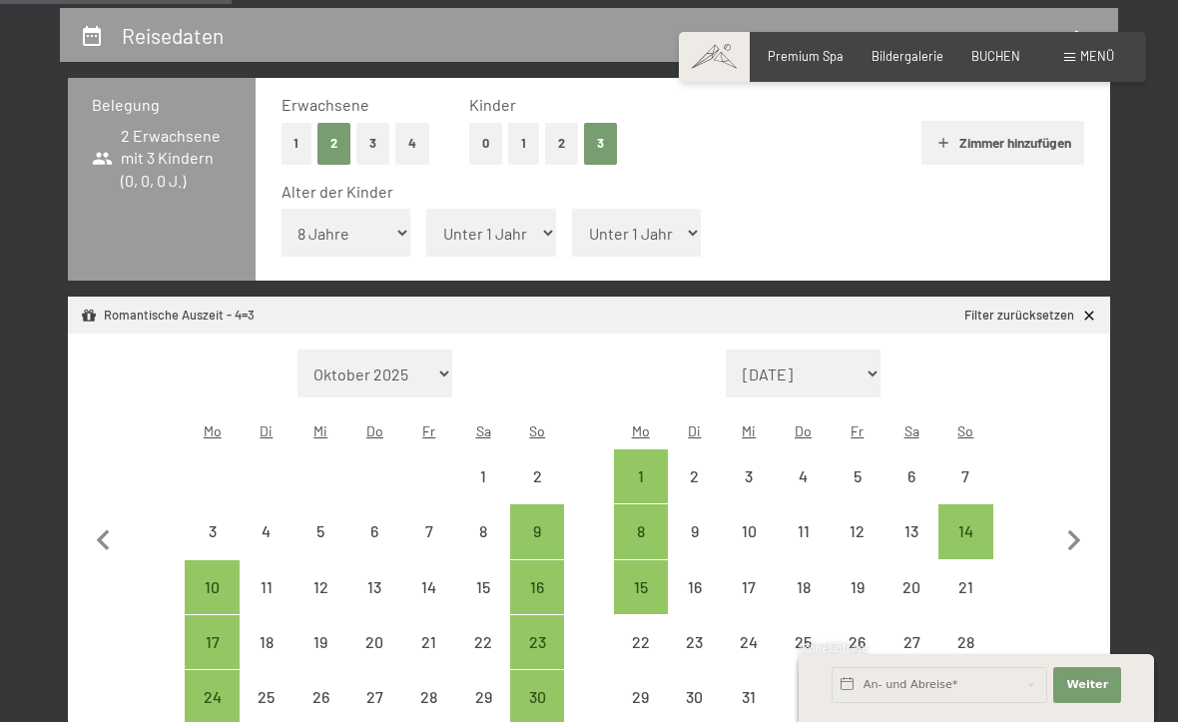
select select "2025-12-01"
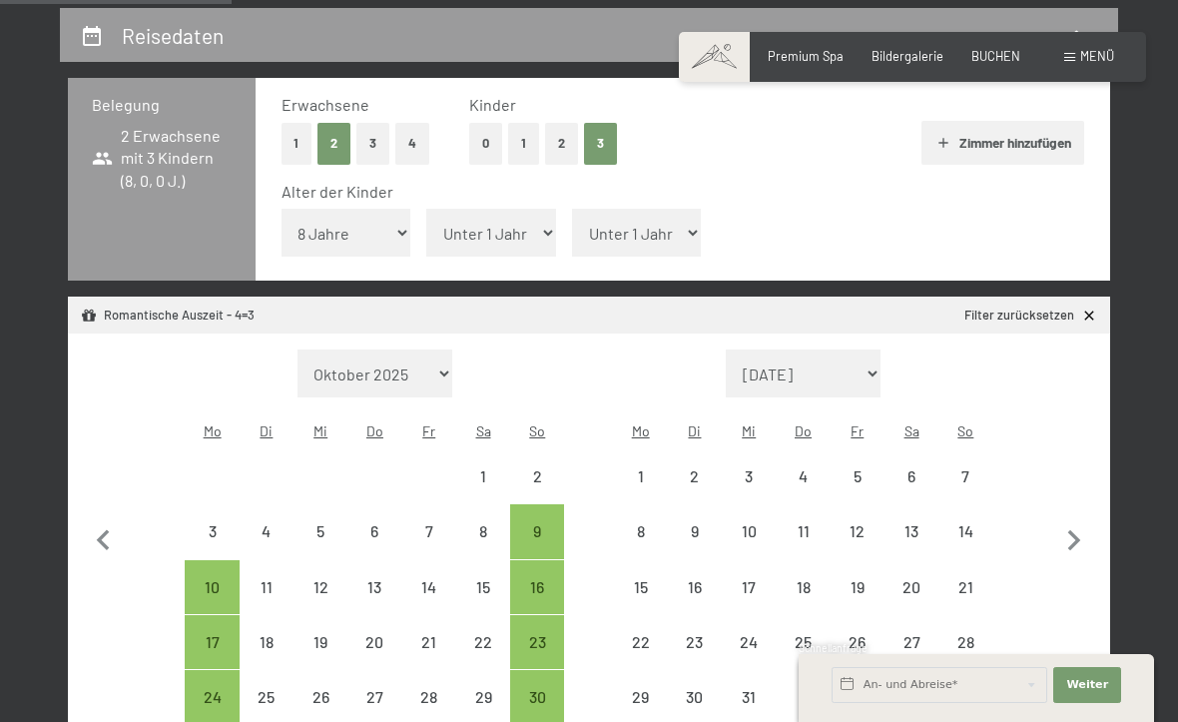
select select "2025-11-01"
select select "2025-12-01"
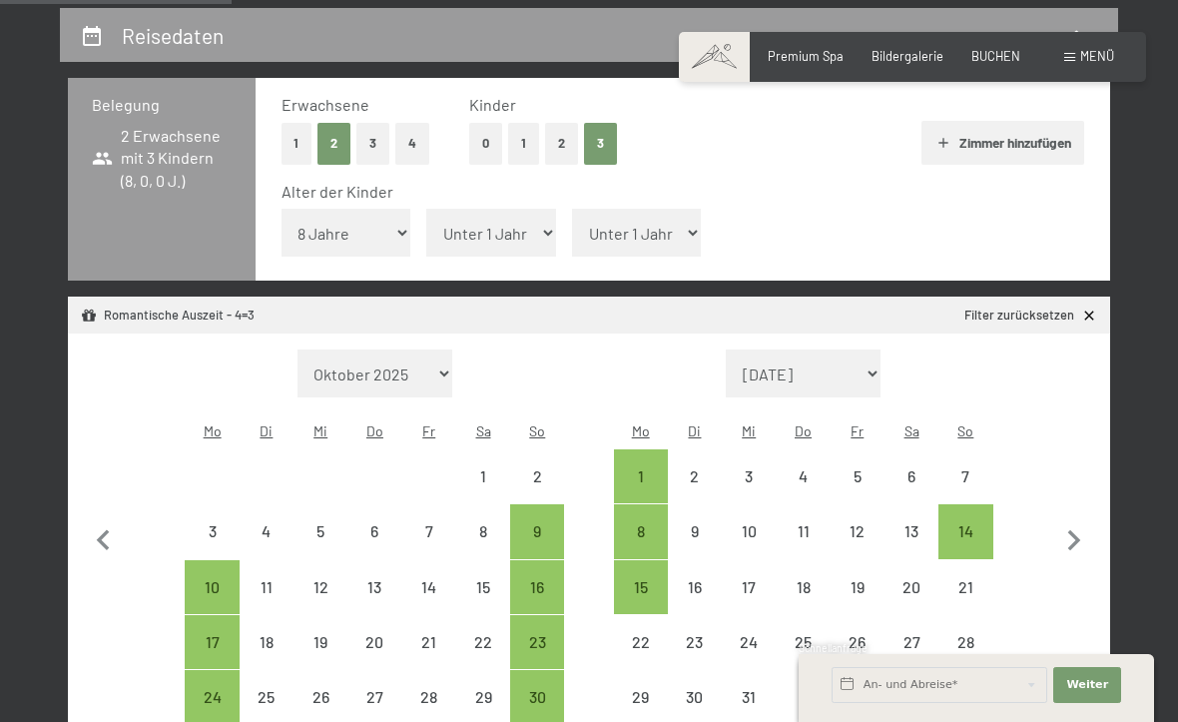
click at [513, 224] on select "Unter 1 Jahr 1 Jahr 2 Jahre 3 Jahre 4 Jahre 5 Jahre 6 Jahre 7 Jahre 8 Jahre 9 J…" at bounding box center [491, 233] width 130 height 48
select select "12"
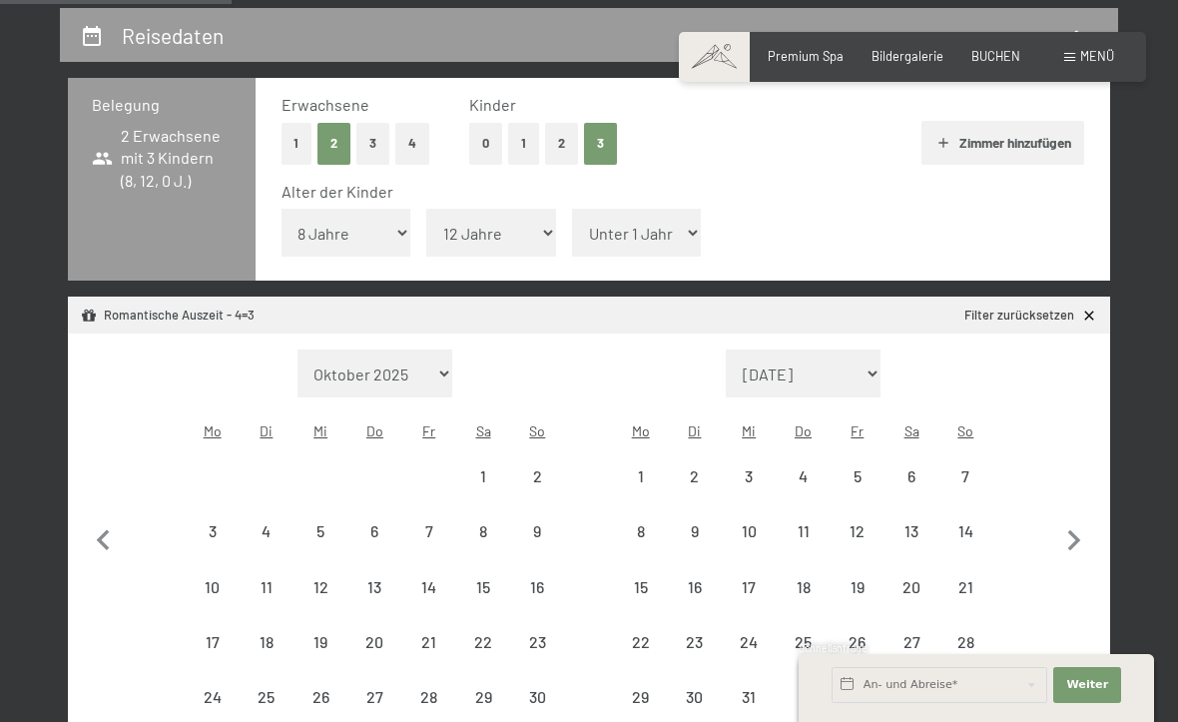
select select "2025-11-01"
select select "2025-12-01"
select select "2025-11-01"
select select "2025-12-01"
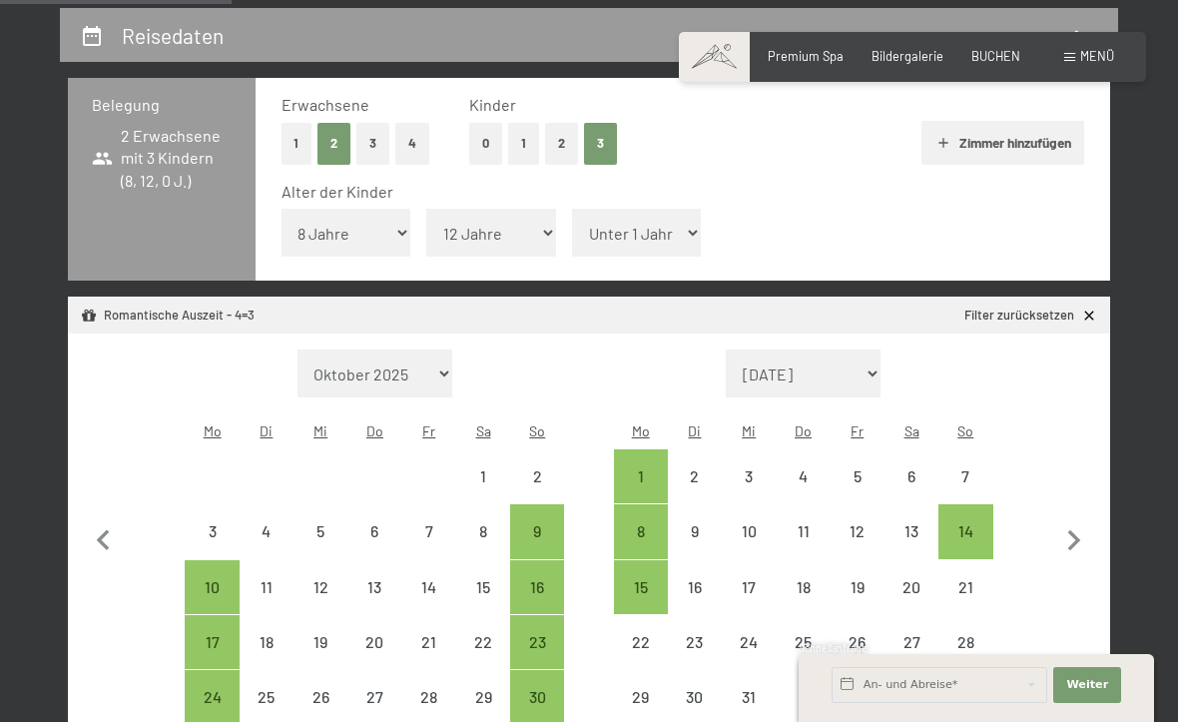
click at [635, 222] on select "Unter 1 Jahr 1 Jahr 2 Jahre 3 Jahre 4 Jahre 5 Jahre 6 Jahre 7 Jahre 8 Jahre 9 J…" at bounding box center [637, 233] width 130 height 48
select select "14"
select select "2025-11-01"
select select "2025-12-01"
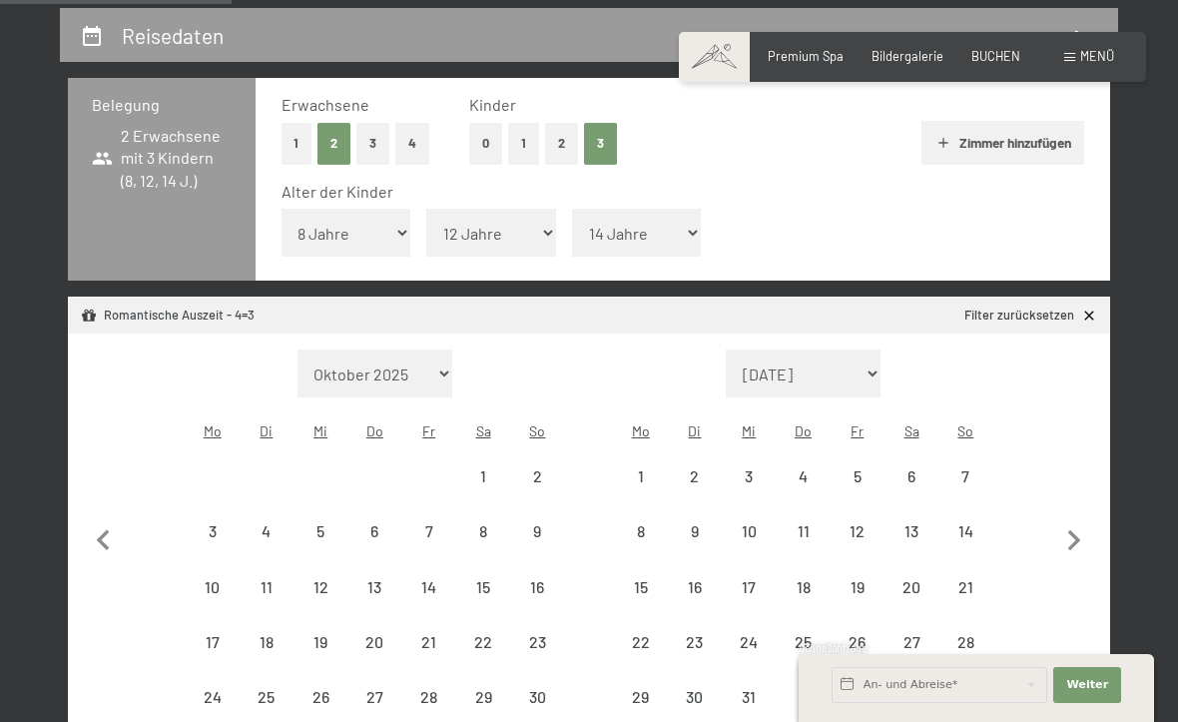
select select "2025-11-01"
select select "2025-12-01"
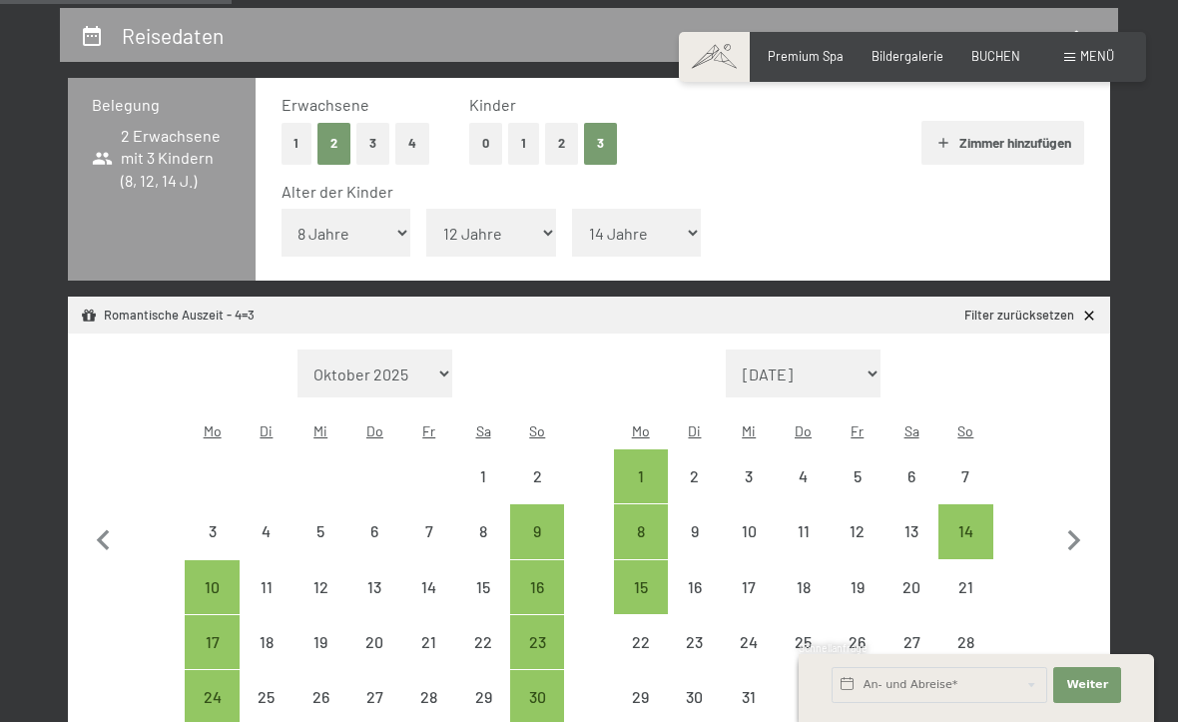
click at [1078, 530] on icon "button" at bounding box center [1075, 540] width 13 height 21
select select "2025-12-01"
select select "2026-01-01"
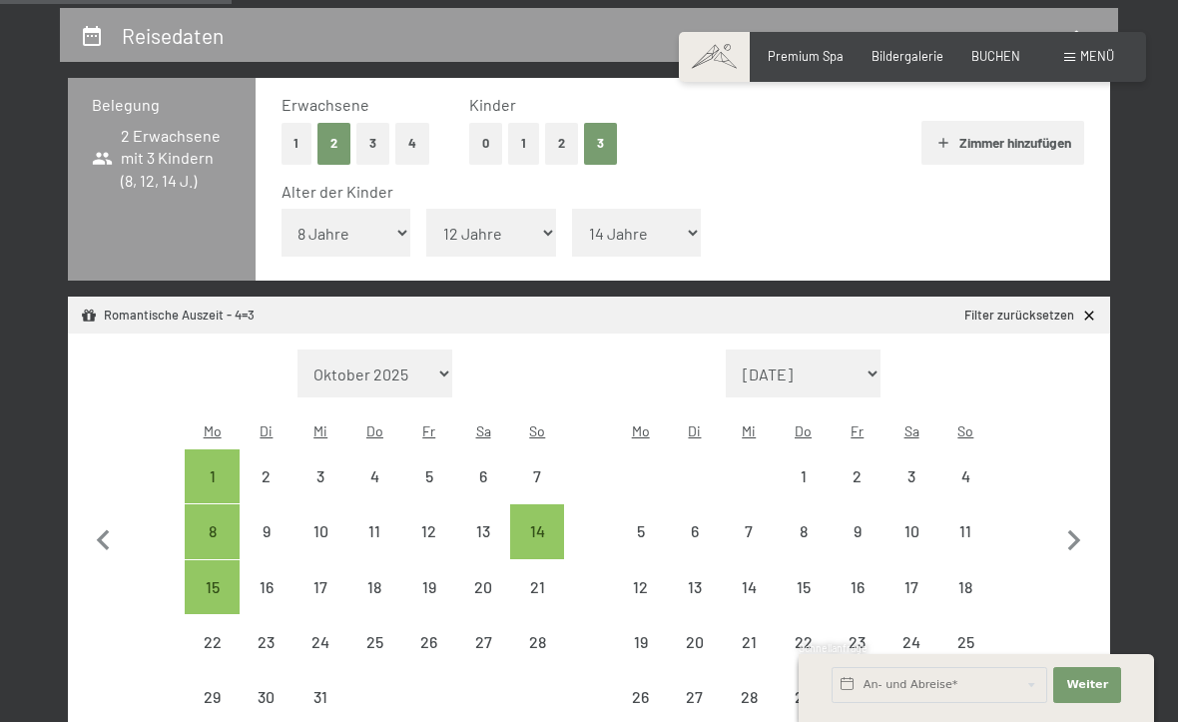
select select "2025-12-01"
select select "2026-01-01"
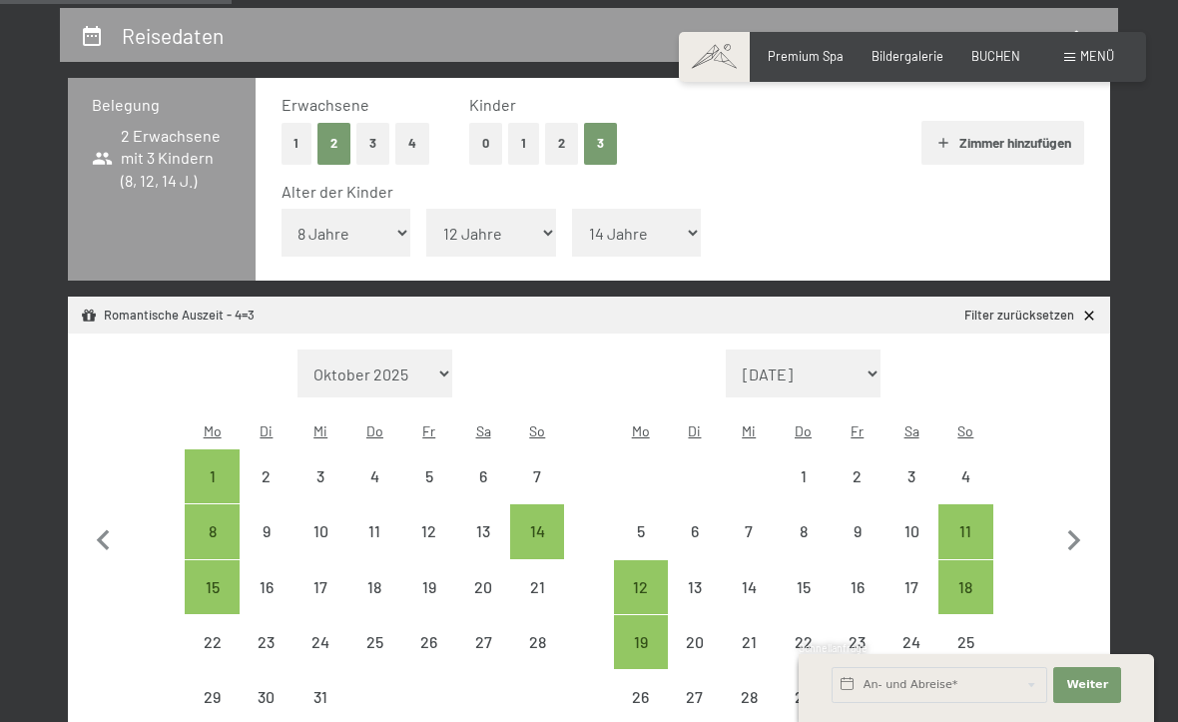
click at [1077, 530] on icon "button" at bounding box center [1075, 540] width 13 height 21
select select "2026-01-01"
select select "2026-02-01"
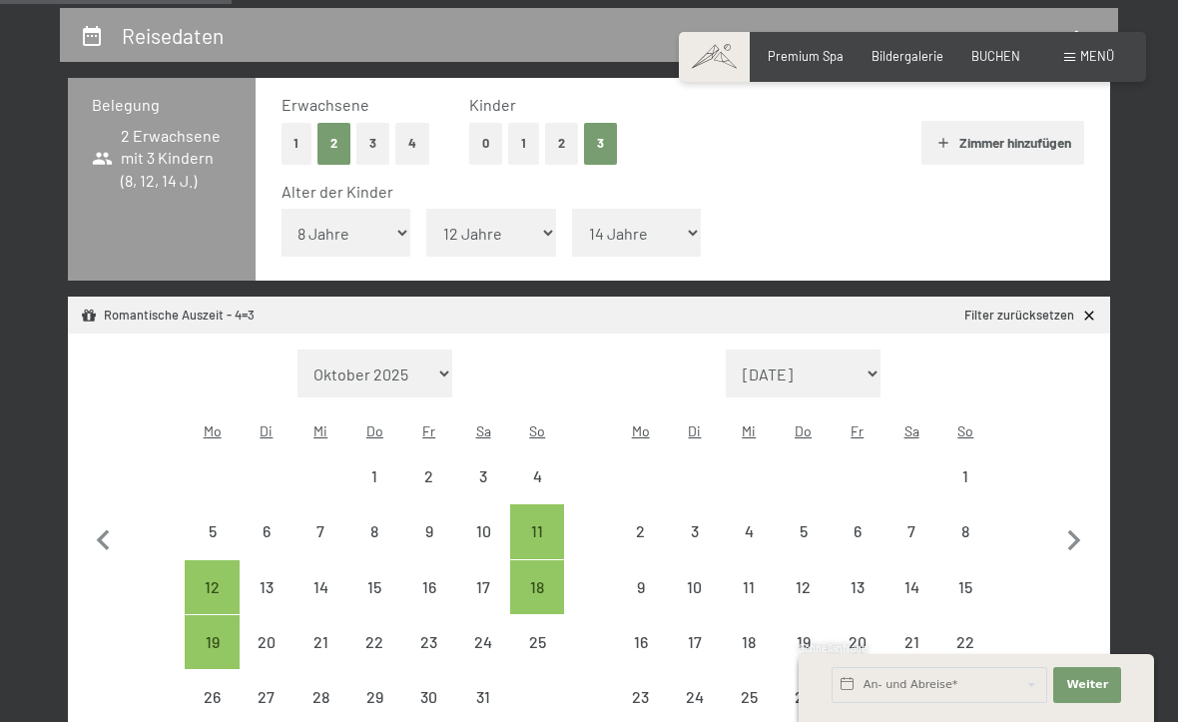
select select "2026-01-01"
select select "2026-02-01"
click at [1074, 520] on icon "button" at bounding box center [1075, 541] width 42 height 42
select select "2026-02-01"
select select "2026-03-01"
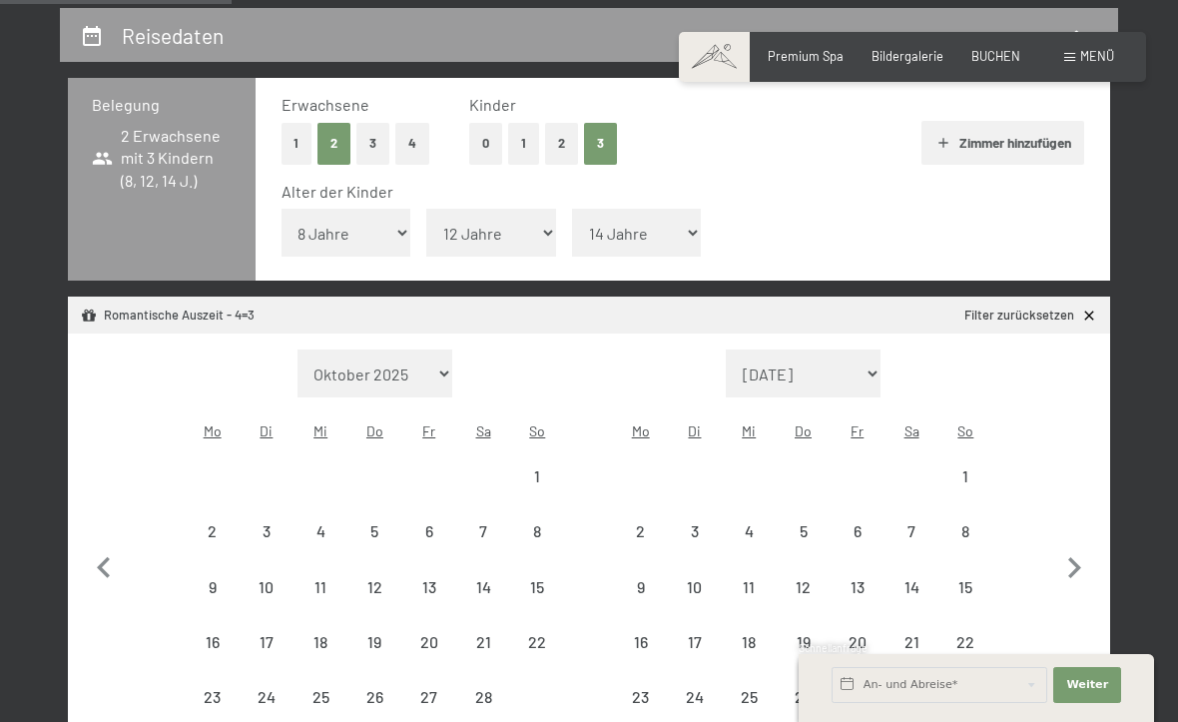
select select "2026-02-01"
select select "2026-03-01"
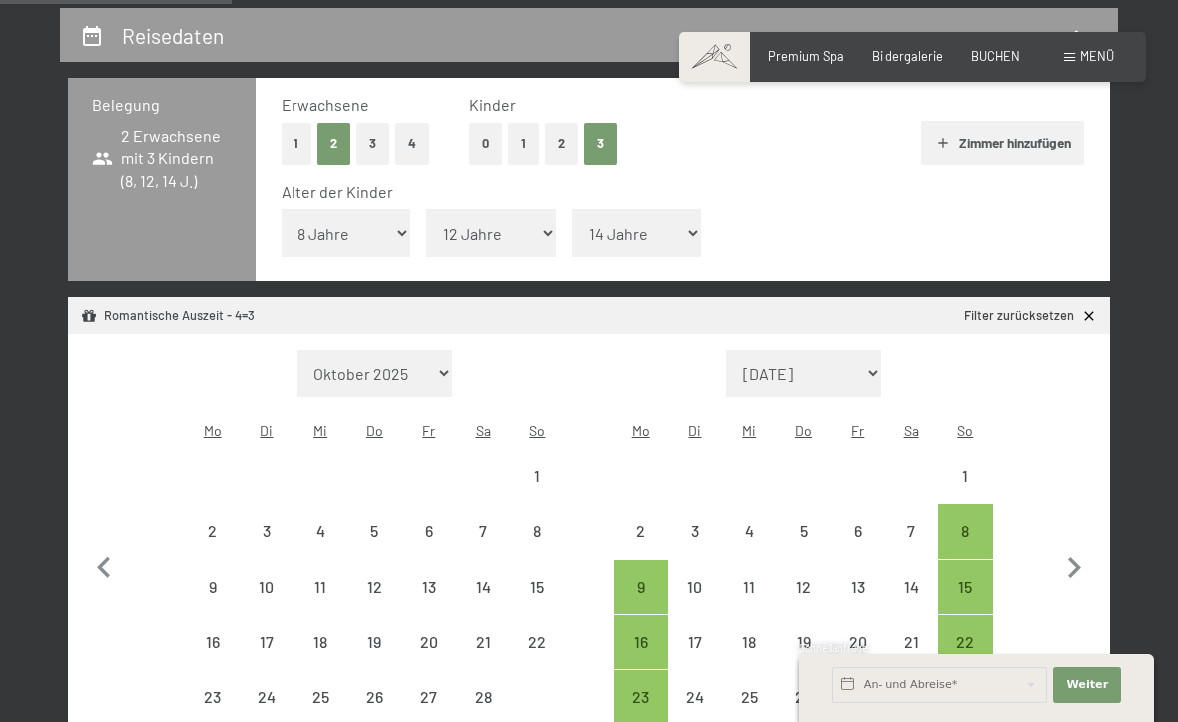
click at [1077, 547] on icon "button" at bounding box center [1075, 568] width 42 height 42
select select "2026-03-01"
select select "2026-04-01"
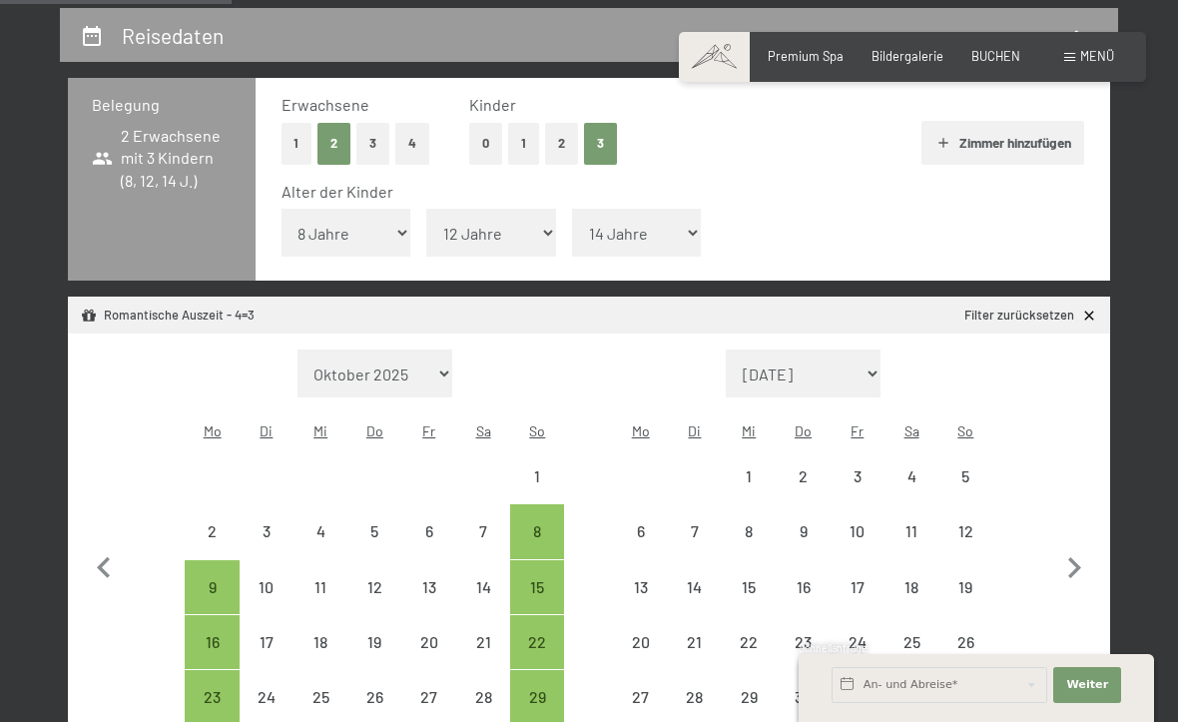
select select "2026-03-01"
select select "2026-04-01"
click at [649, 523] on div "6" at bounding box center [641, 548] width 50 height 50
select select "2026-03-01"
select select "2026-04-01"
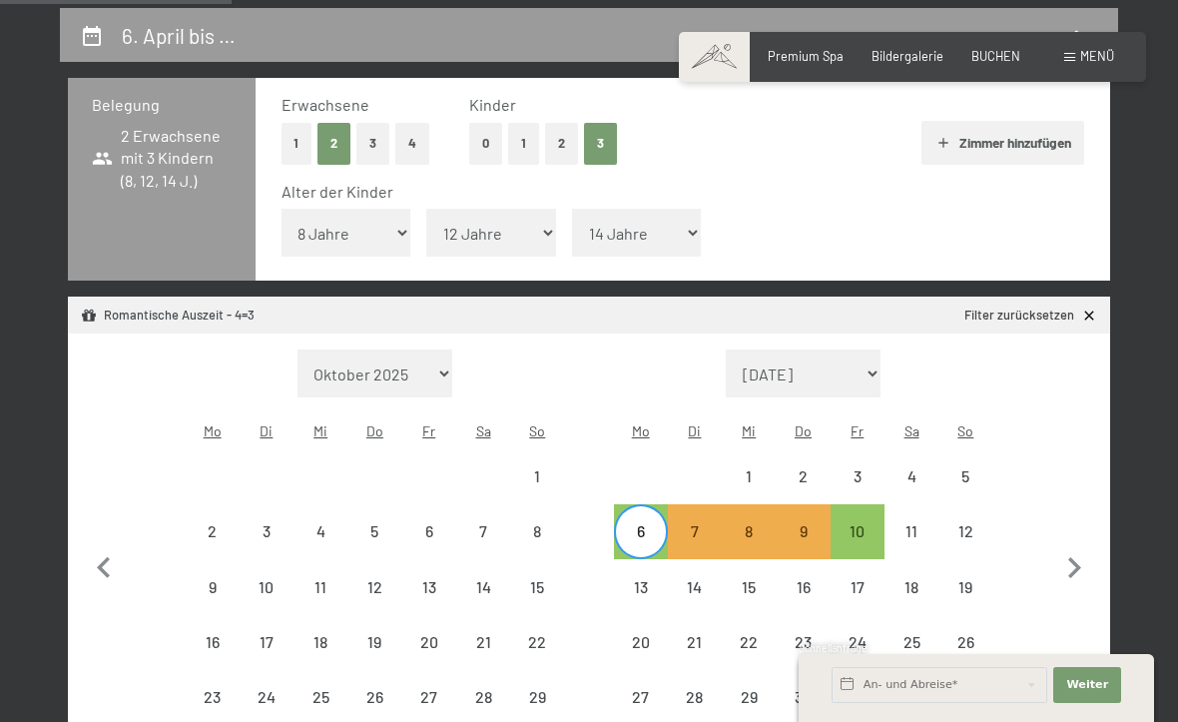
click at [859, 523] on div "10" at bounding box center [858, 548] width 50 height 50
select select "2026-03-01"
select select "2026-04-01"
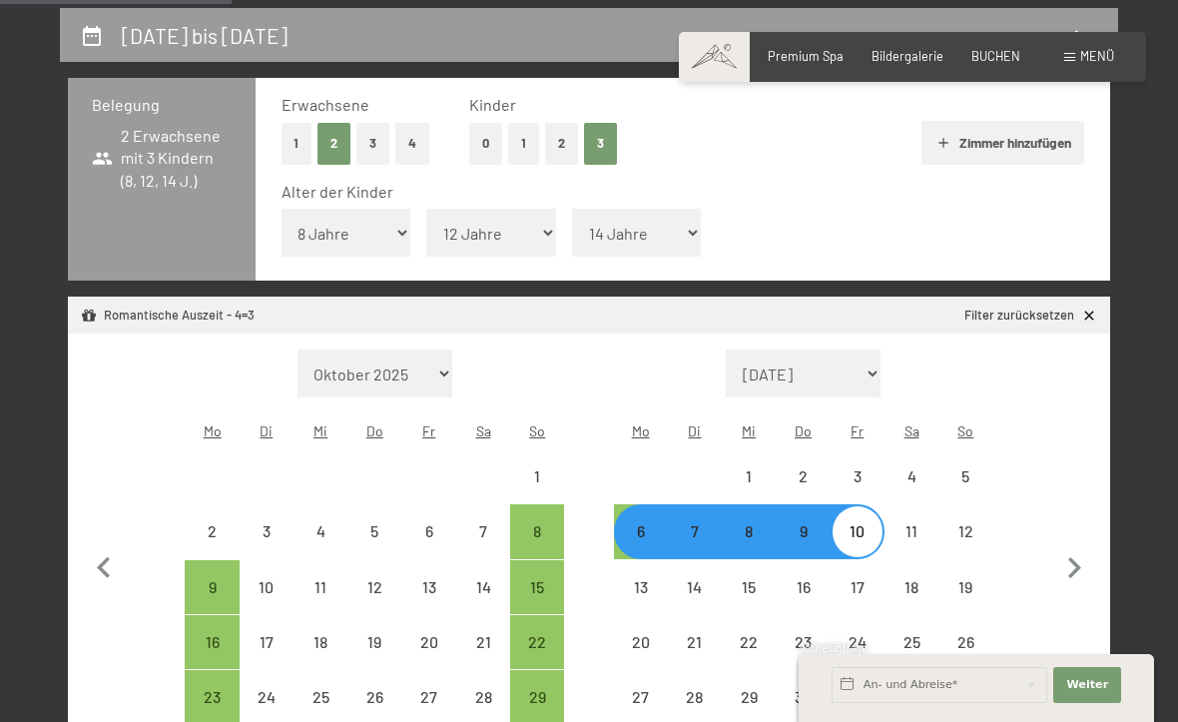
select select "2025-11-01"
select select "2025-12-01"
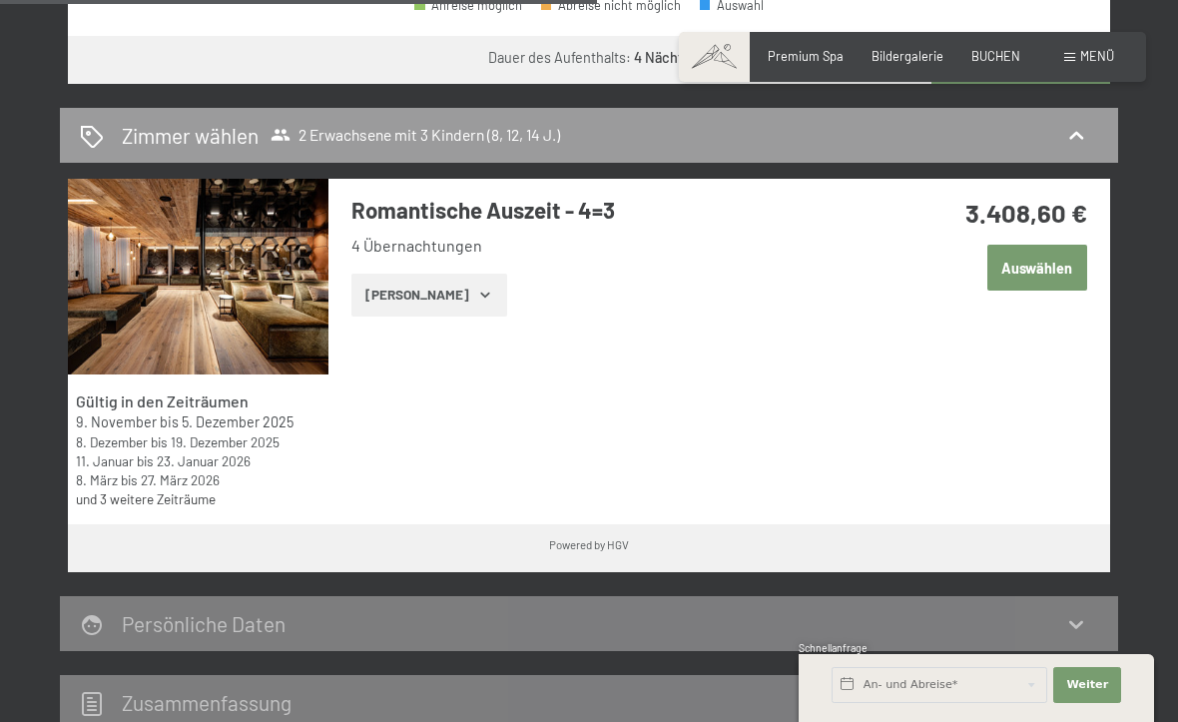
click at [1055, 245] on button "Auswählen" at bounding box center [1038, 268] width 100 height 46
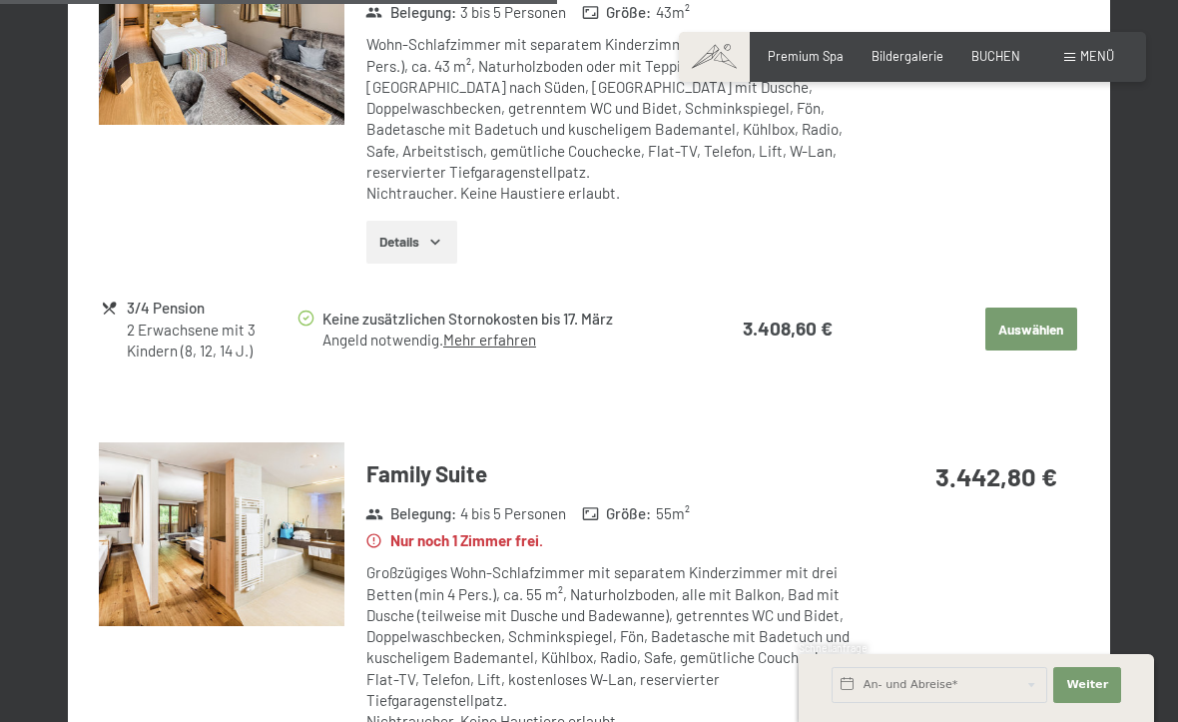
scroll to position [1890, 0]
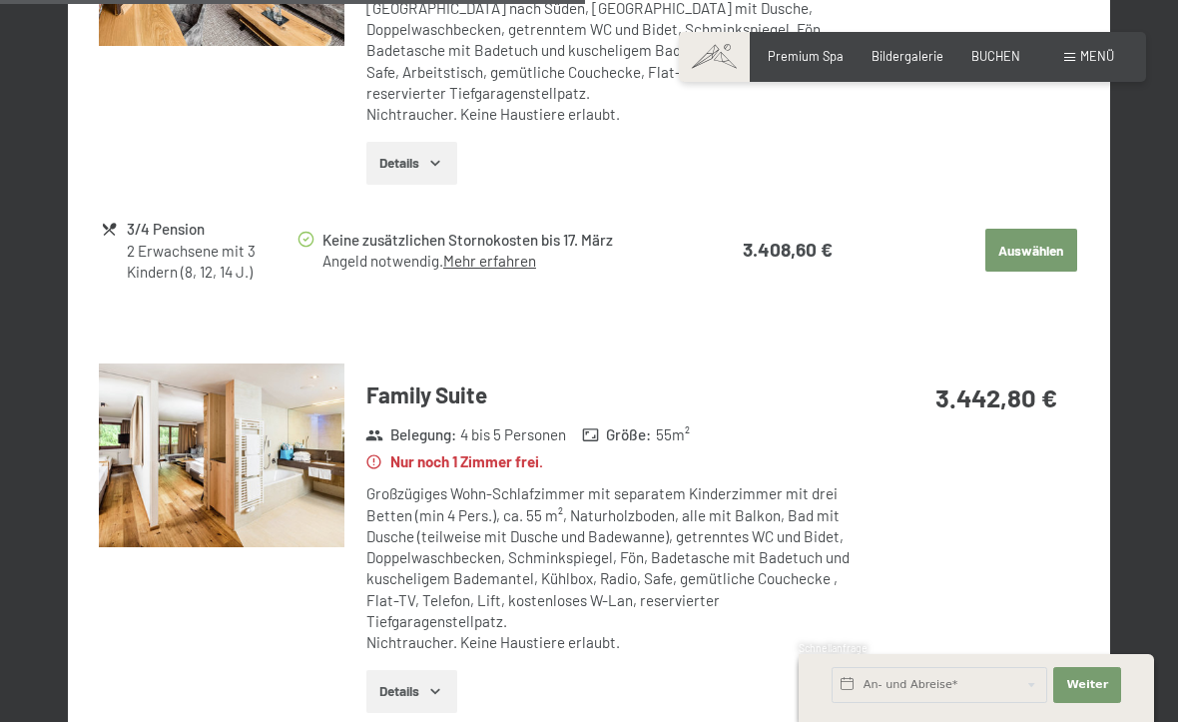
click at [443, 683] on icon "button" at bounding box center [435, 691] width 16 height 16
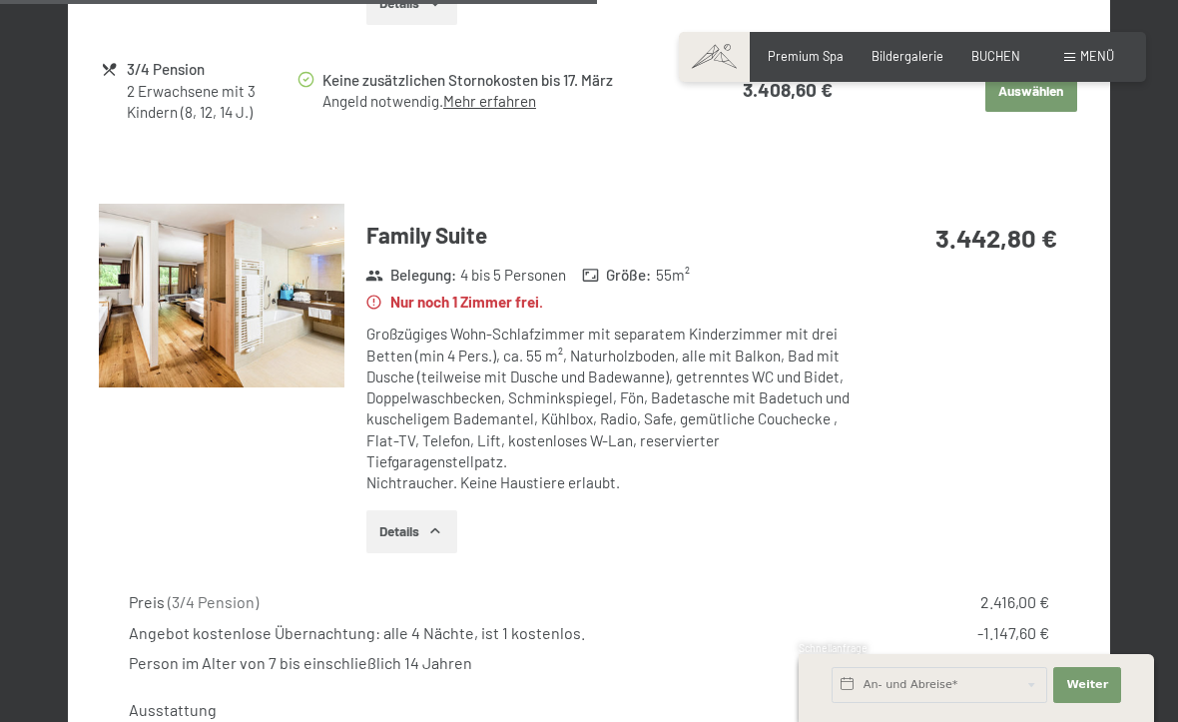
scroll to position [2020, 0]
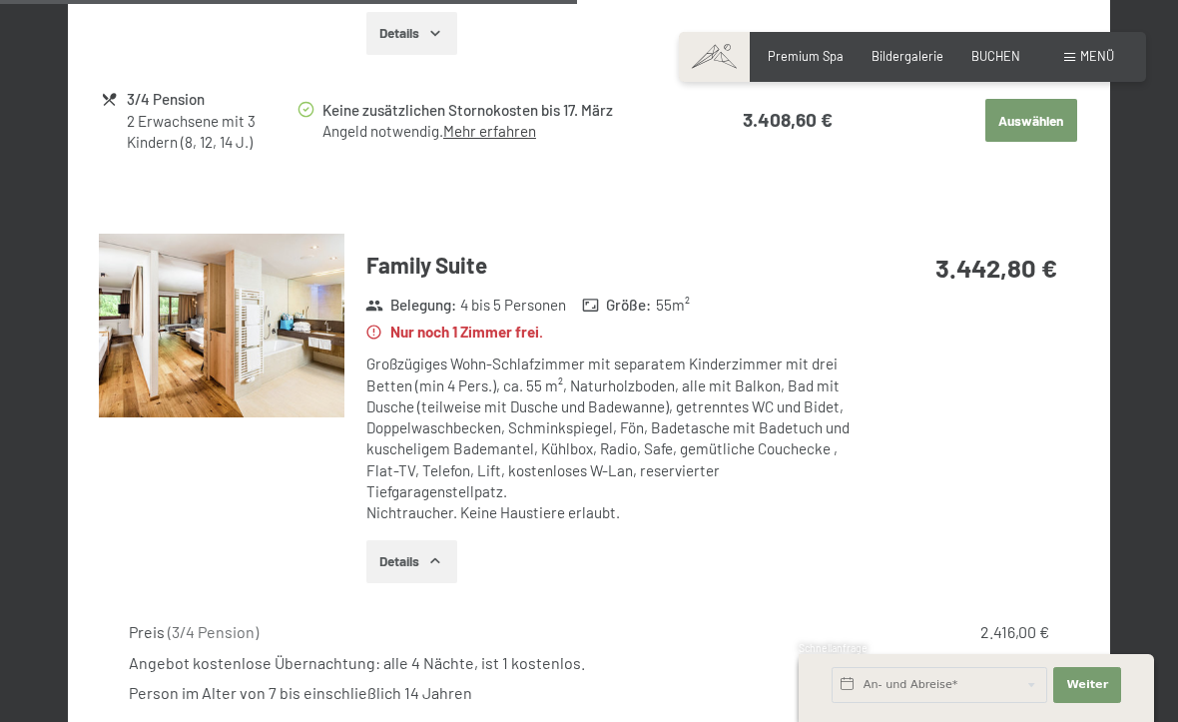
click at [443, 553] on icon "button" at bounding box center [435, 561] width 16 height 16
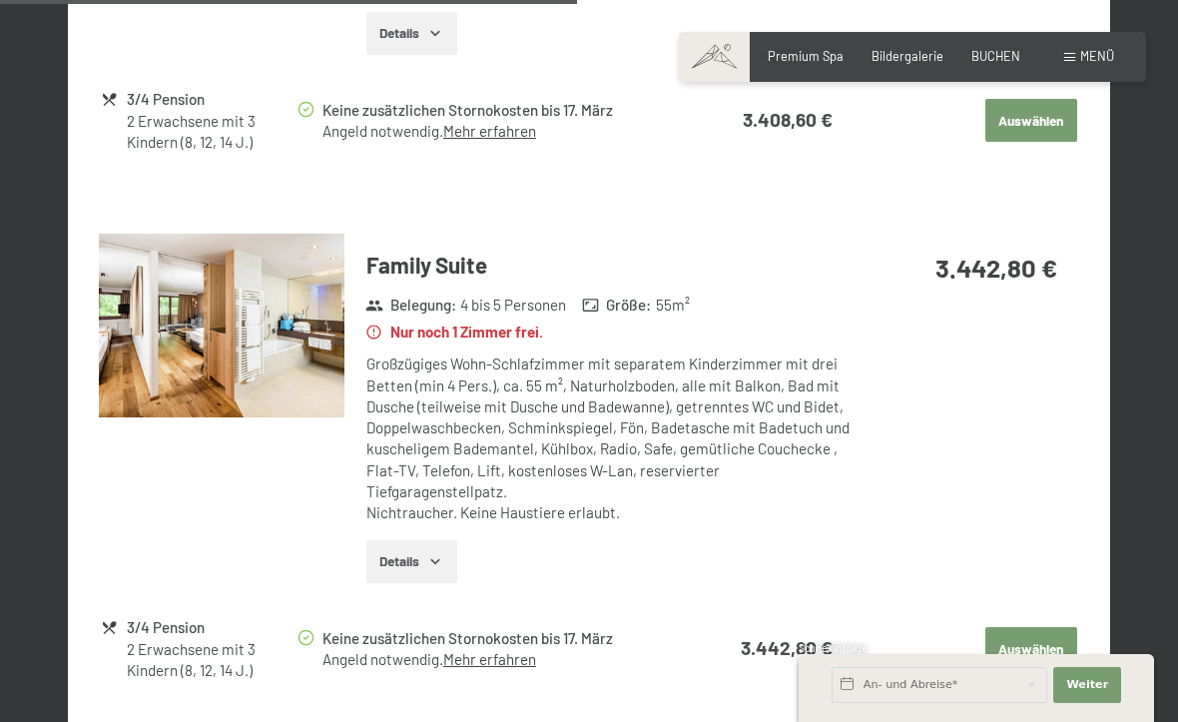
click at [449, 540] on button "Details" at bounding box center [411, 562] width 91 height 44
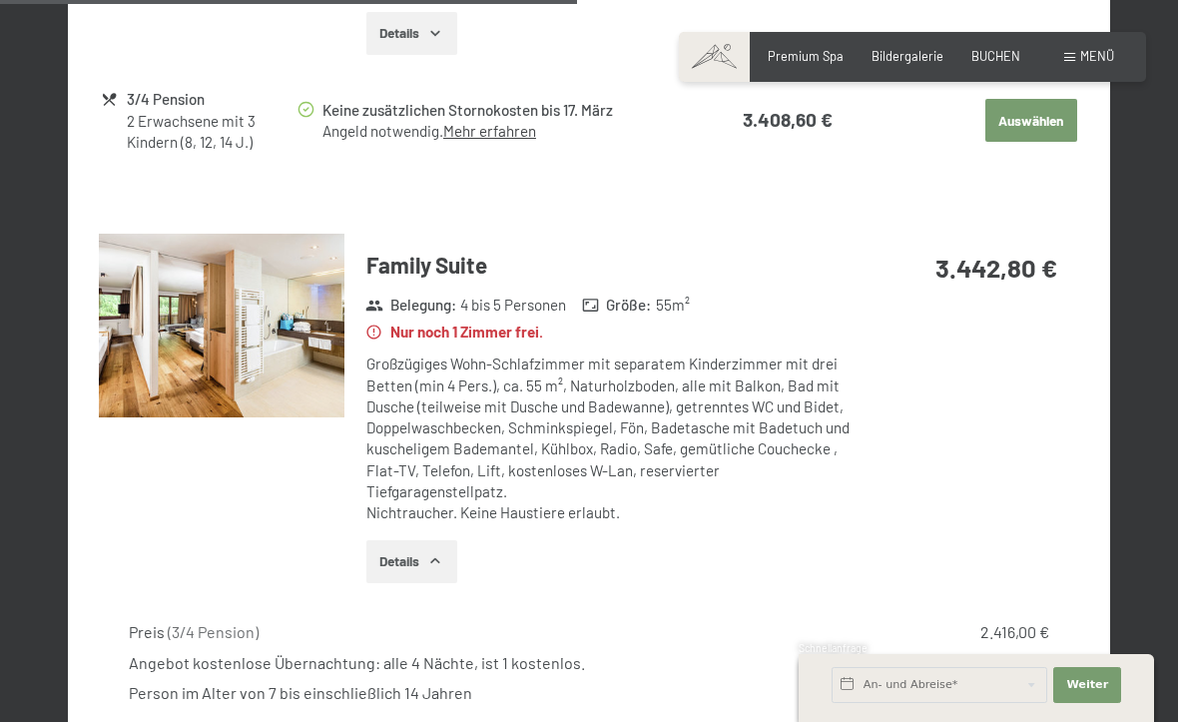
click at [305, 269] on img at bounding box center [221, 326] width 245 height 184
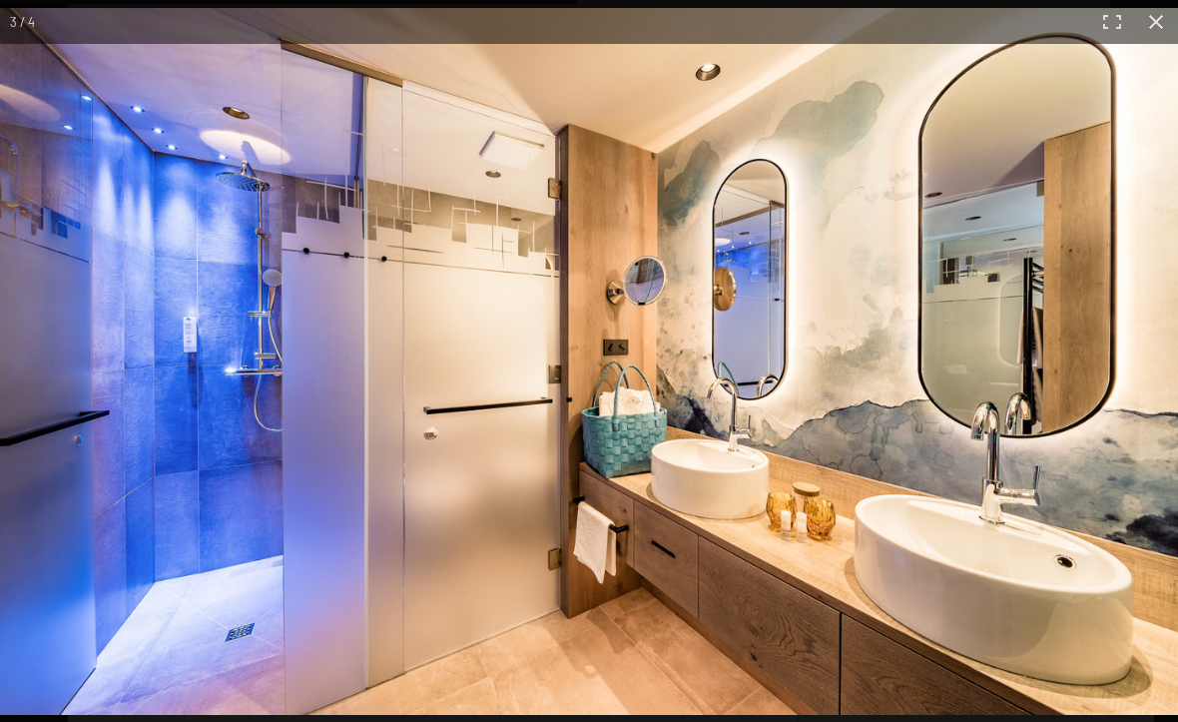
click at [1104, 403] on img at bounding box center [589, 361] width 1178 height 707
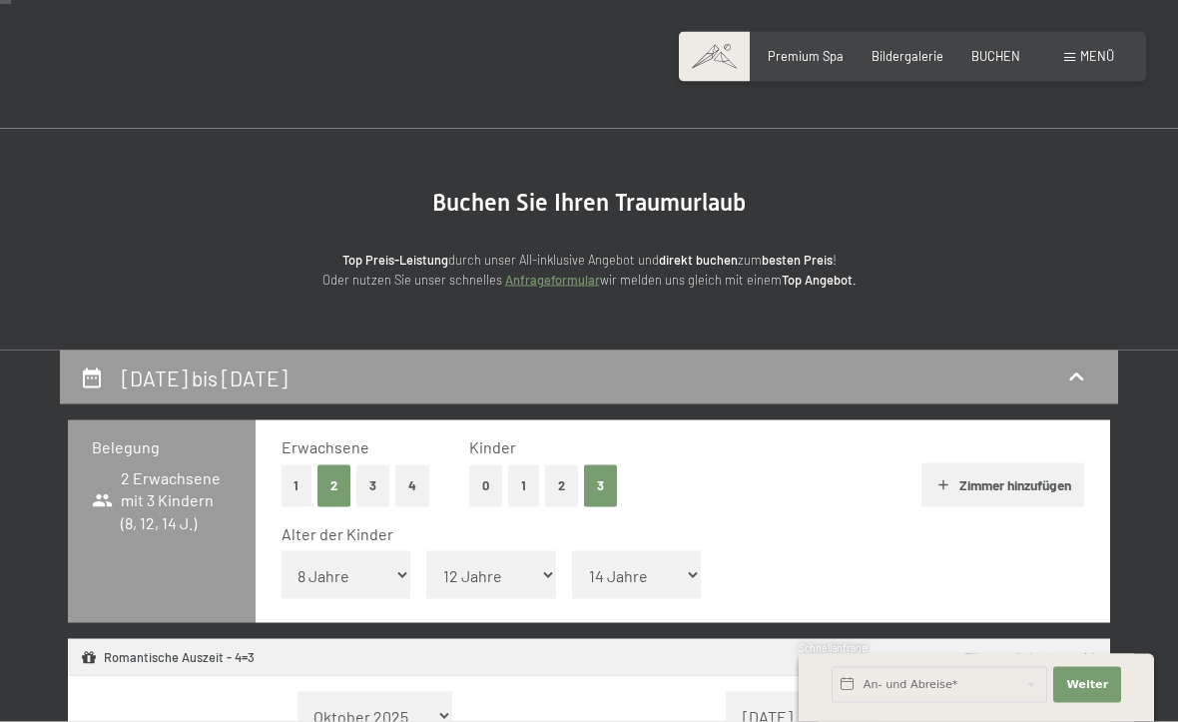
scroll to position [0, 0]
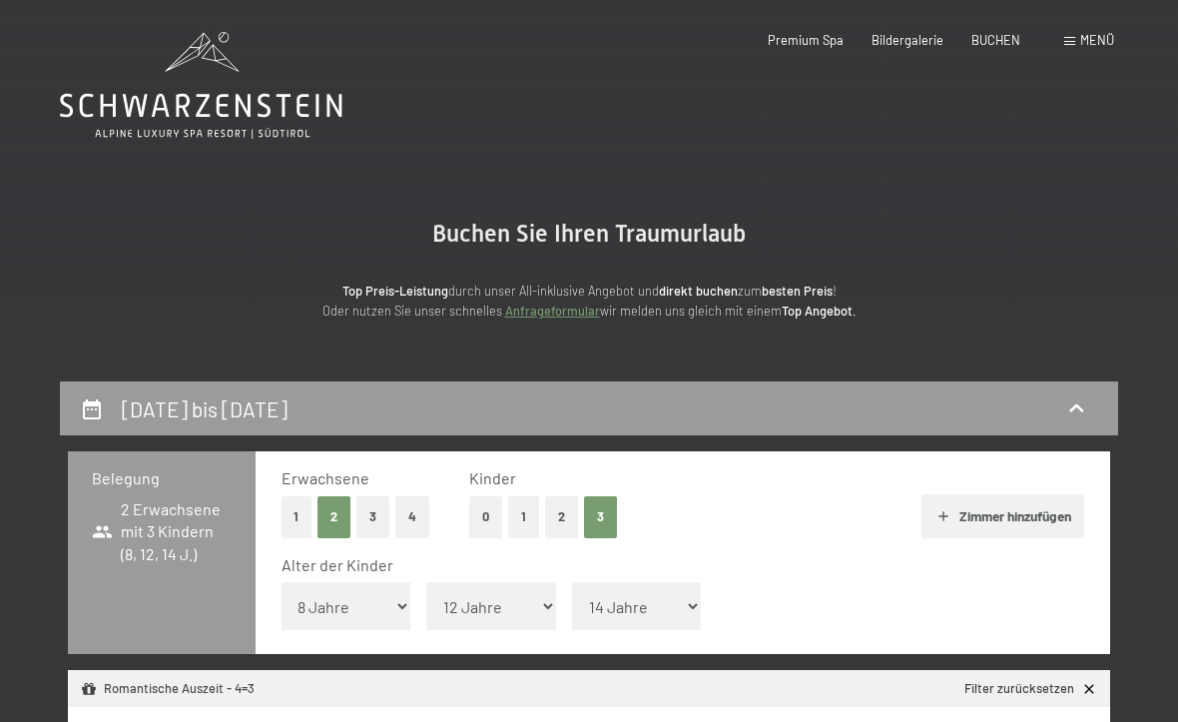
select select "2026-04-01"
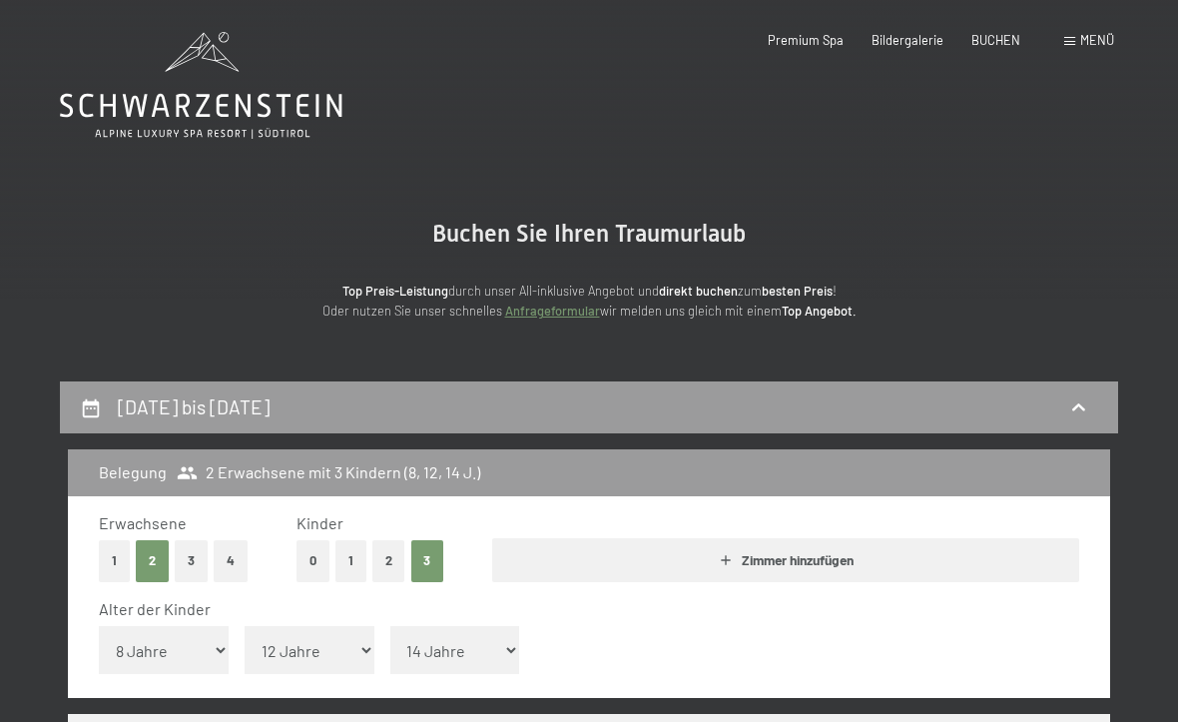
select select "2026-05-01"
select select "2026-04-01"
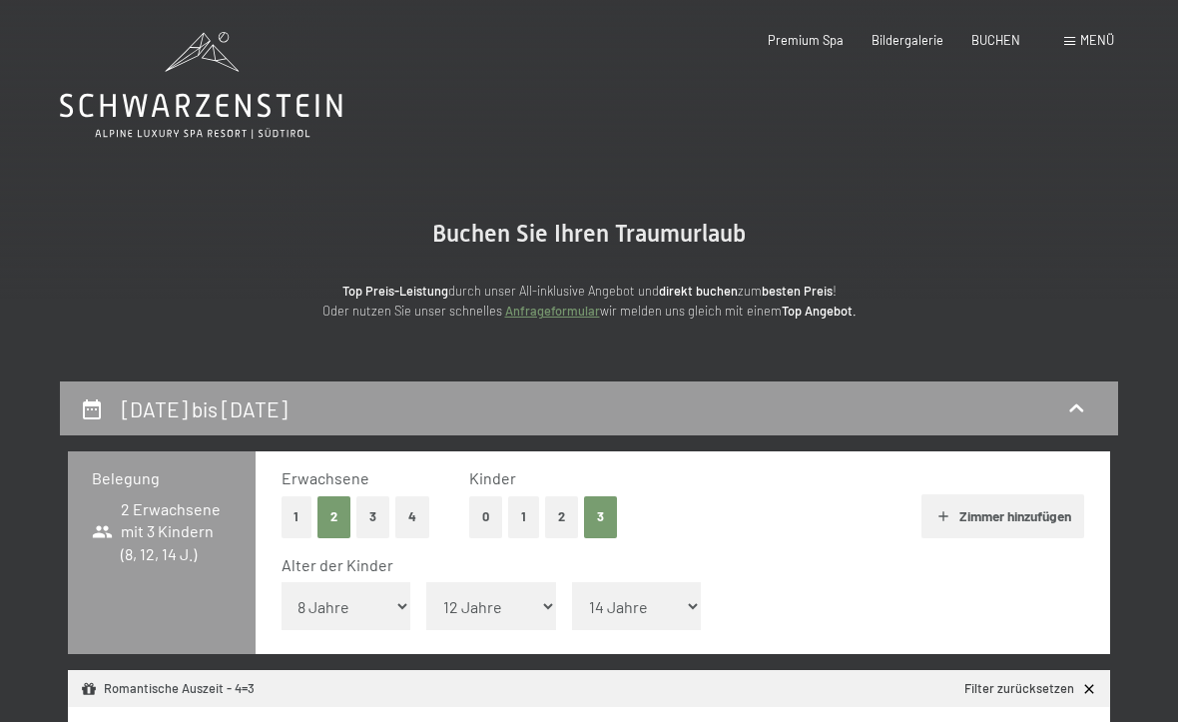
select select "2026-04-01"
select select "2026-05-01"
